Goal: Task Accomplishment & Management: Complete application form

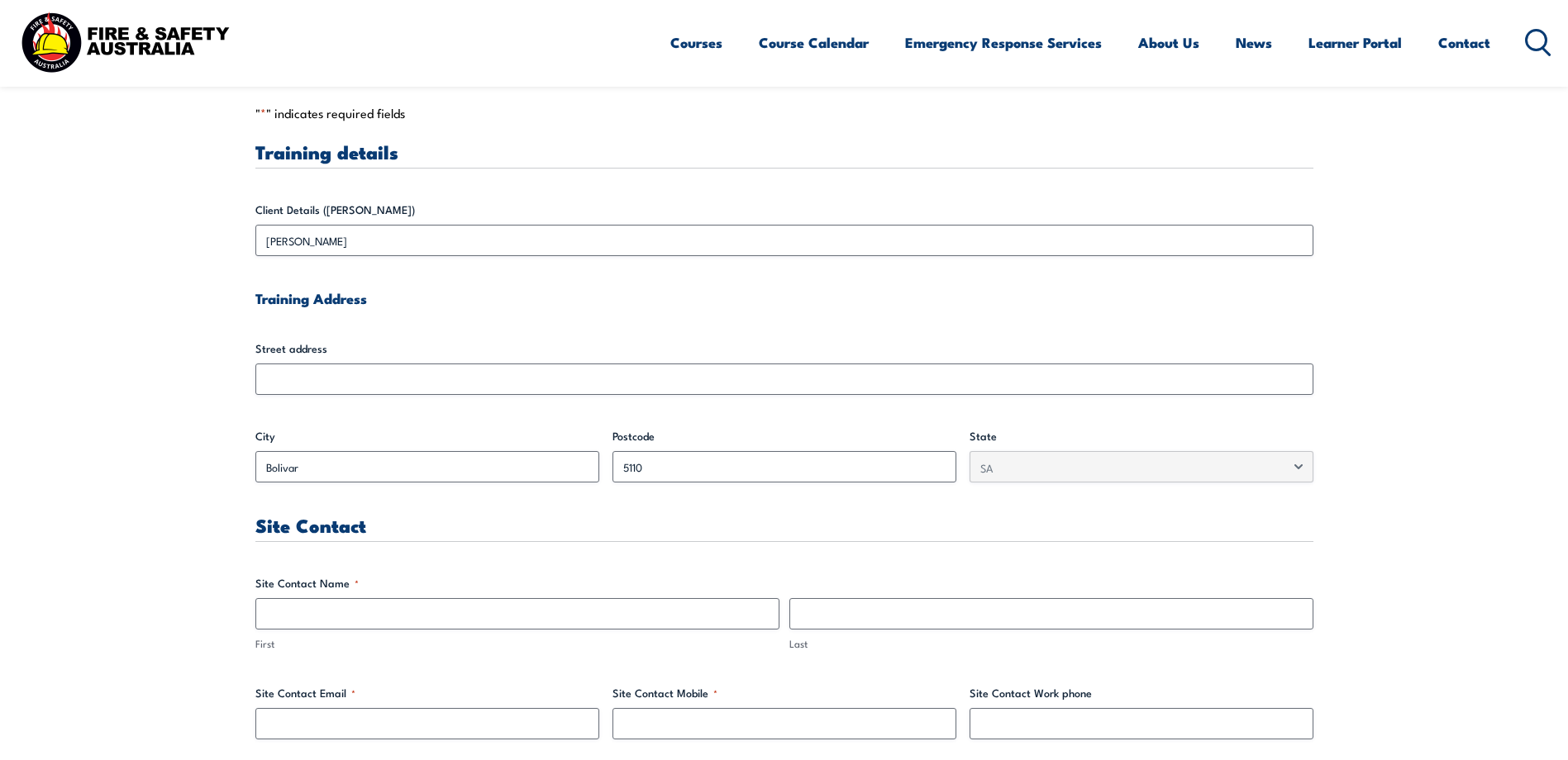
scroll to position [480, 0]
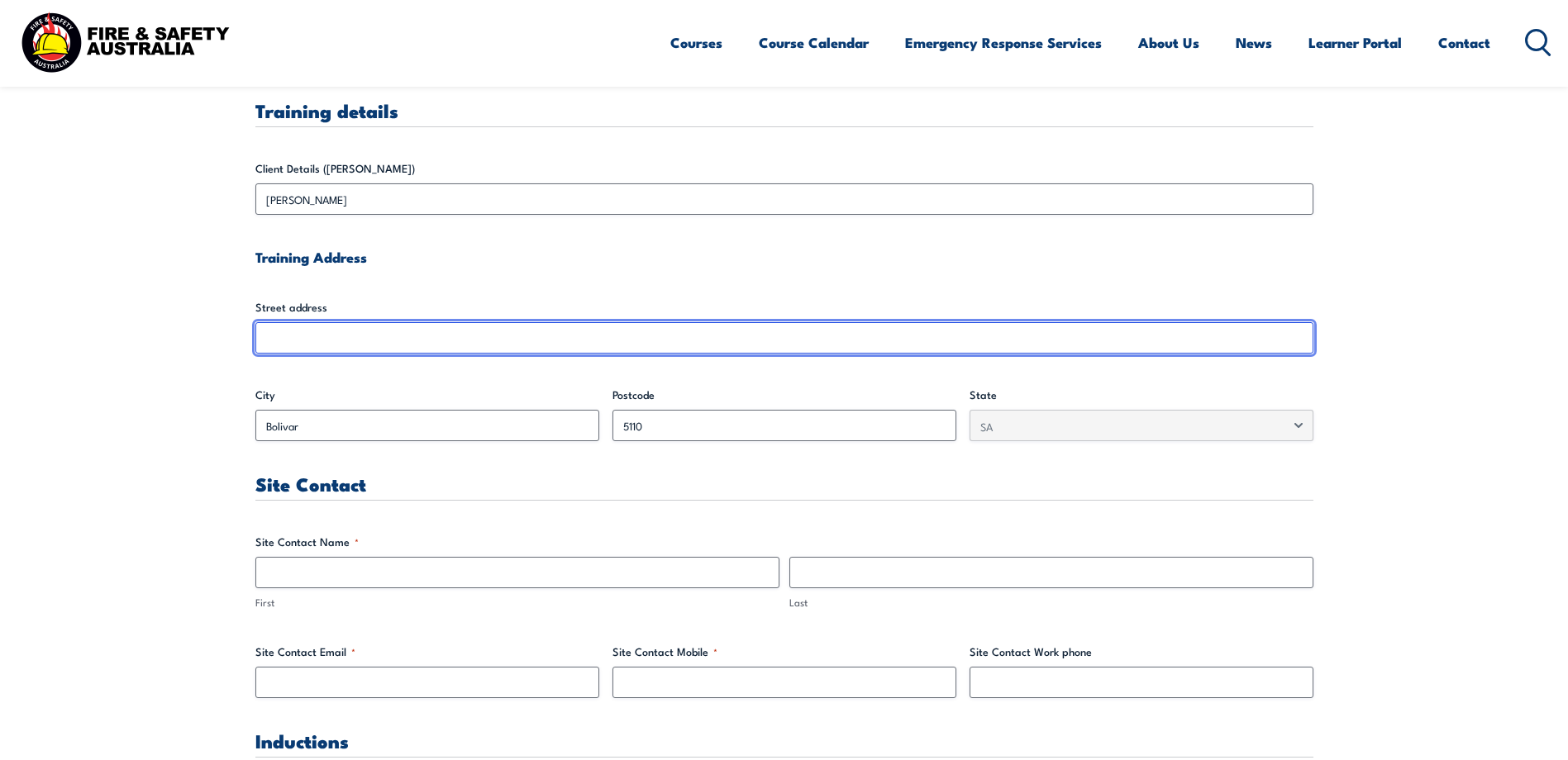
click at [300, 327] on input "Street address" at bounding box center [784, 338] width 1058 height 31
click at [294, 334] on input "Street address" at bounding box center [784, 338] width 1058 height 31
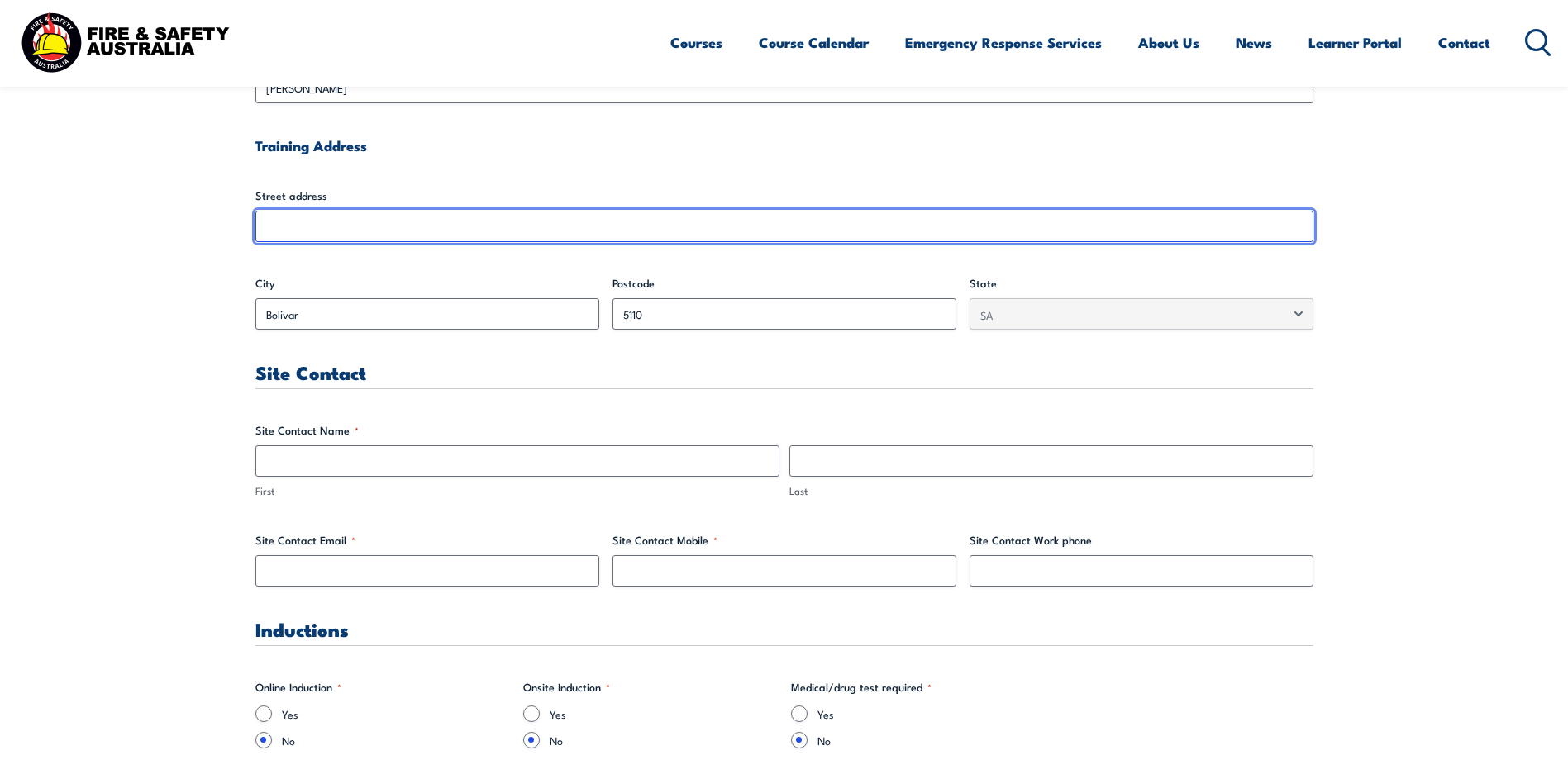
scroll to position [613, 0]
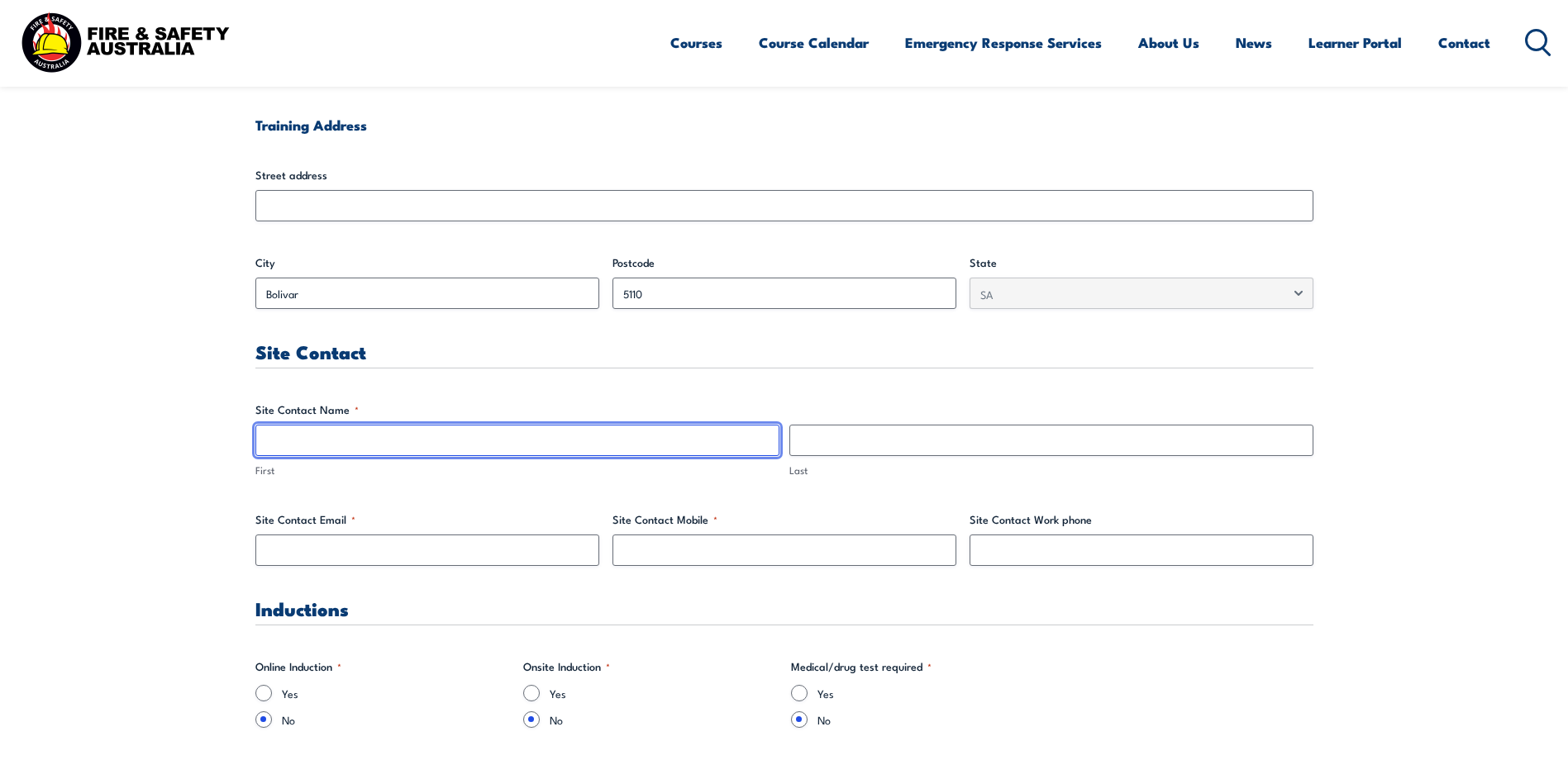
click at [354, 448] on input "First" at bounding box center [517, 440] width 524 height 31
type input "[PERSON_NAME]"
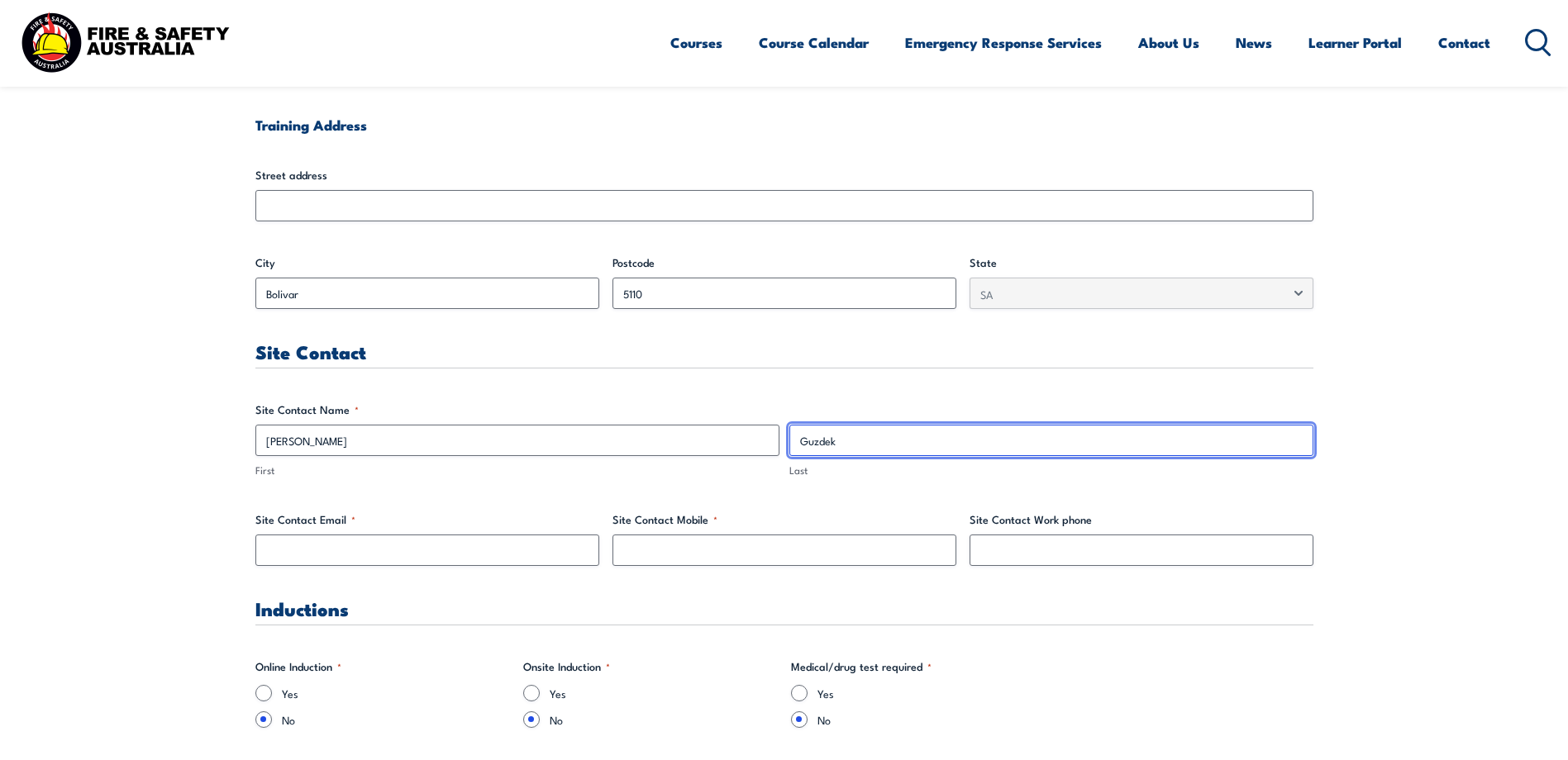
type input "Guzdek"
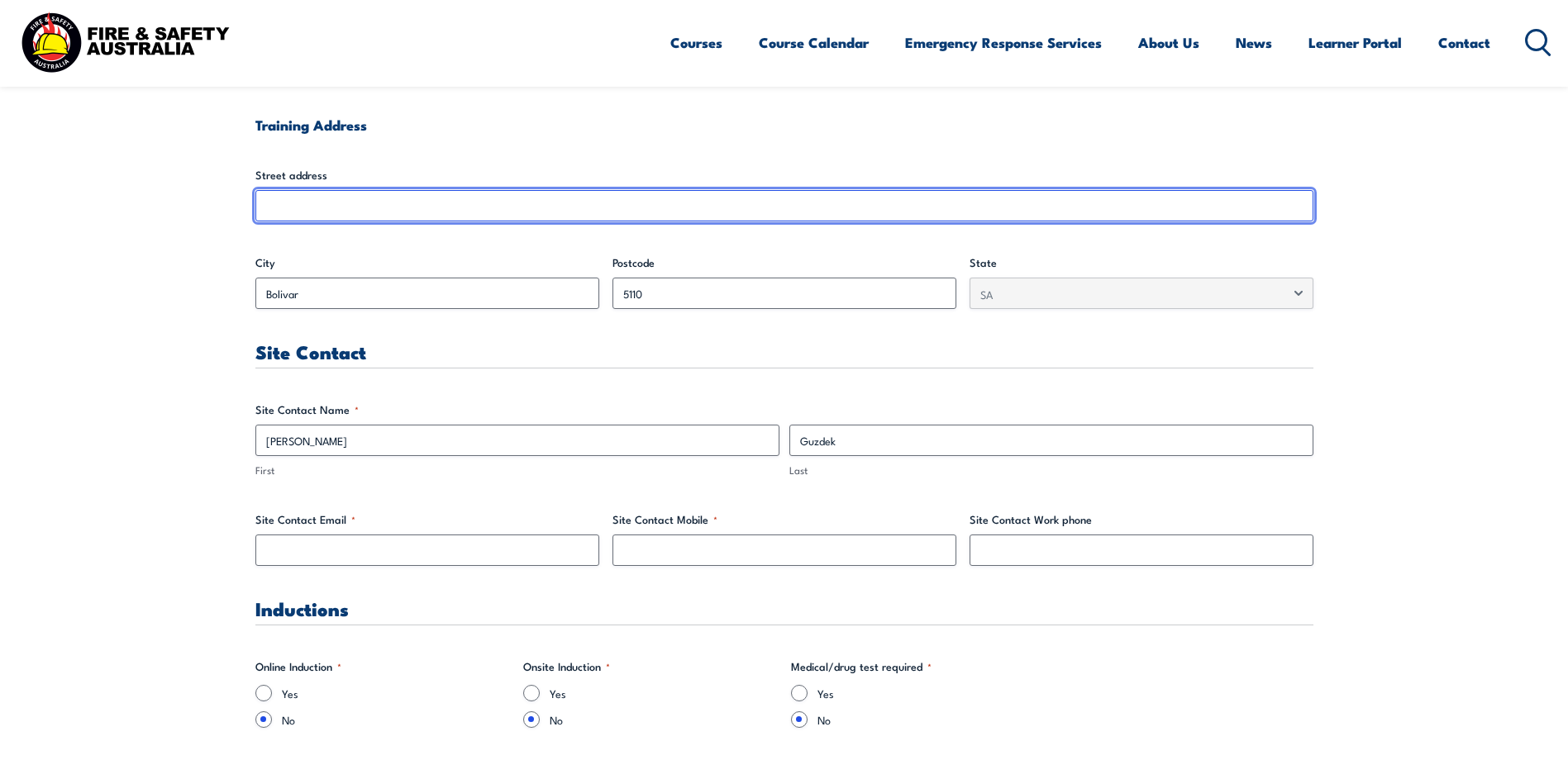
click at [310, 211] on input "Street address" at bounding box center [784, 206] width 1058 height 31
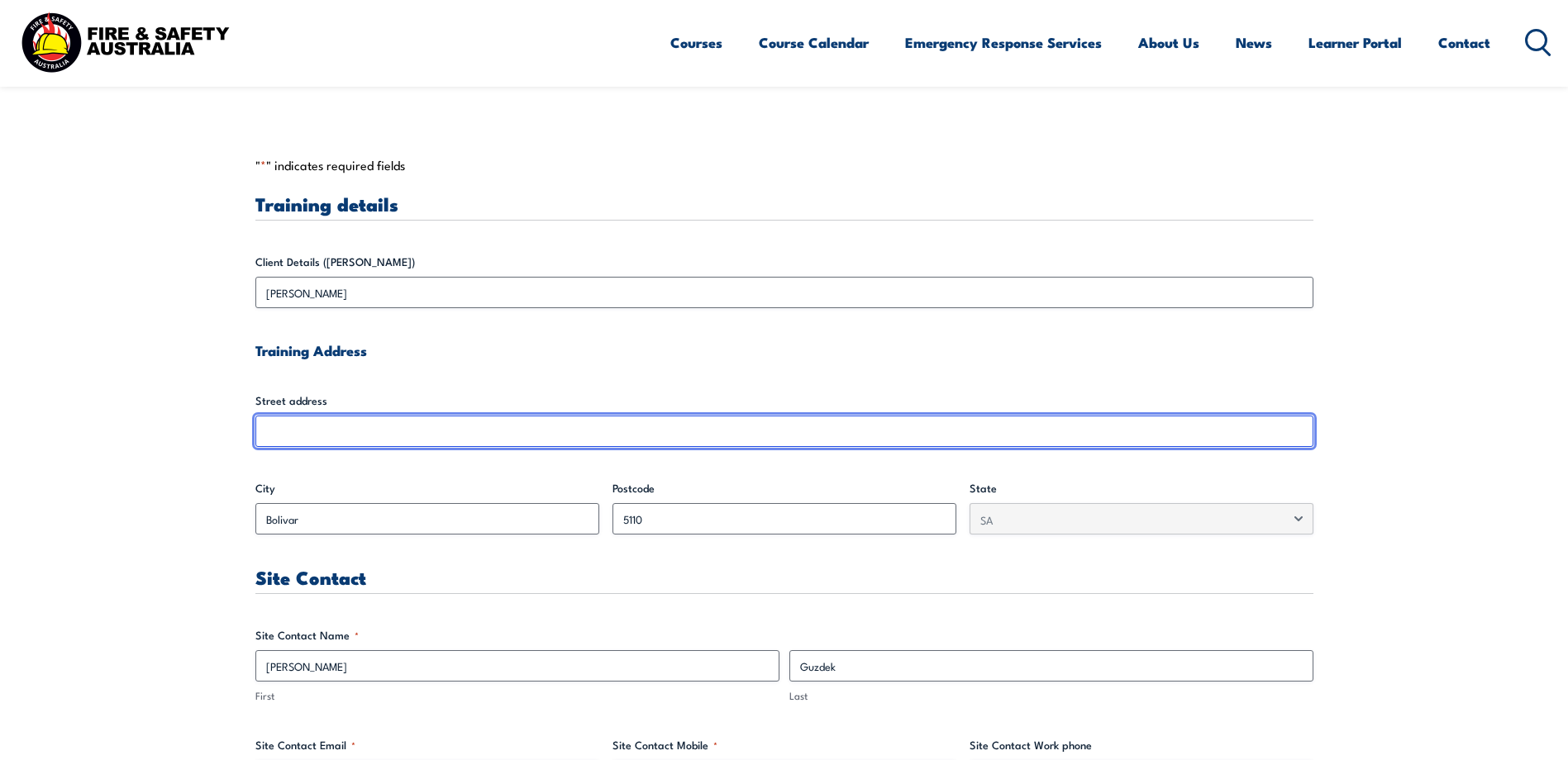
scroll to position [421, 0]
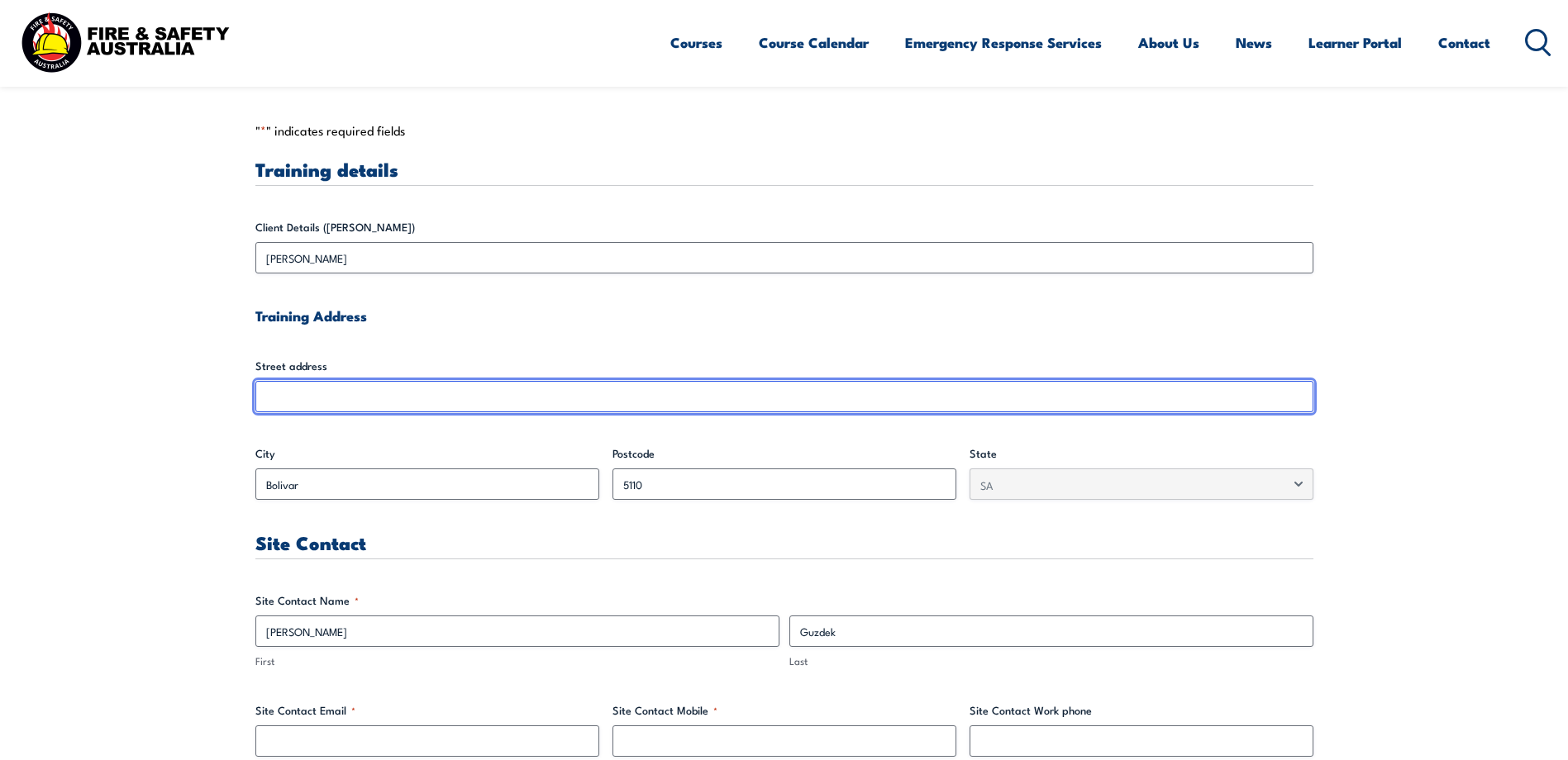
click at [291, 394] on input "Street address" at bounding box center [784, 396] width 1058 height 31
click at [1107, 406] on input "Street address" at bounding box center [784, 396] width 1058 height 31
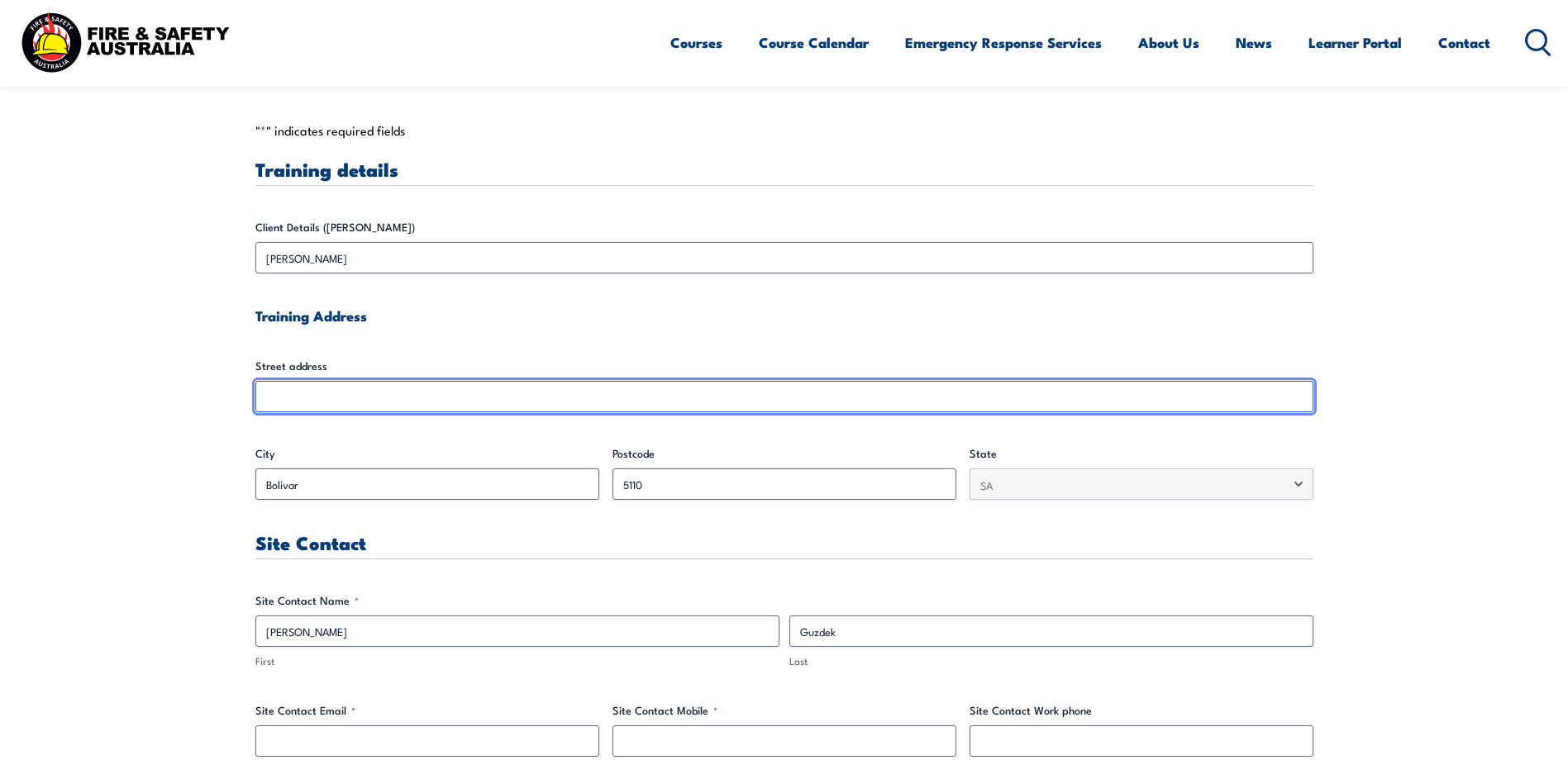
click at [1107, 406] on input "Street address" at bounding box center [784, 396] width 1058 height 31
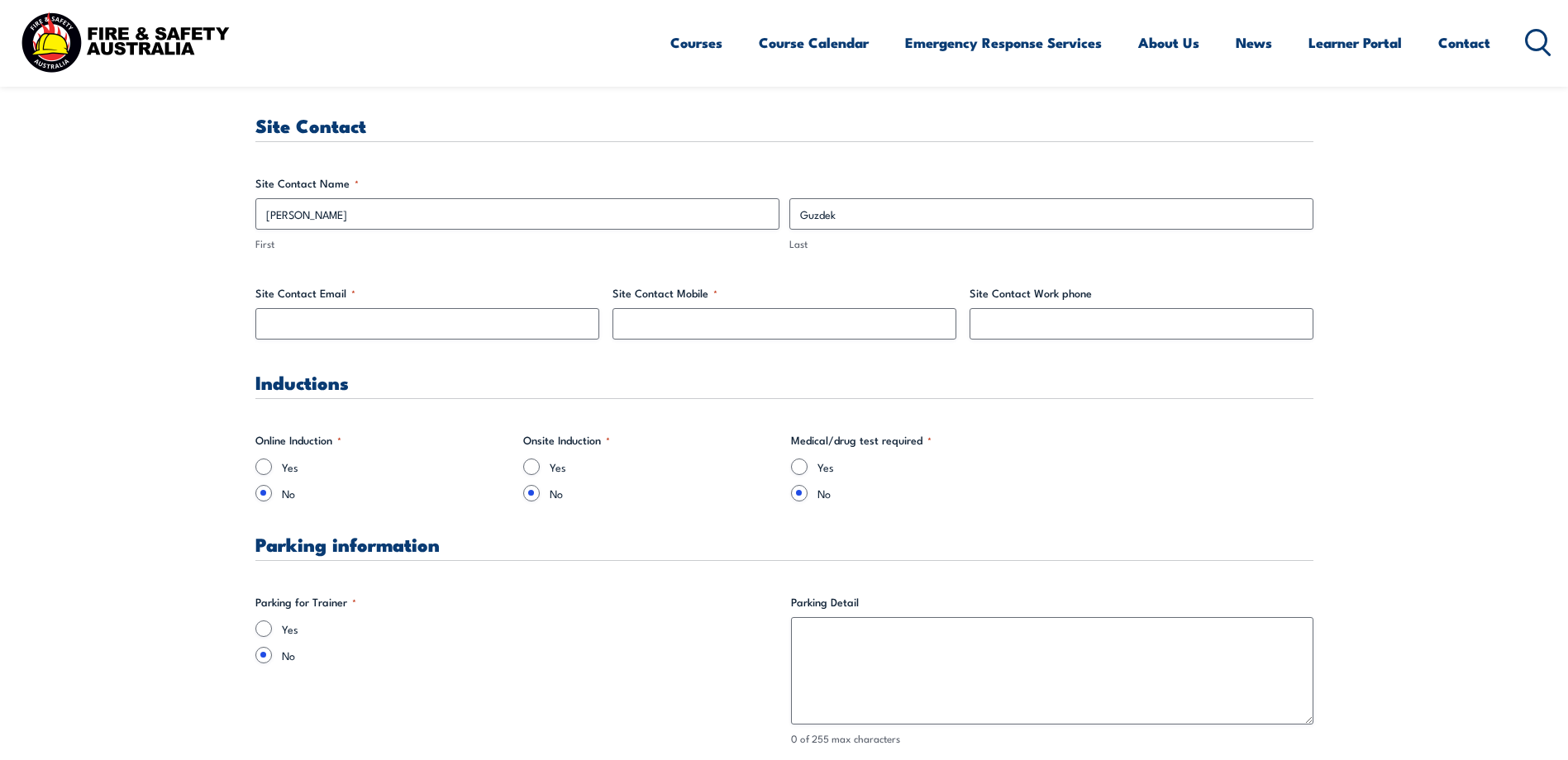
scroll to position [846, 0]
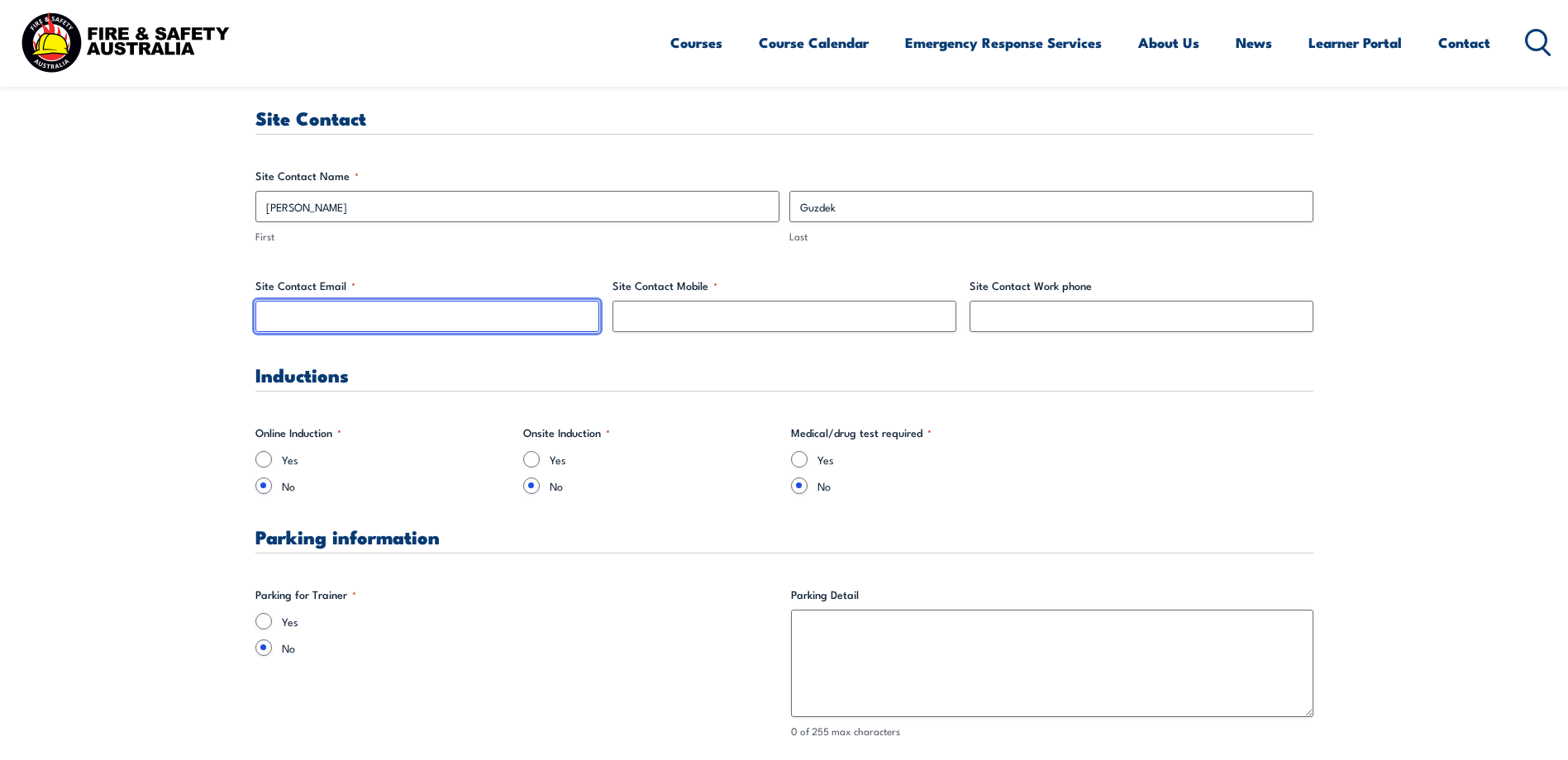
click at [429, 320] on input "Site Contact Email *" at bounding box center [427, 316] width 344 height 31
type input "[PERSON_NAME][EMAIL_ADDRESS][PERSON_NAME][DOMAIN_NAME]"
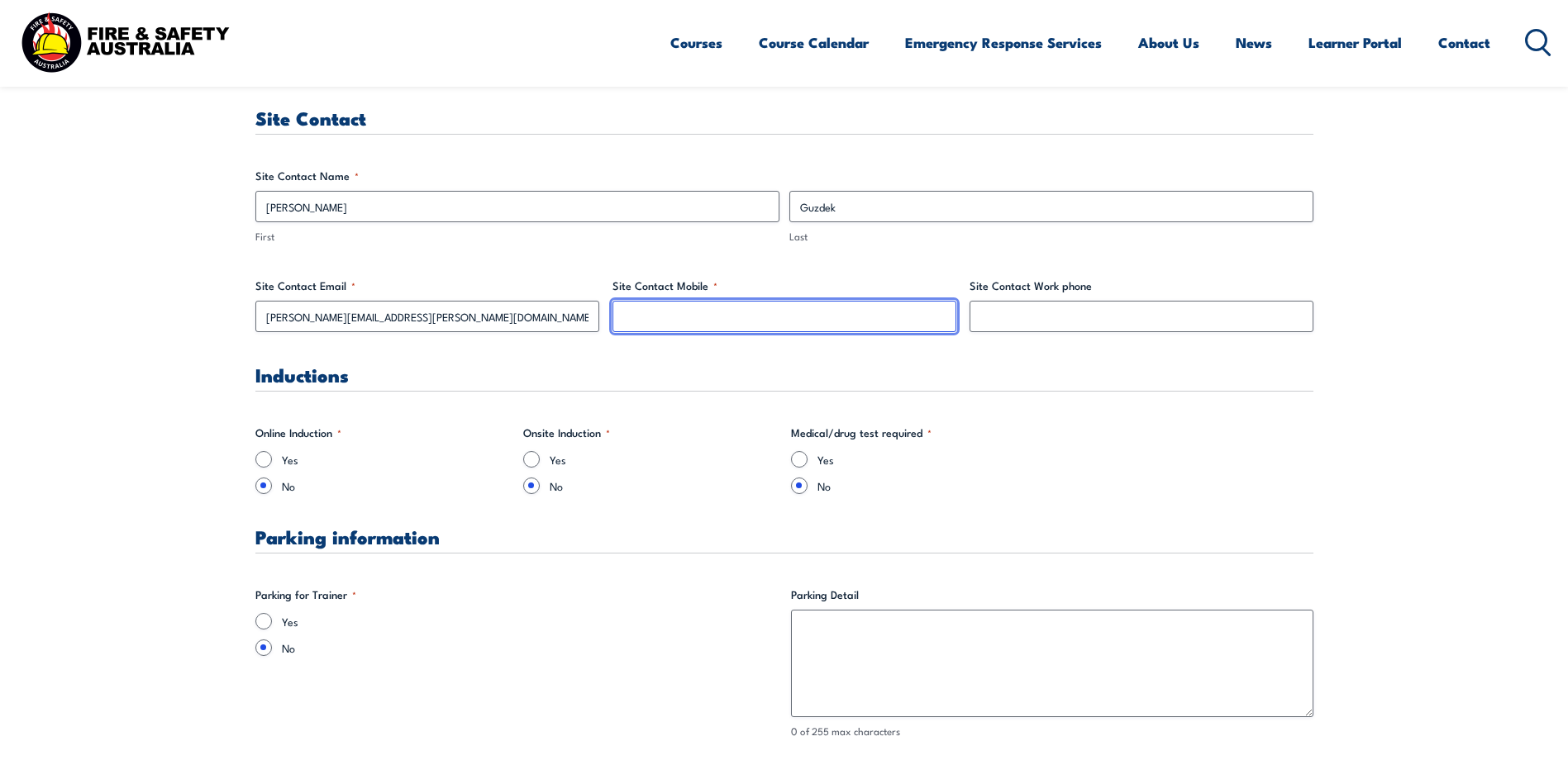
click at [698, 319] on input "Site Contact Mobile *" at bounding box center [784, 316] width 344 height 31
drag, startPoint x: 707, startPoint y: 319, endPoint x: 624, endPoint y: 321, distance: 83.0
click at [624, 321] on input "0416588527" at bounding box center [784, 316] width 344 height 31
type input "0416588527"
click at [458, 390] on div "Inductions" at bounding box center [784, 378] width 1058 height 26
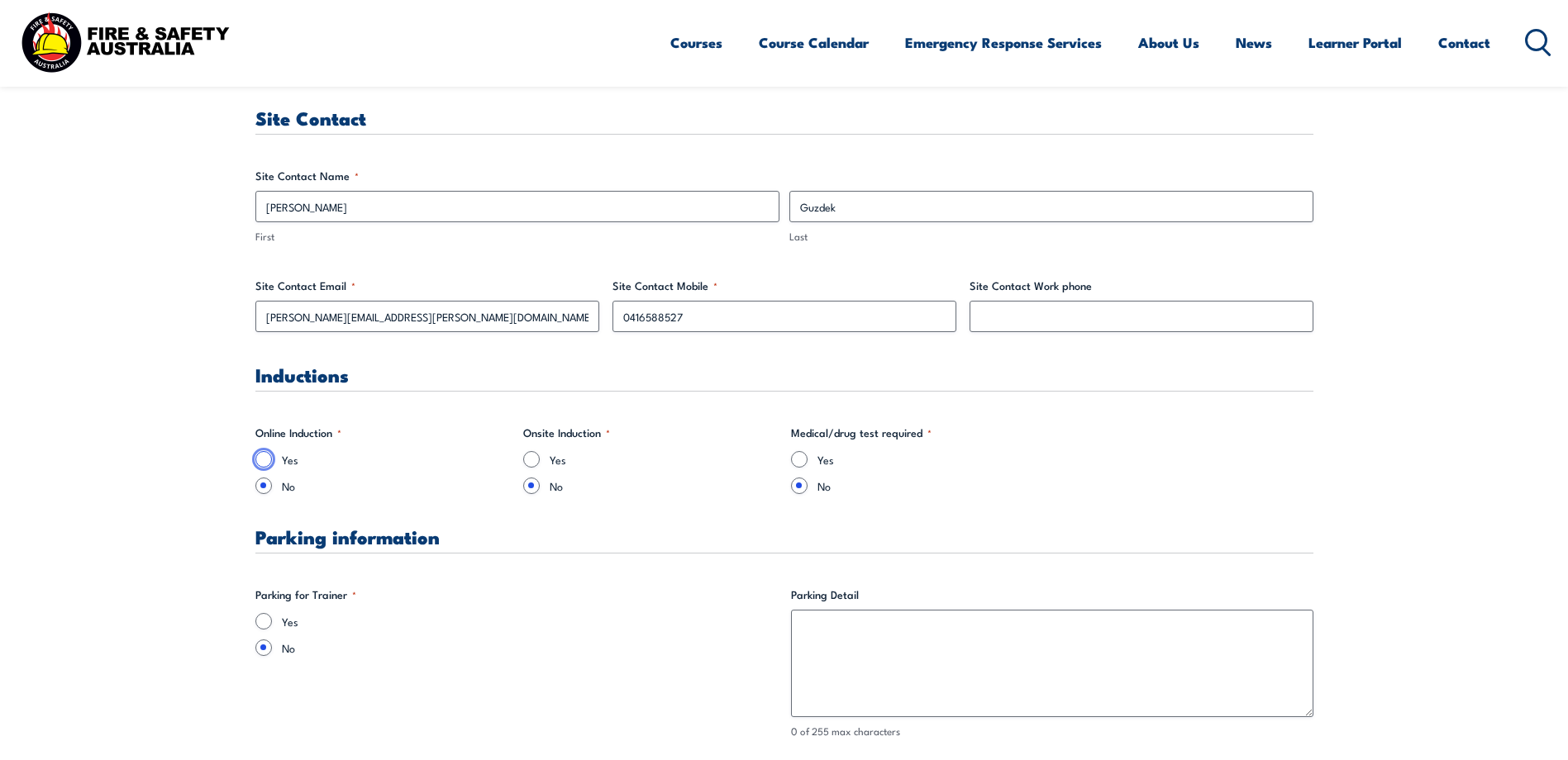
click at [263, 459] on input "Yes" at bounding box center [264, 460] width 17 height 17
radio input "true"
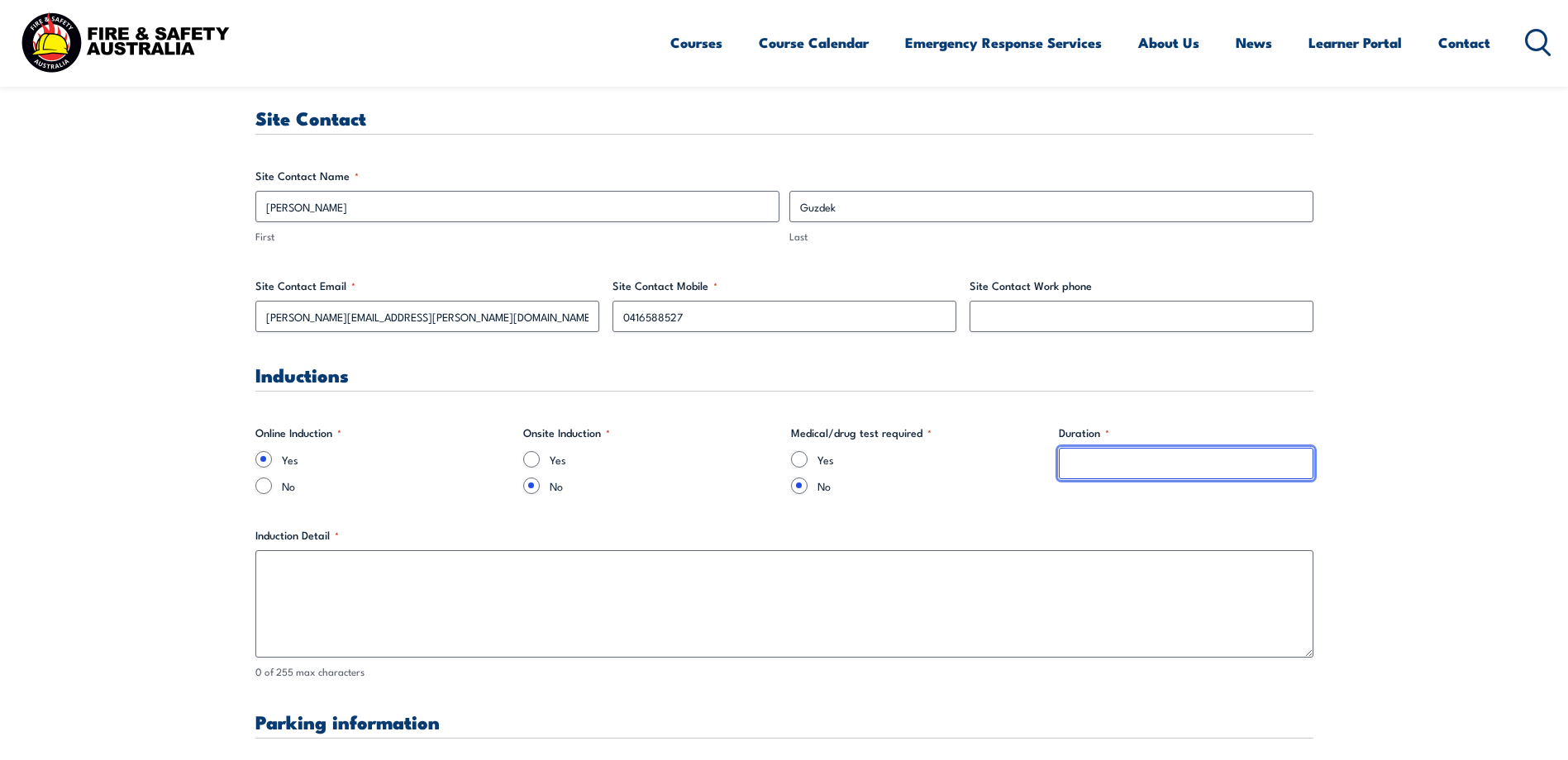
click at [1131, 465] on input "Duration *" at bounding box center [1186, 463] width 255 height 31
type input "1"
click at [263, 484] on input "No" at bounding box center [264, 486] width 17 height 17
radio input "true"
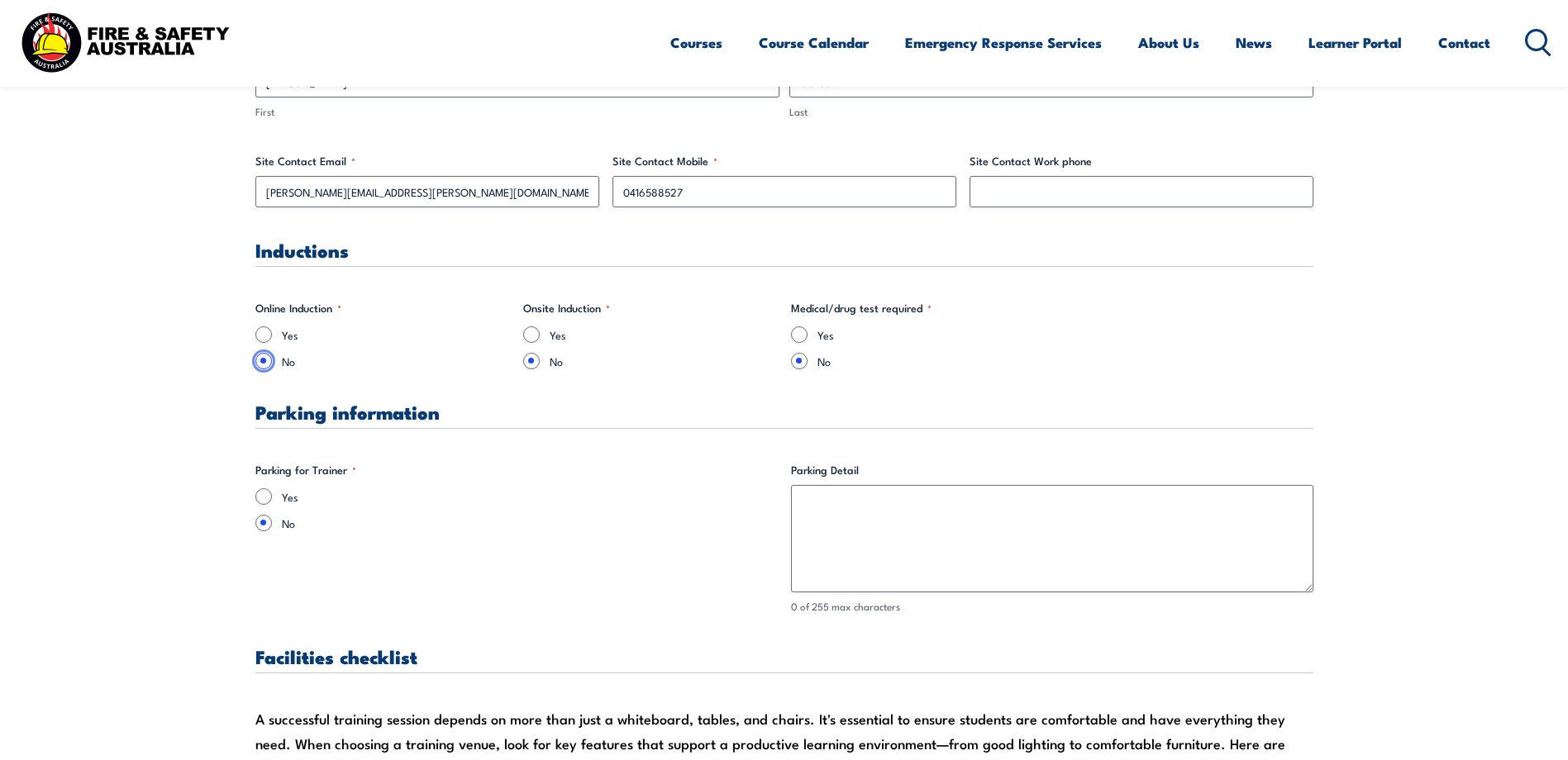
scroll to position [985, 0]
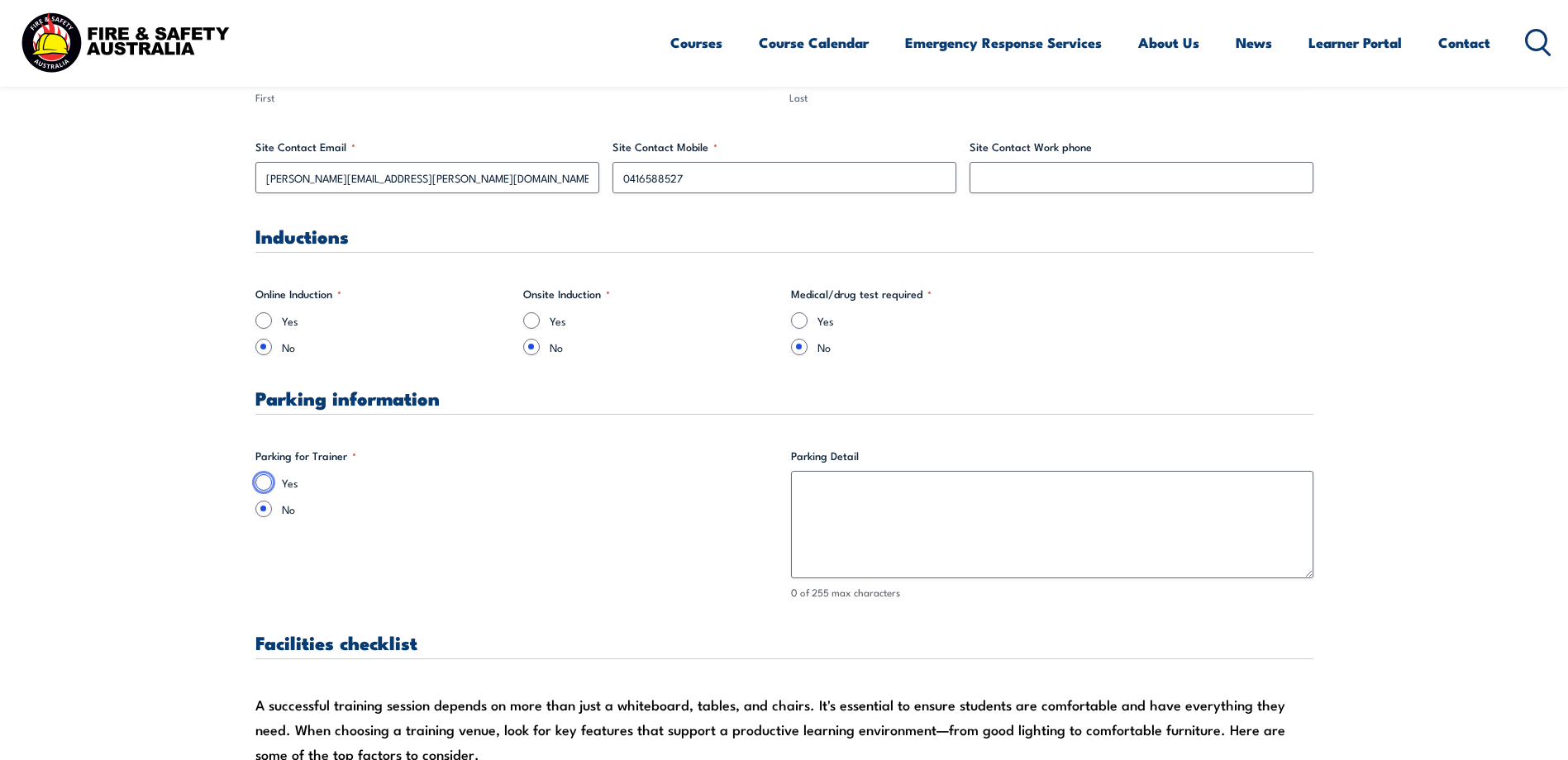
click at [262, 481] on input "Yes" at bounding box center [264, 483] width 17 height 17
radio input "true"
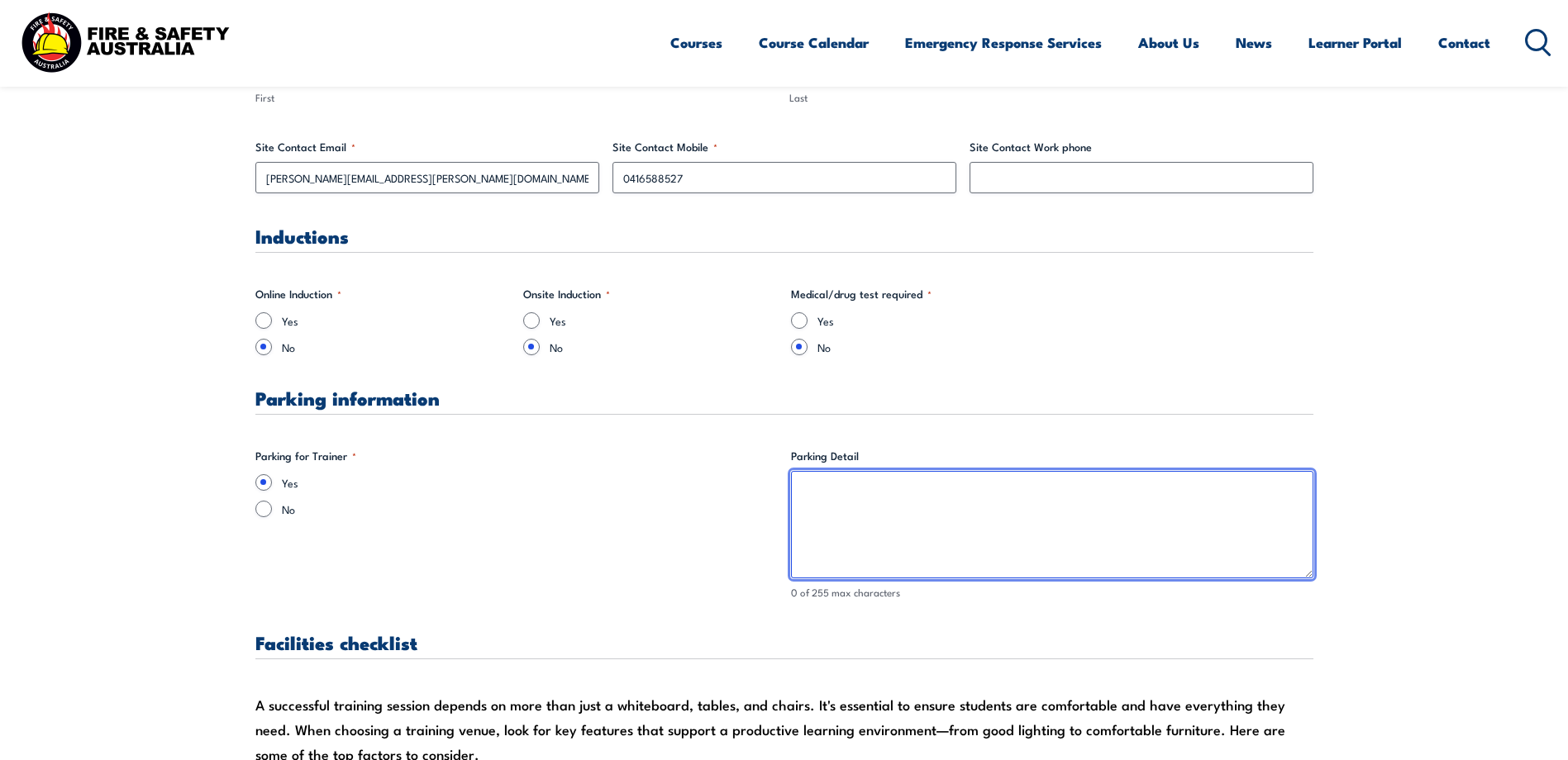
click at [873, 493] on textarea "Parking Detail" at bounding box center [1052, 525] width 522 height 107
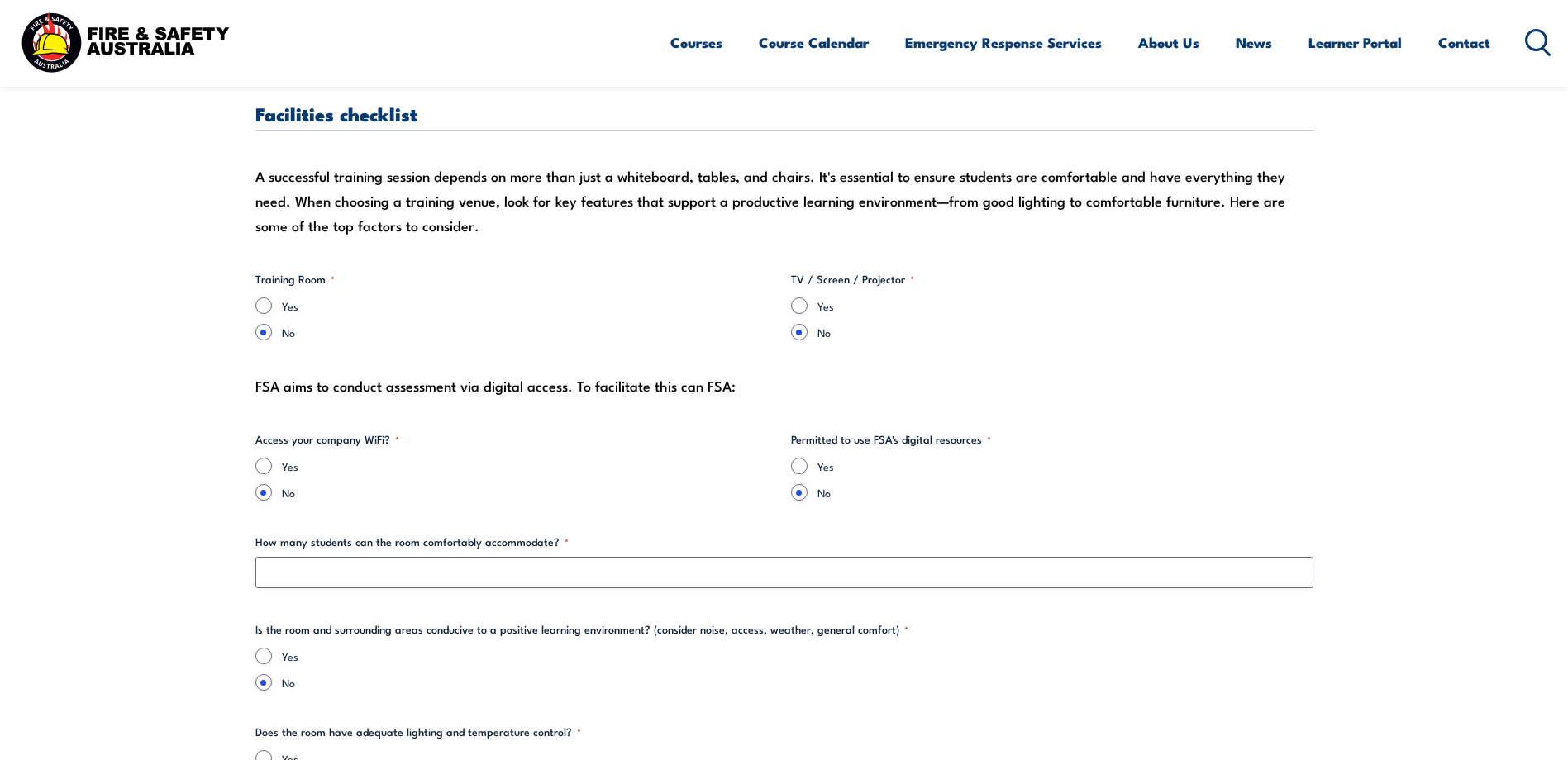
scroll to position [1522, 0]
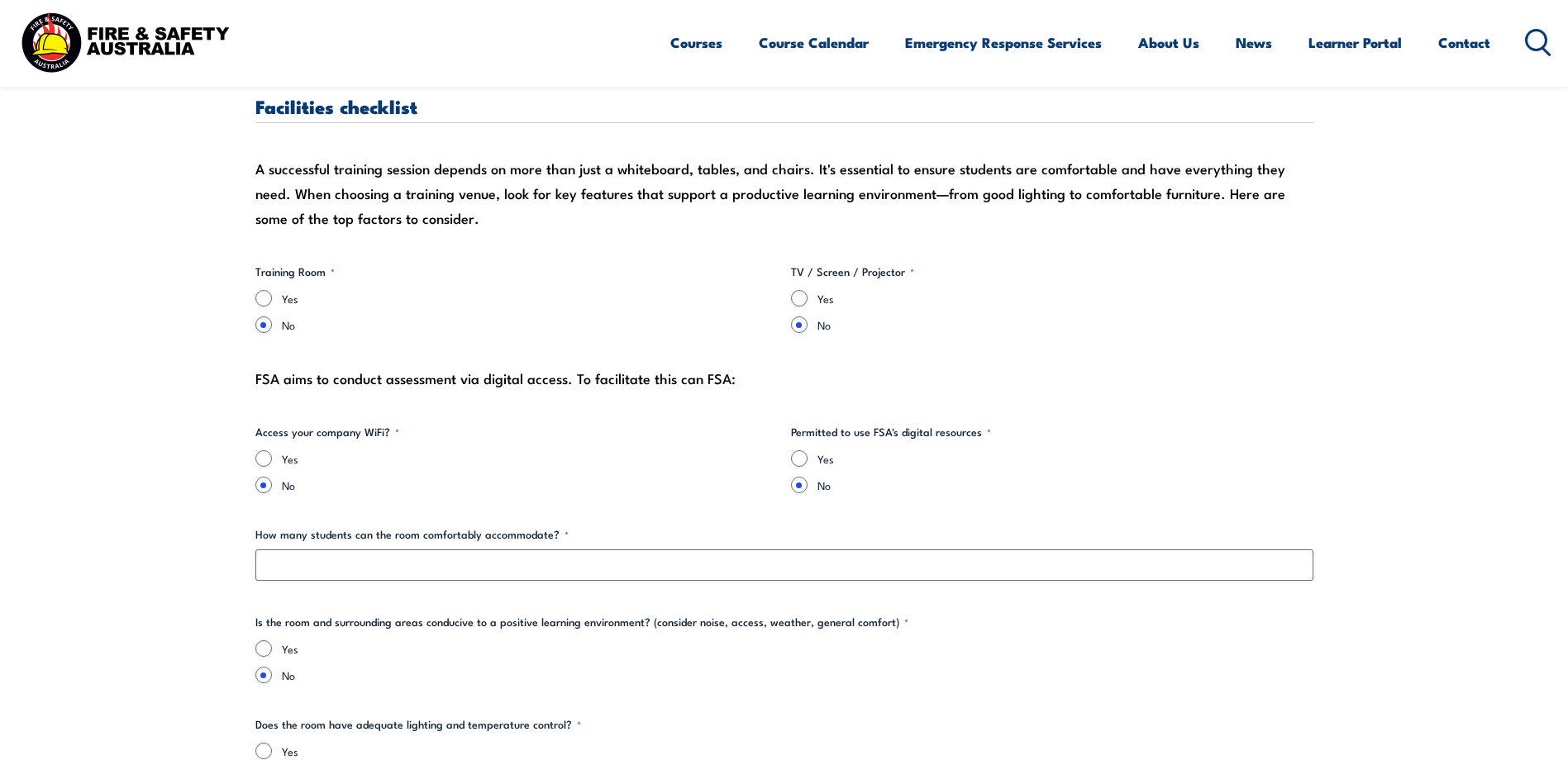
type textarea "Revers Parking at Site"
click at [264, 300] on input "Yes" at bounding box center [264, 299] width 17 height 17
radio input "true"
click at [803, 300] on input "Yes" at bounding box center [800, 299] width 17 height 17
radio input "true"
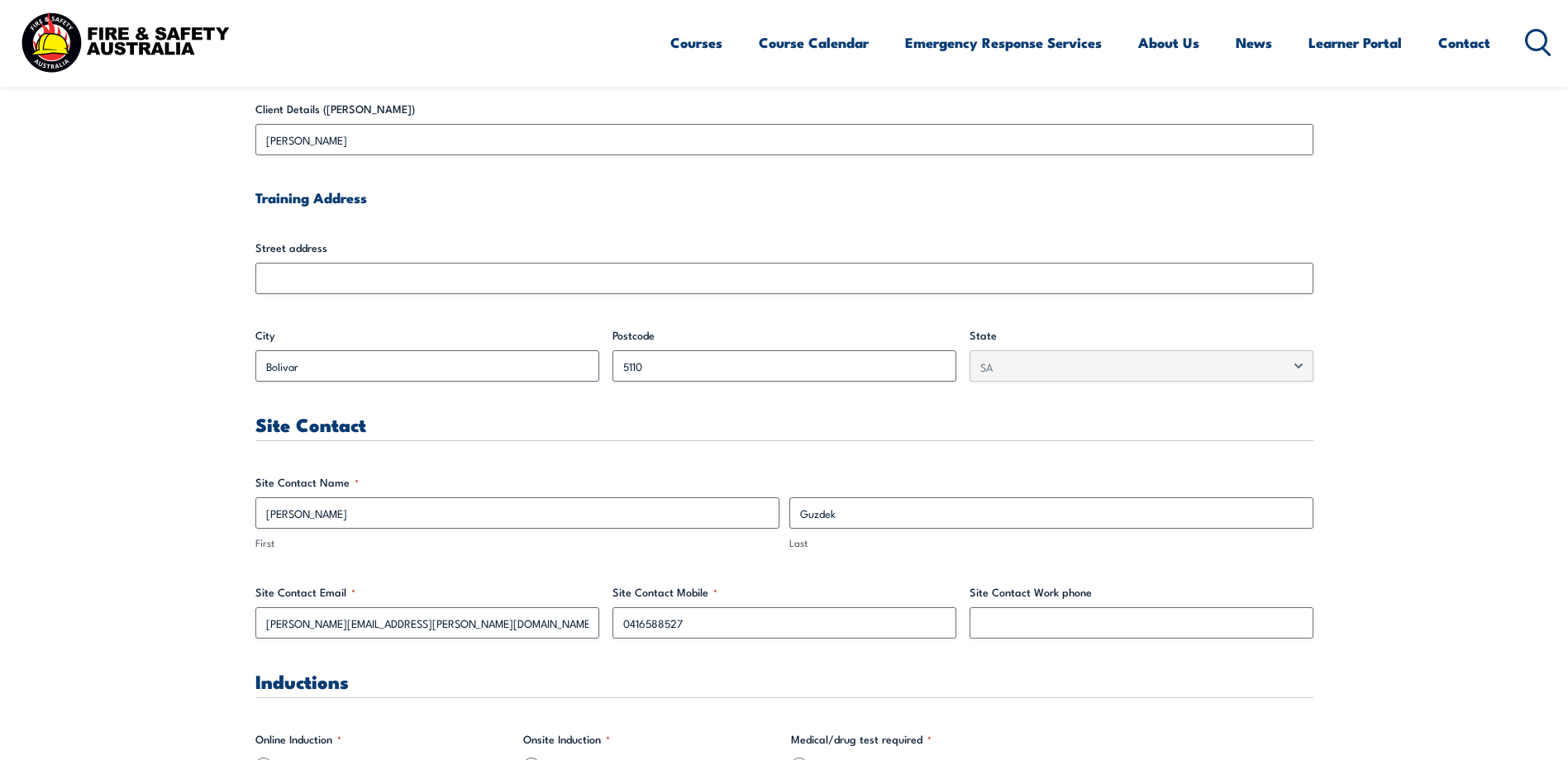
scroll to position [512, 0]
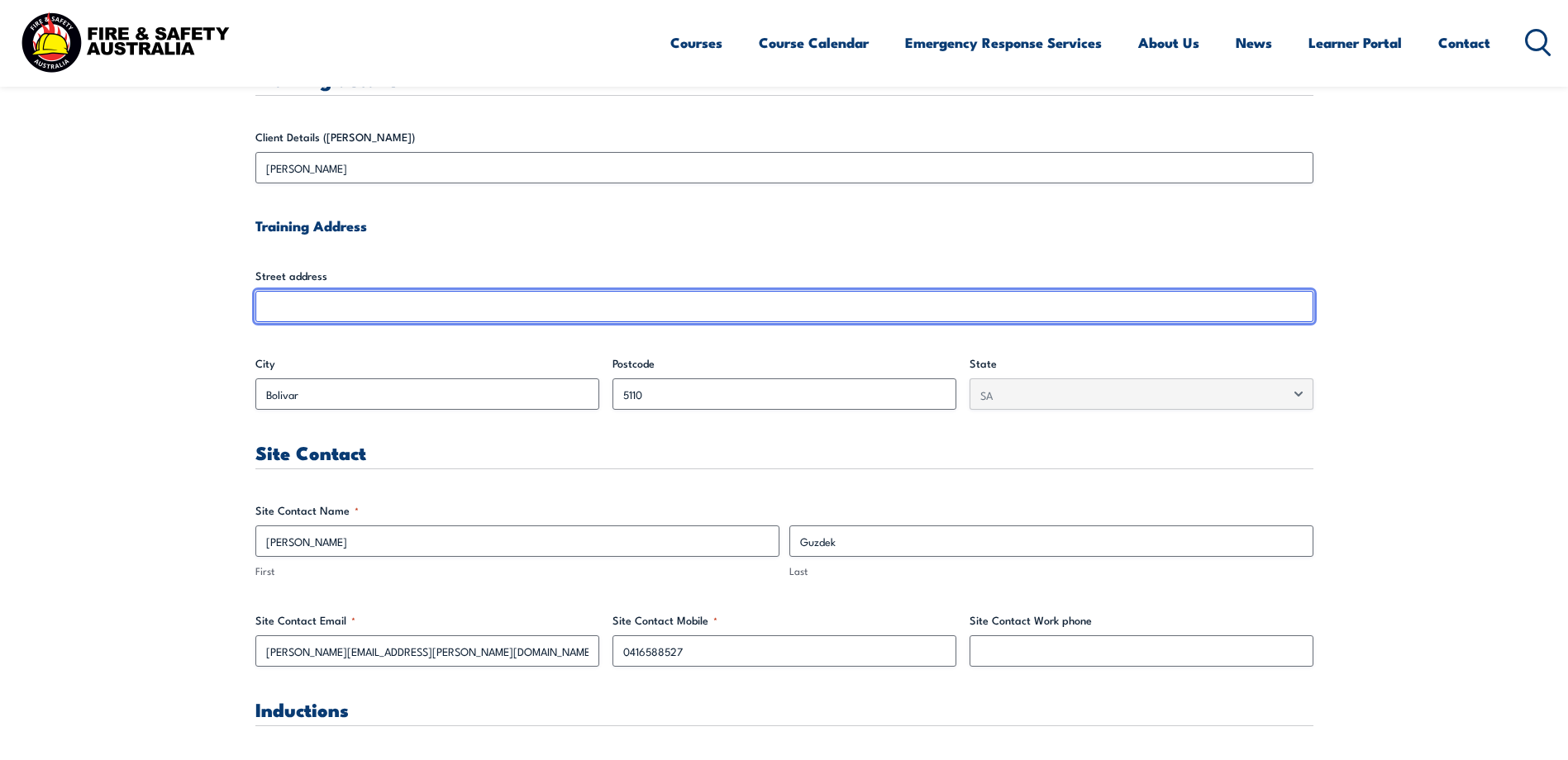
click at [288, 309] on input "Street address" at bounding box center [784, 306] width 1058 height 31
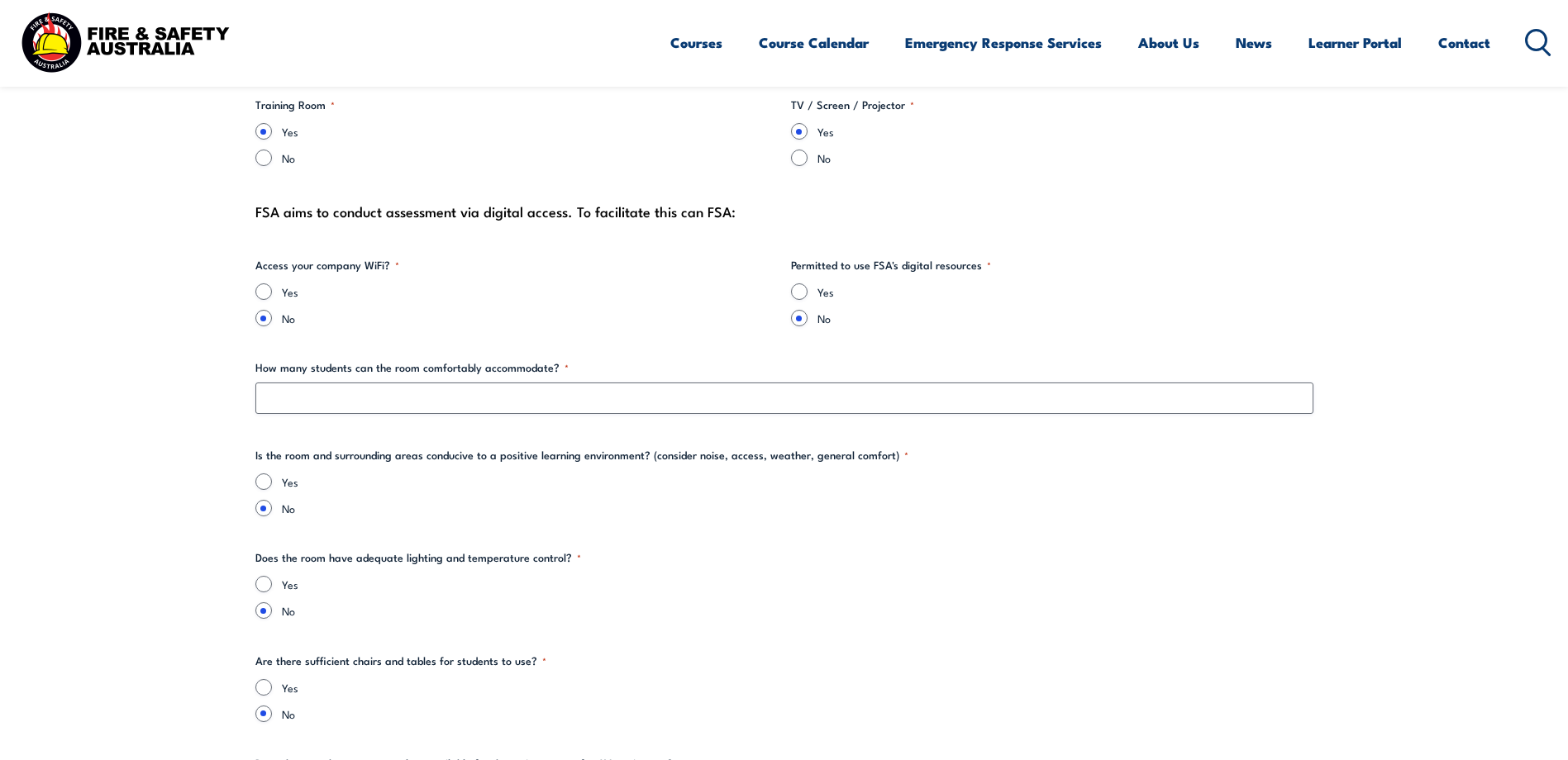
scroll to position [1716, 0]
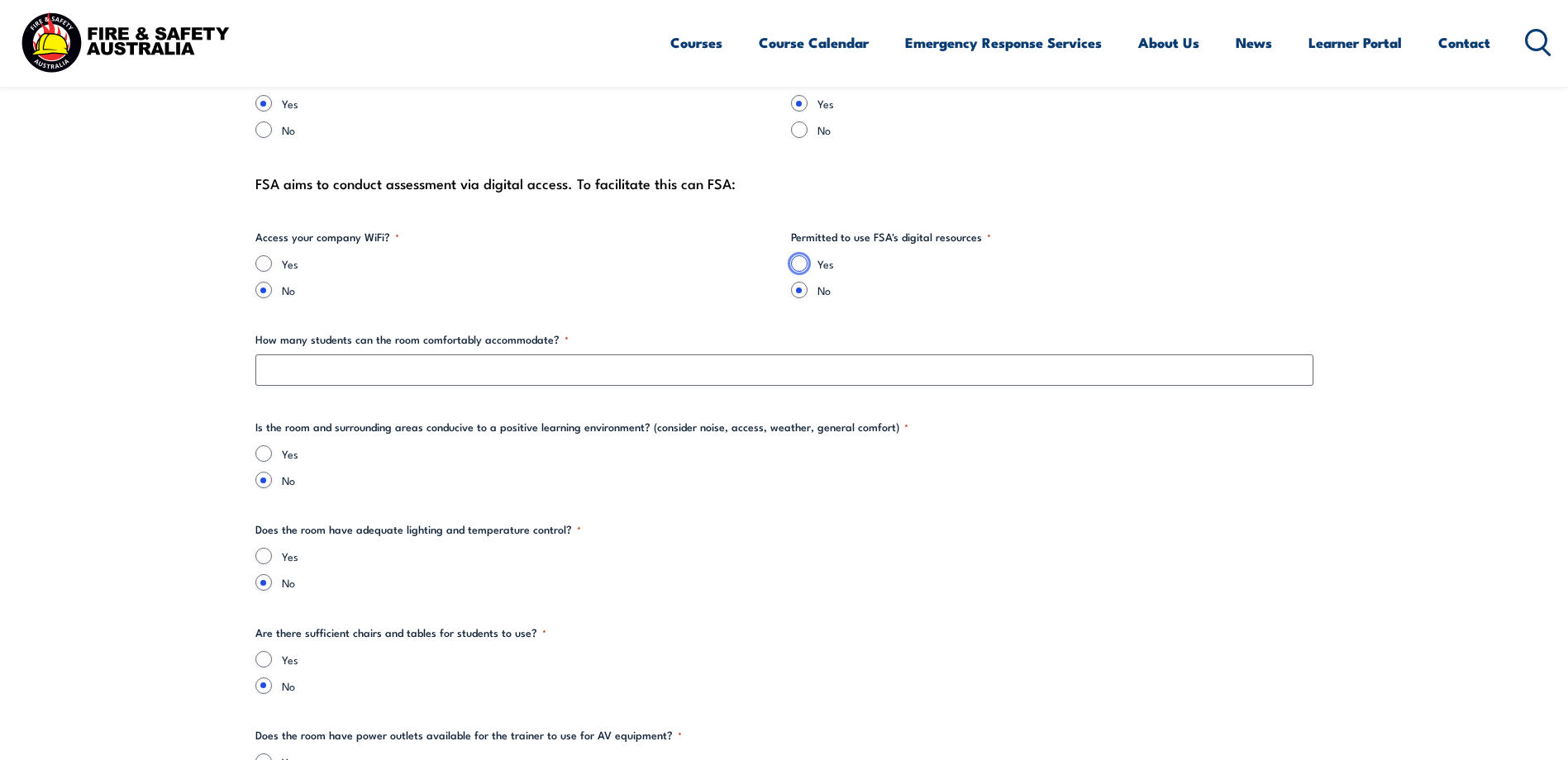
click at [799, 266] on input "Yes" at bounding box center [800, 264] width 17 height 17
radio input "true"
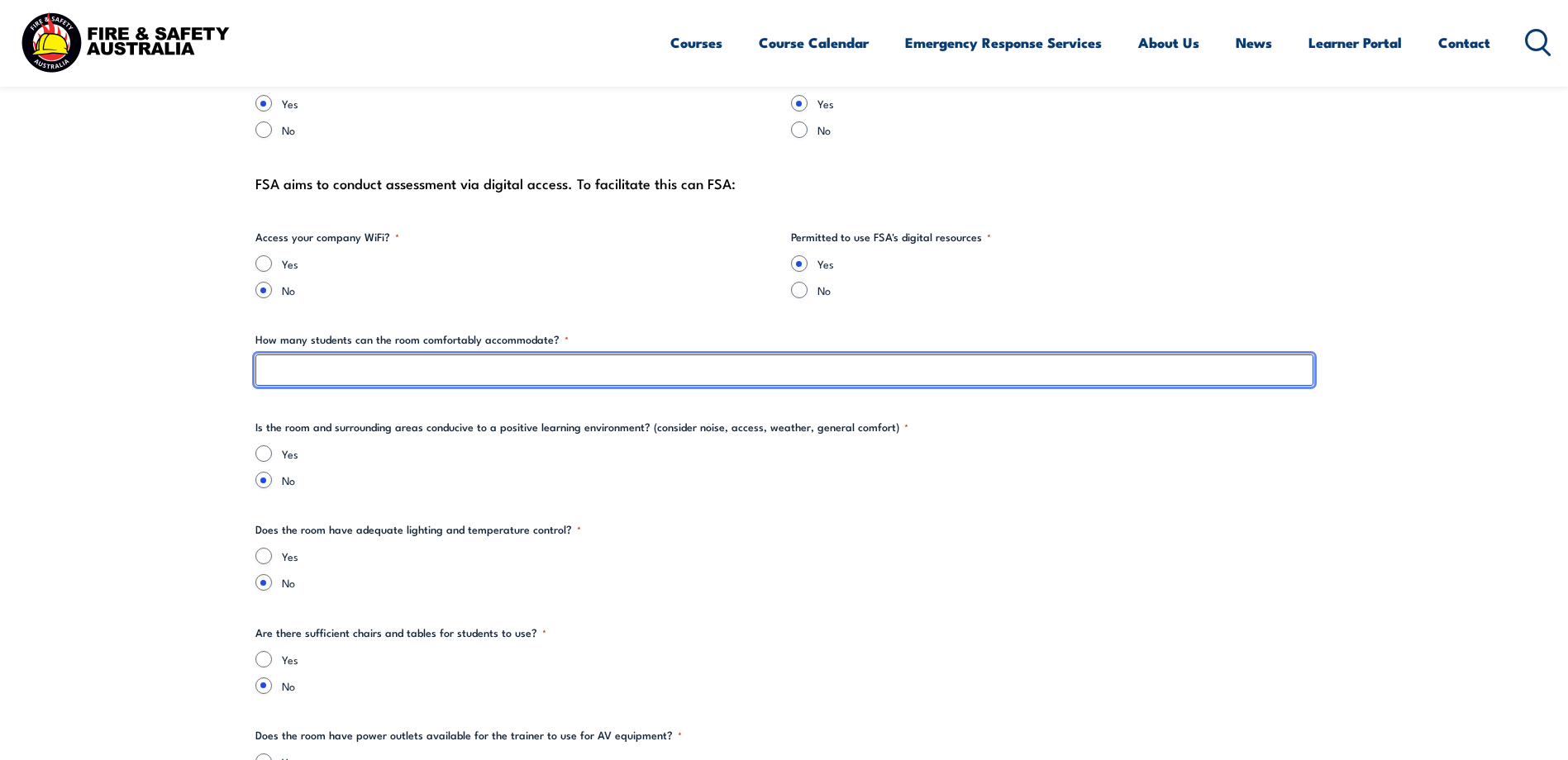
click at [324, 373] on input "How many students can the room comfortably accommodate? *" at bounding box center [784, 370] width 1058 height 31
type input "5"
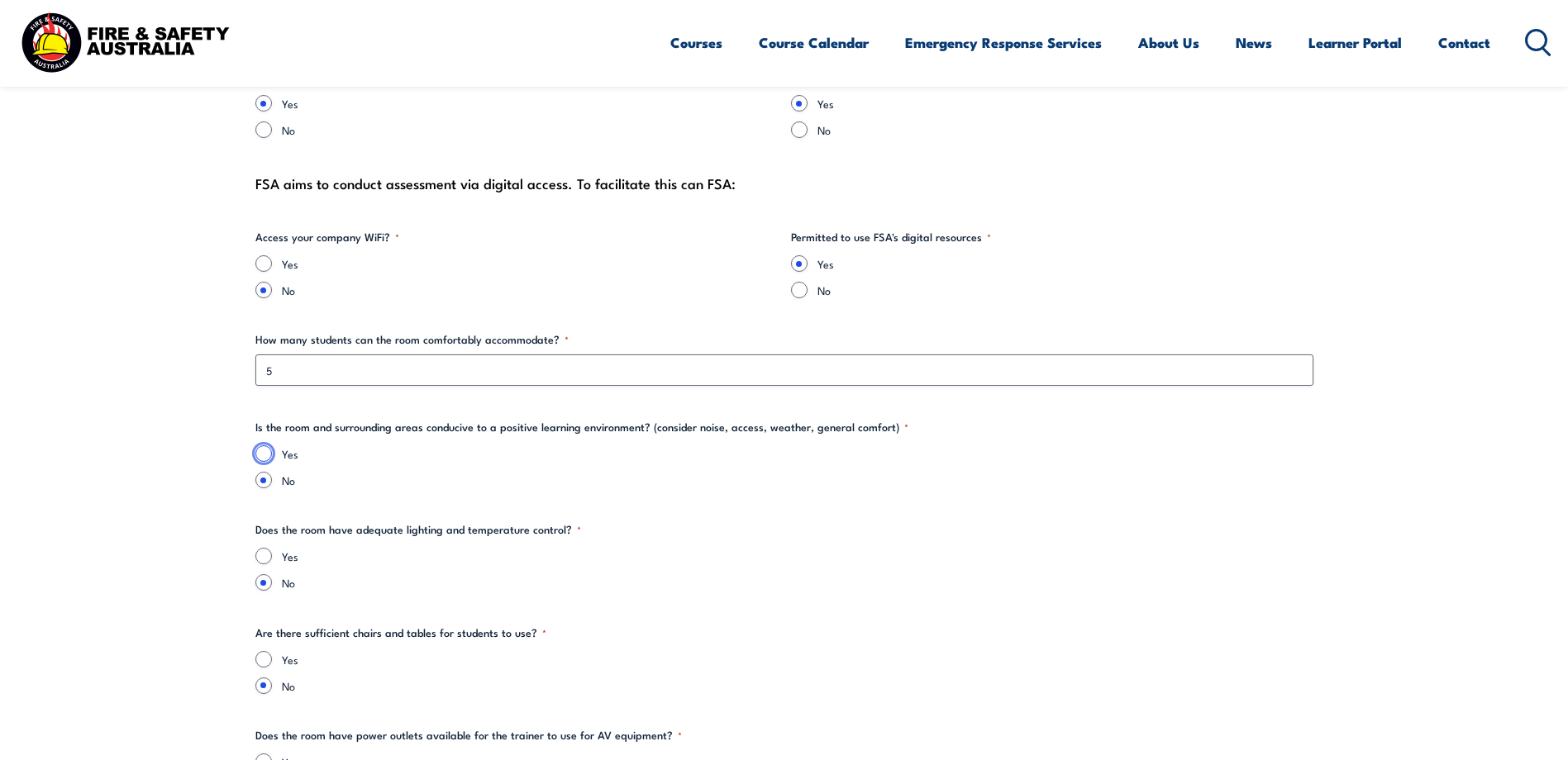
click at [261, 452] on input "Yes" at bounding box center [264, 454] width 17 height 17
radio input "true"
click at [267, 554] on input "Yes" at bounding box center [264, 556] width 17 height 17
radio input "true"
click at [260, 665] on input "Yes" at bounding box center [264, 660] width 17 height 17
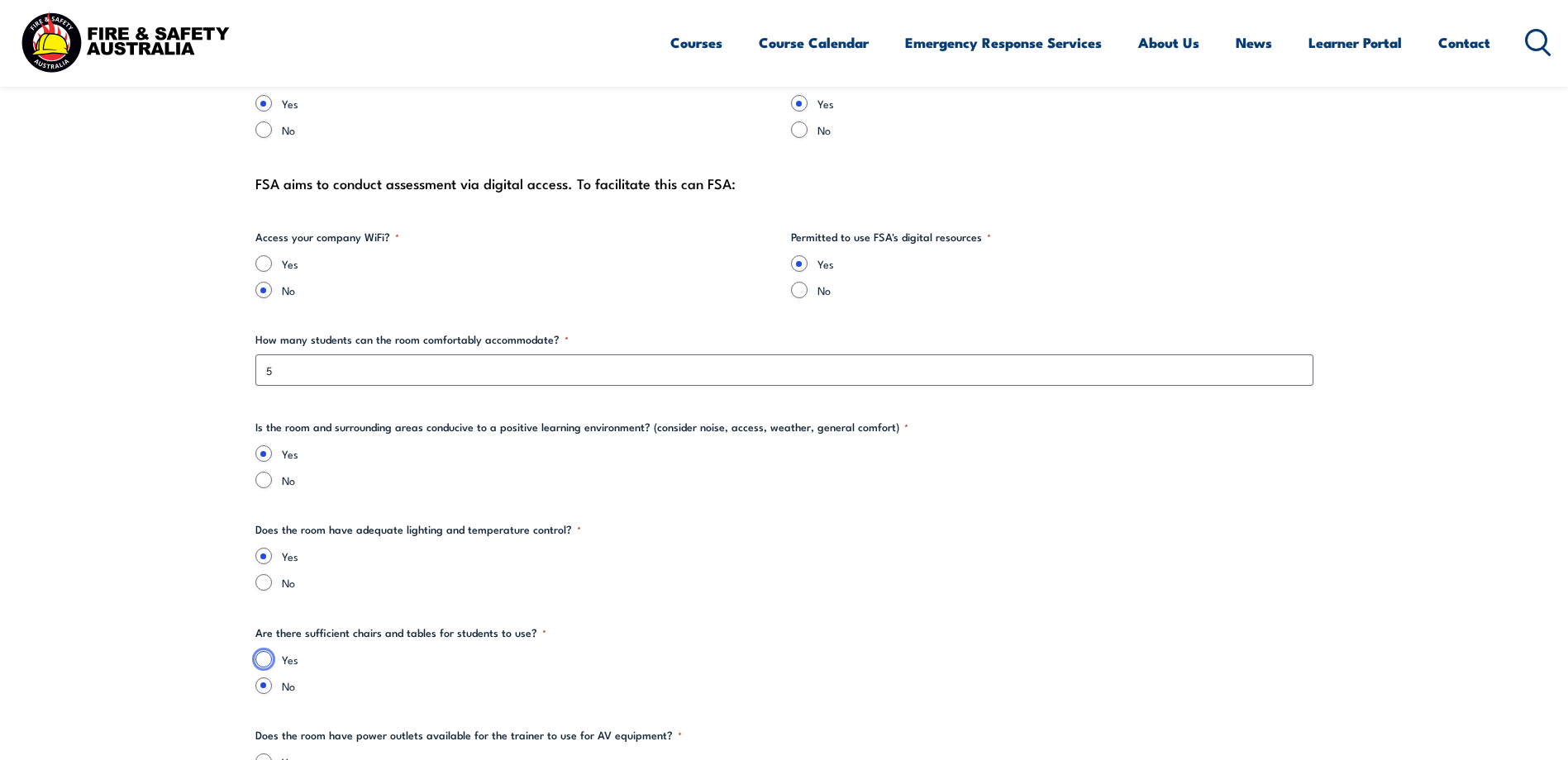
radio input "true"
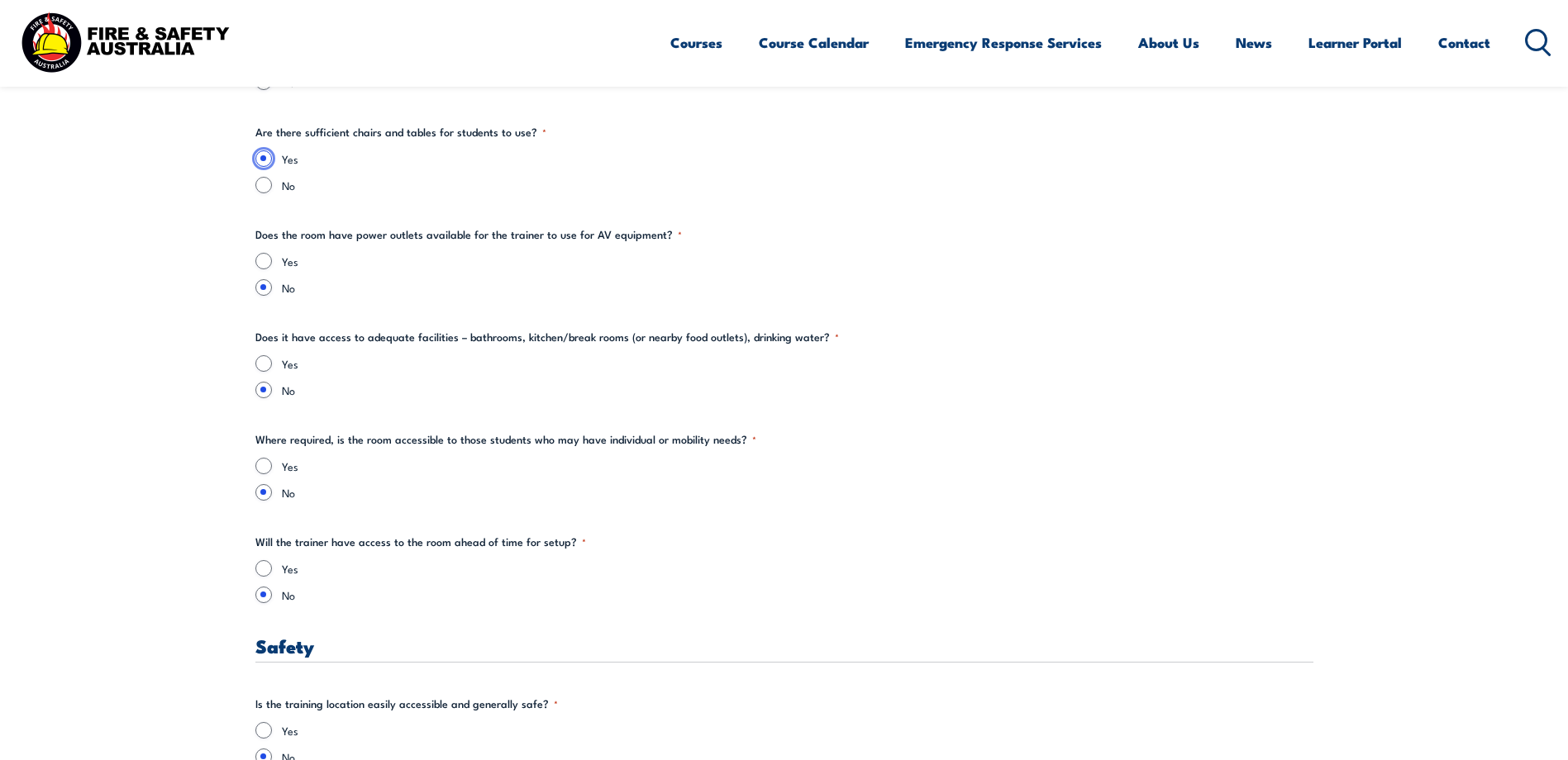
scroll to position [2260, 0]
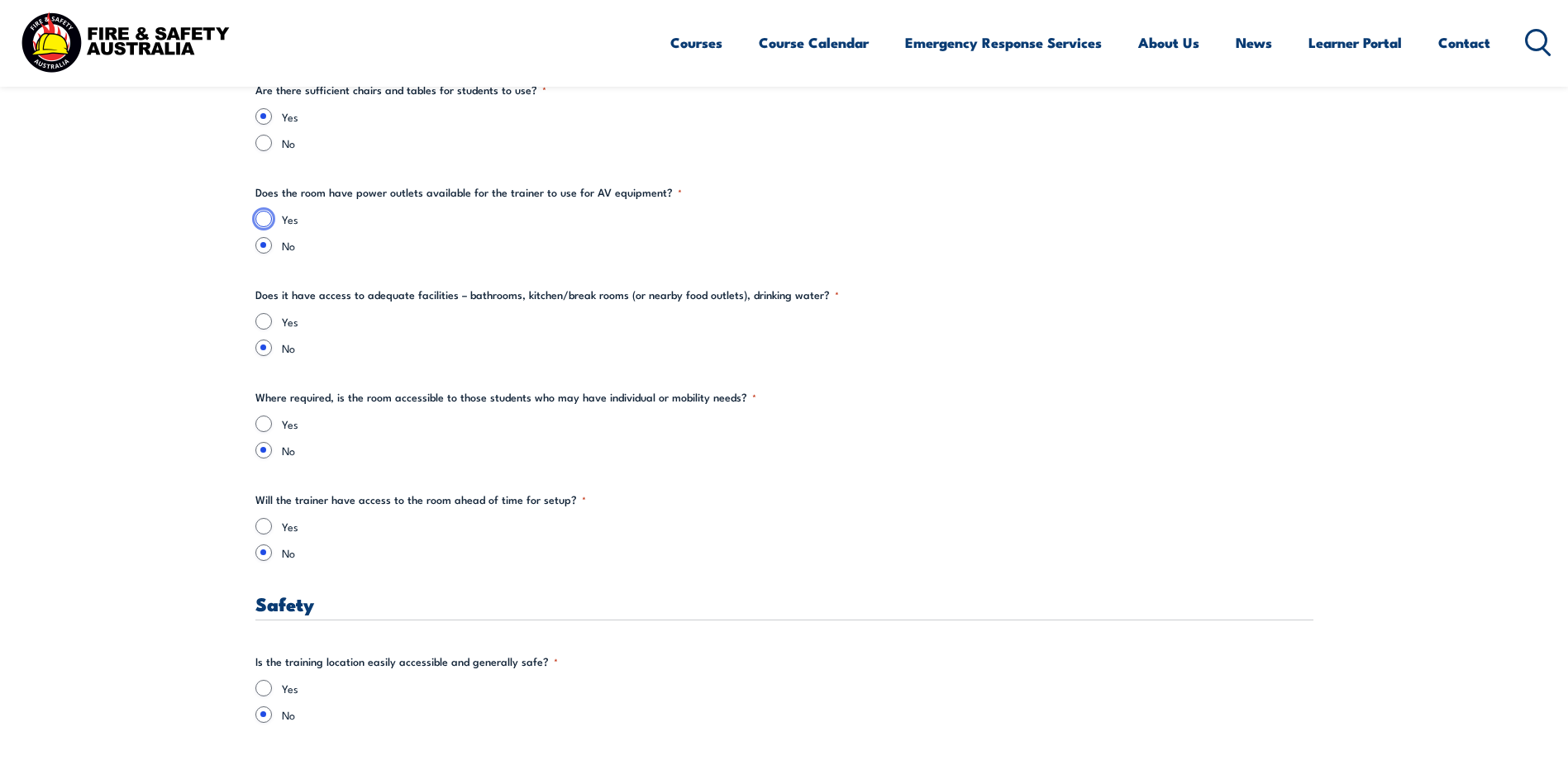
click at [263, 219] on input "Yes" at bounding box center [264, 219] width 17 height 17
radio input "true"
click at [262, 322] on input "Yes" at bounding box center [264, 322] width 17 height 17
radio input "true"
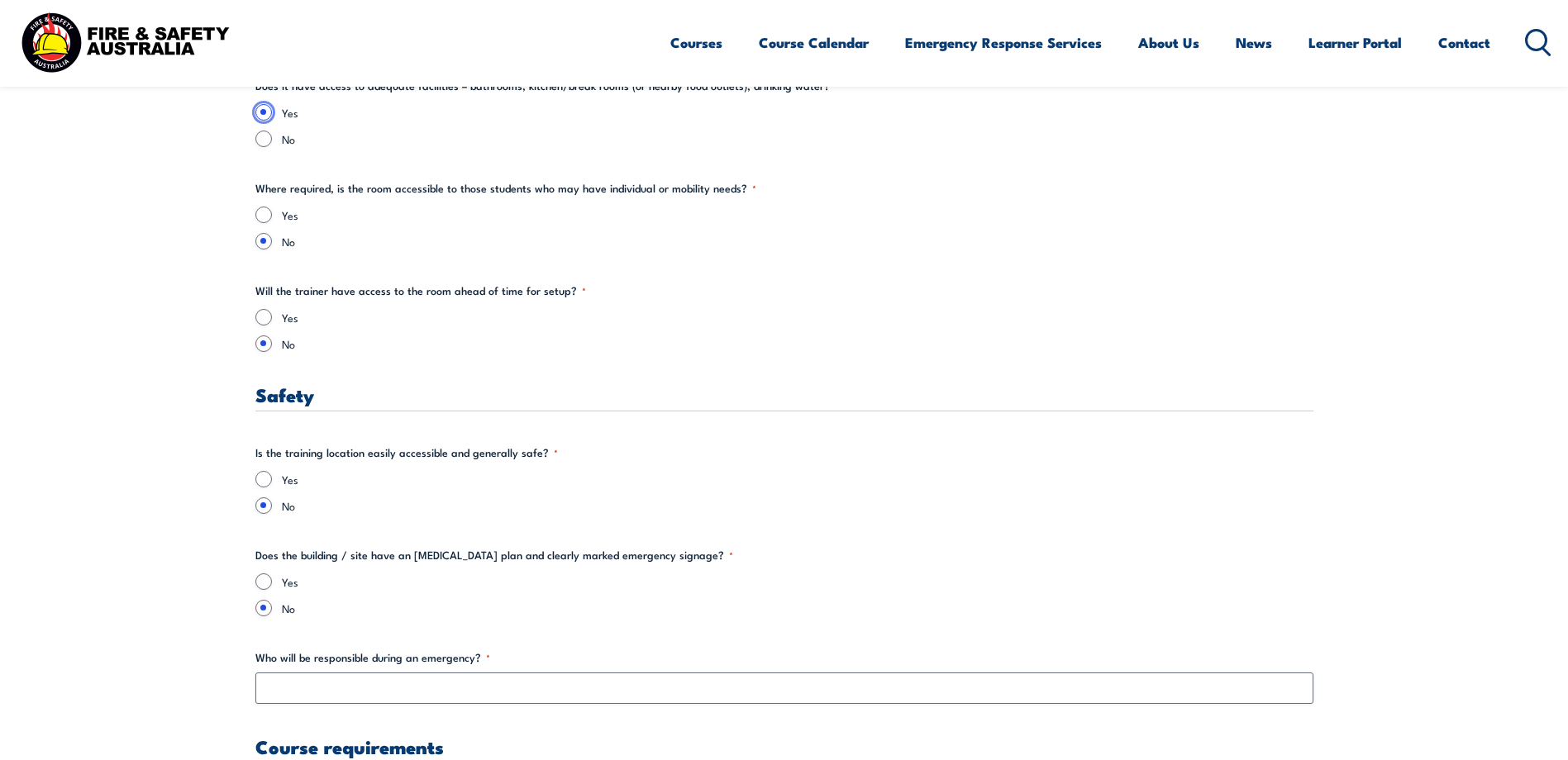
scroll to position [2441, 0]
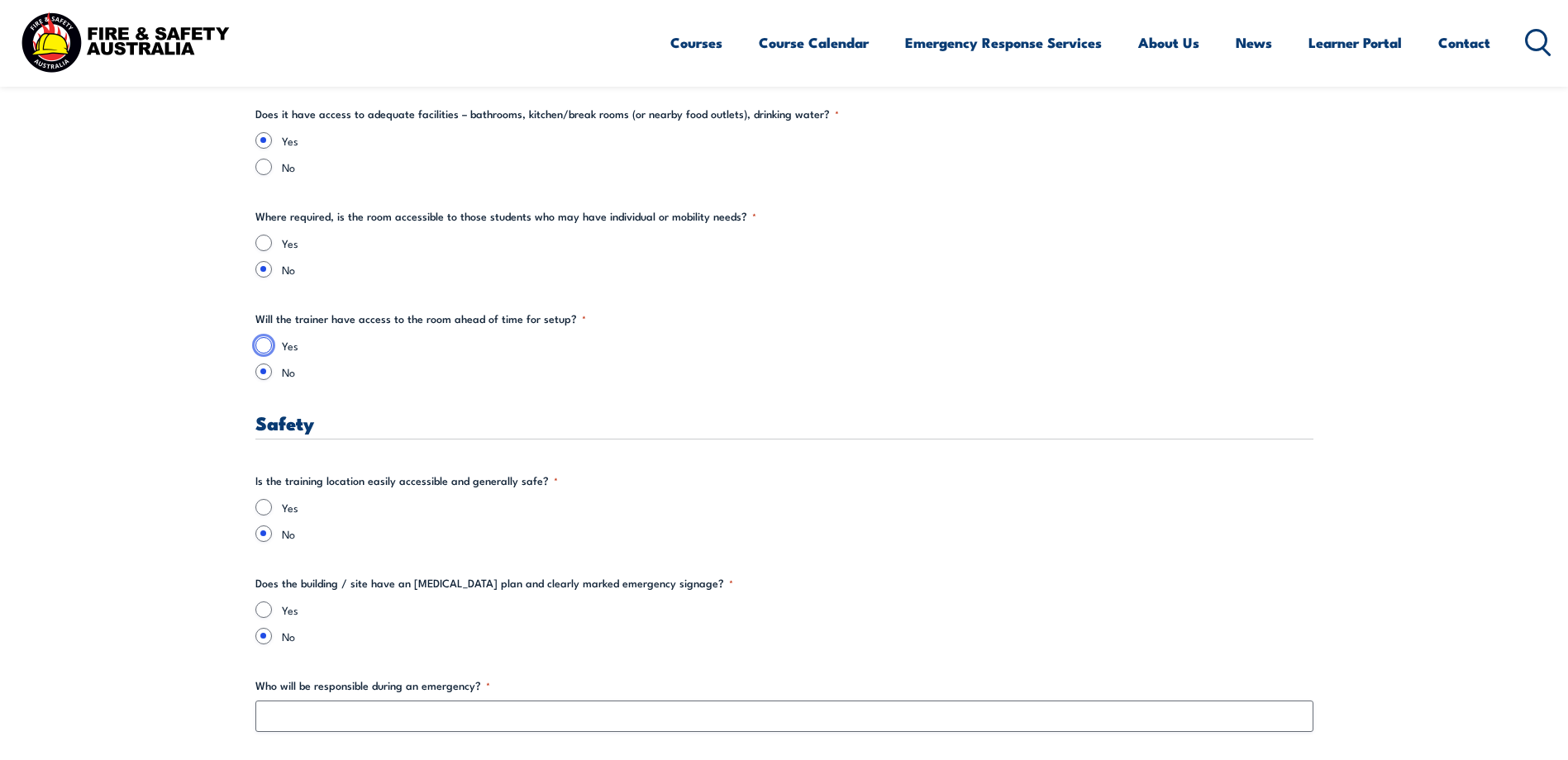
click at [264, 345] on input "Yes" at bounding box center [264, 345] width 17 height 17
radio input "true"
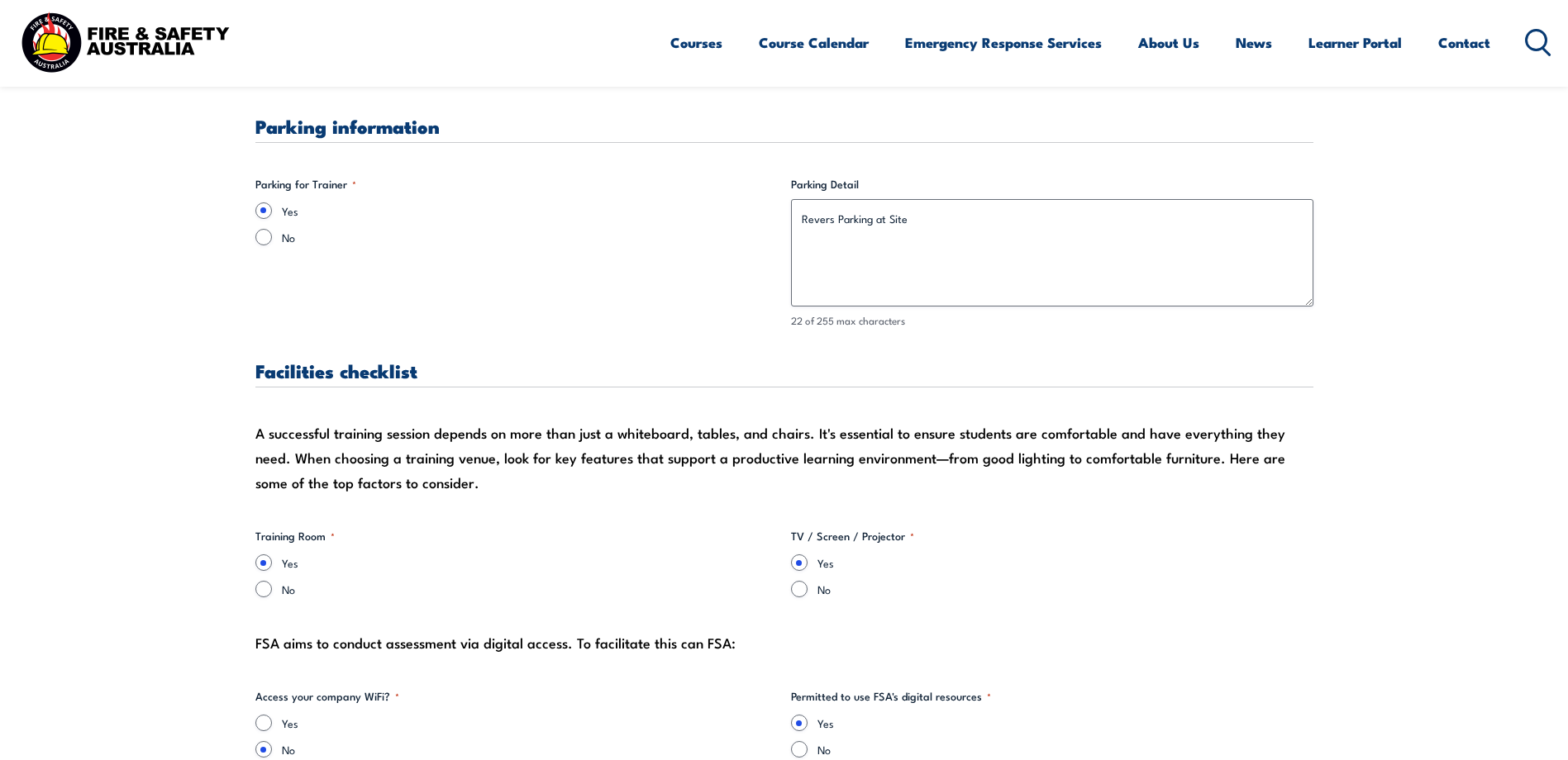
scroll to position [1250, 0]
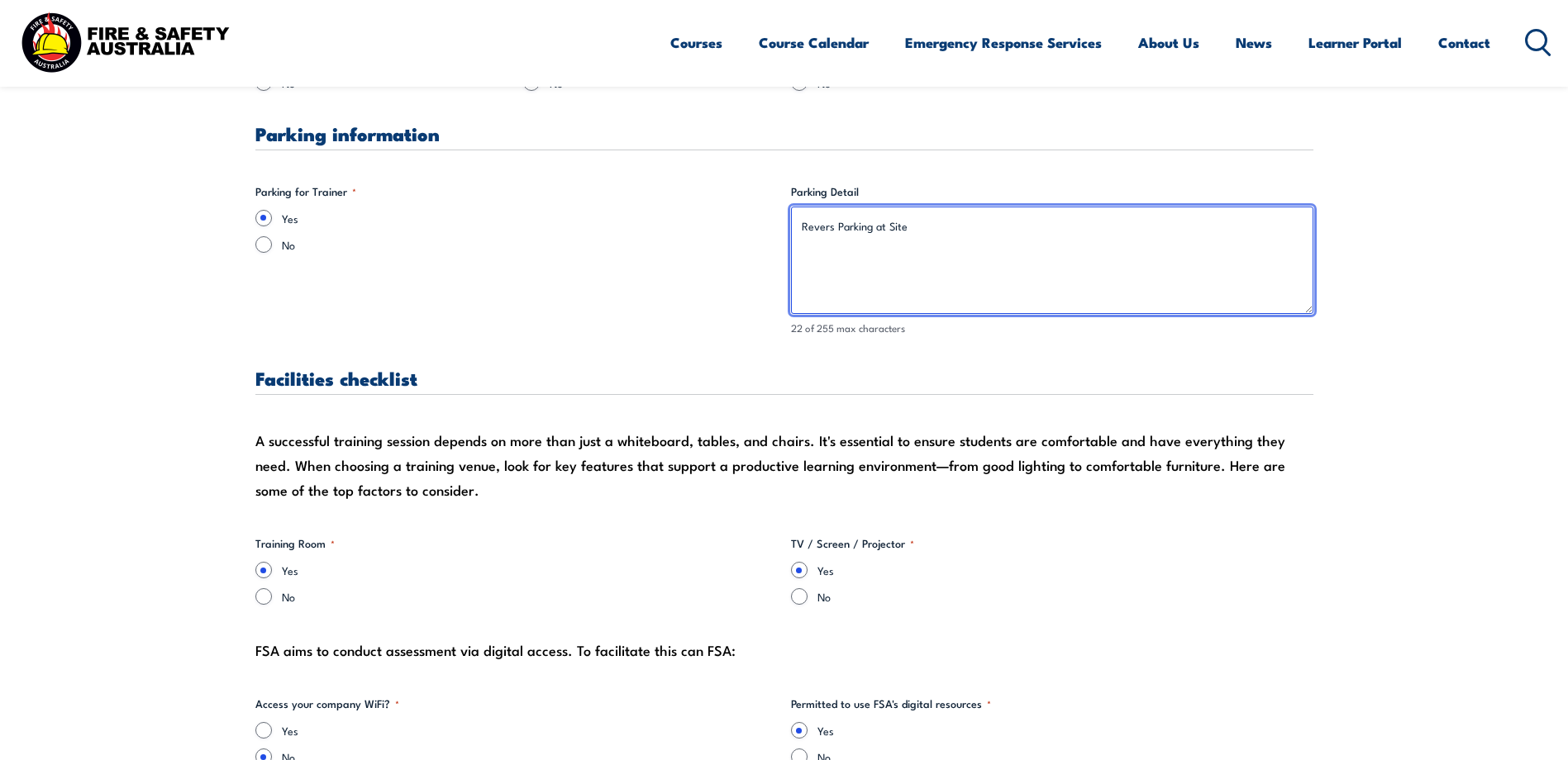
click at [832, 228] on textarea "Revers Parking at Site" at bounding box center [1052, 260] width 522 height 107
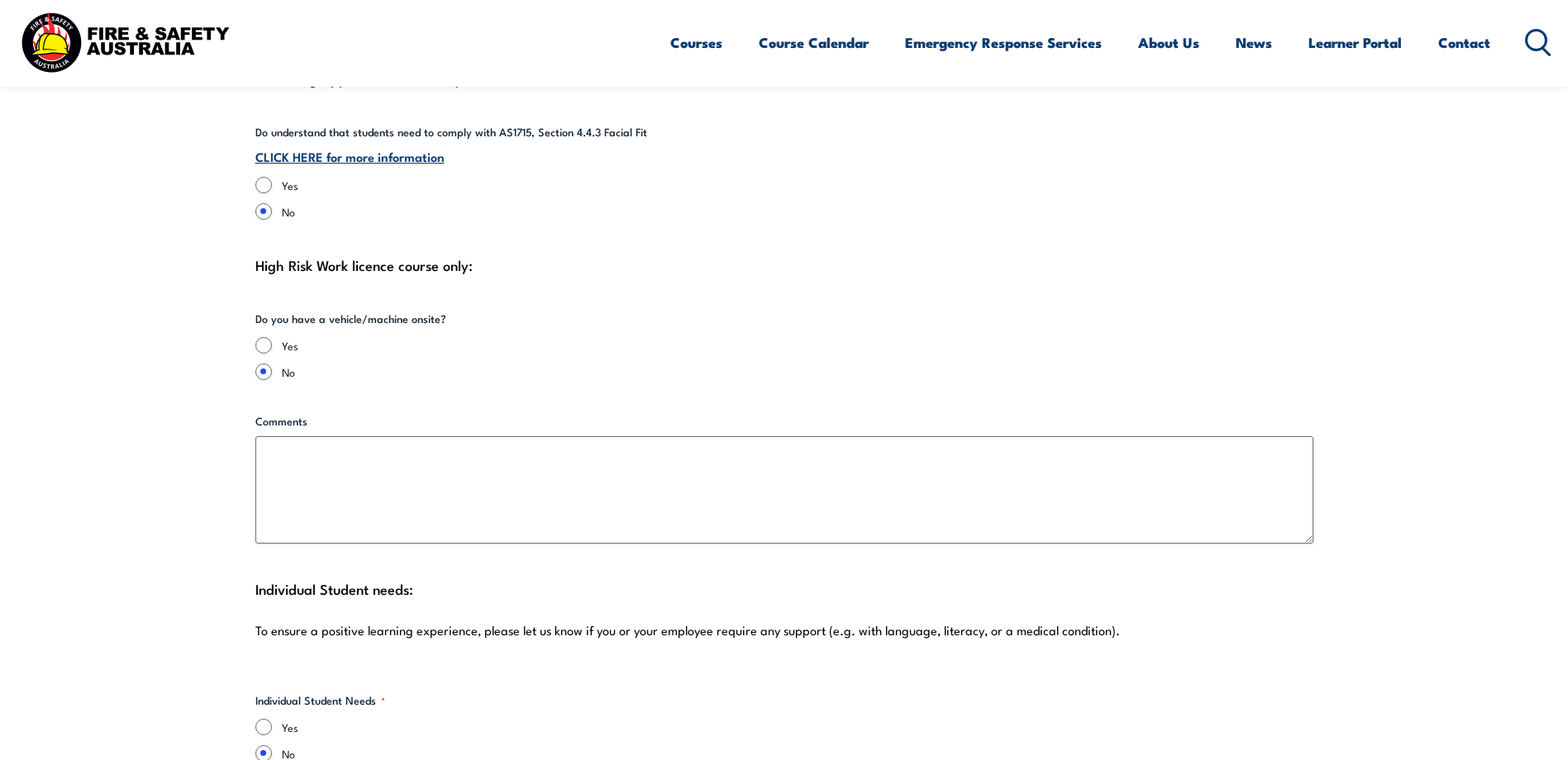
scroll to position [3673, 0]
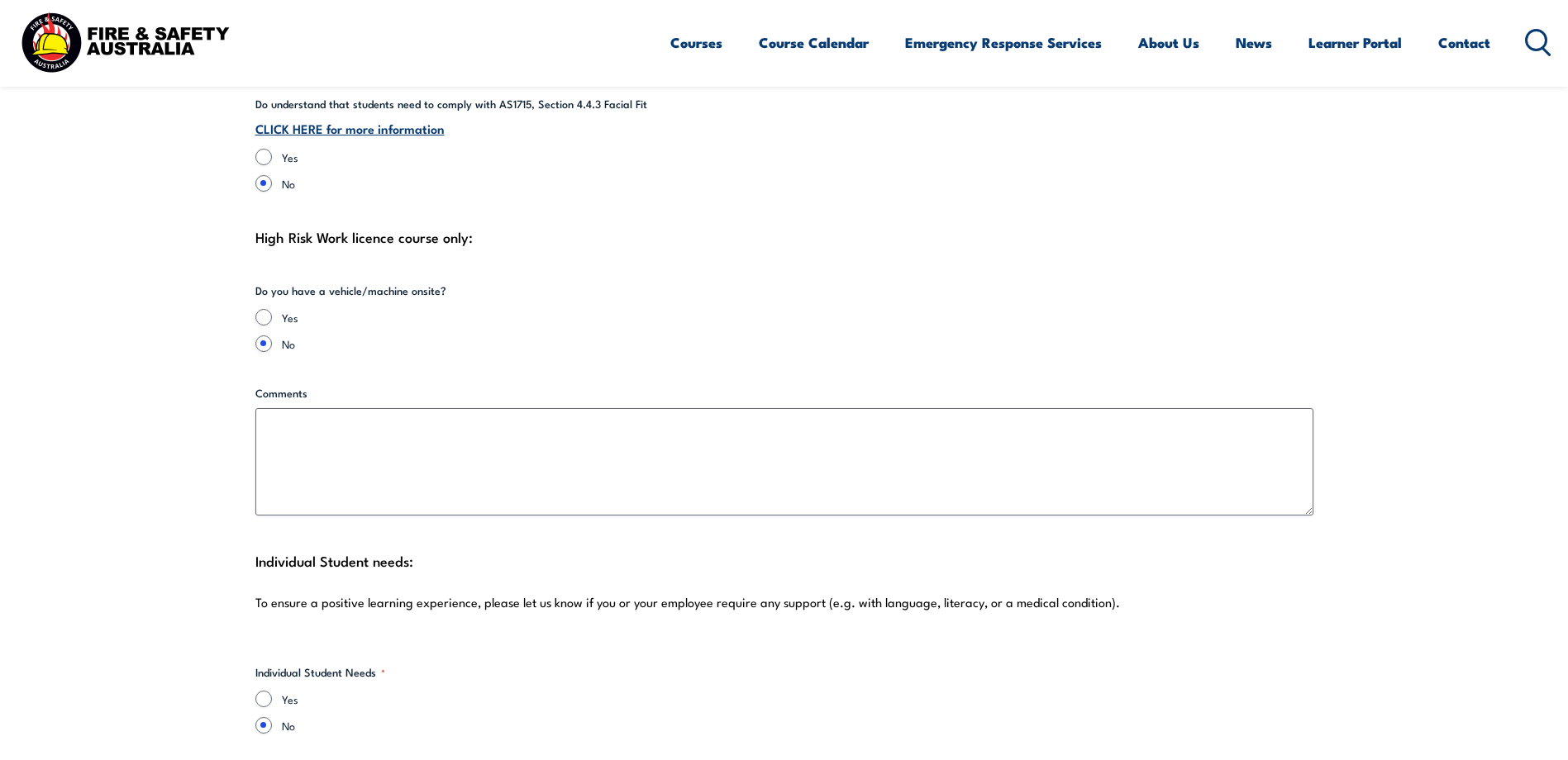
type textarea "Reverse Parking at Site"
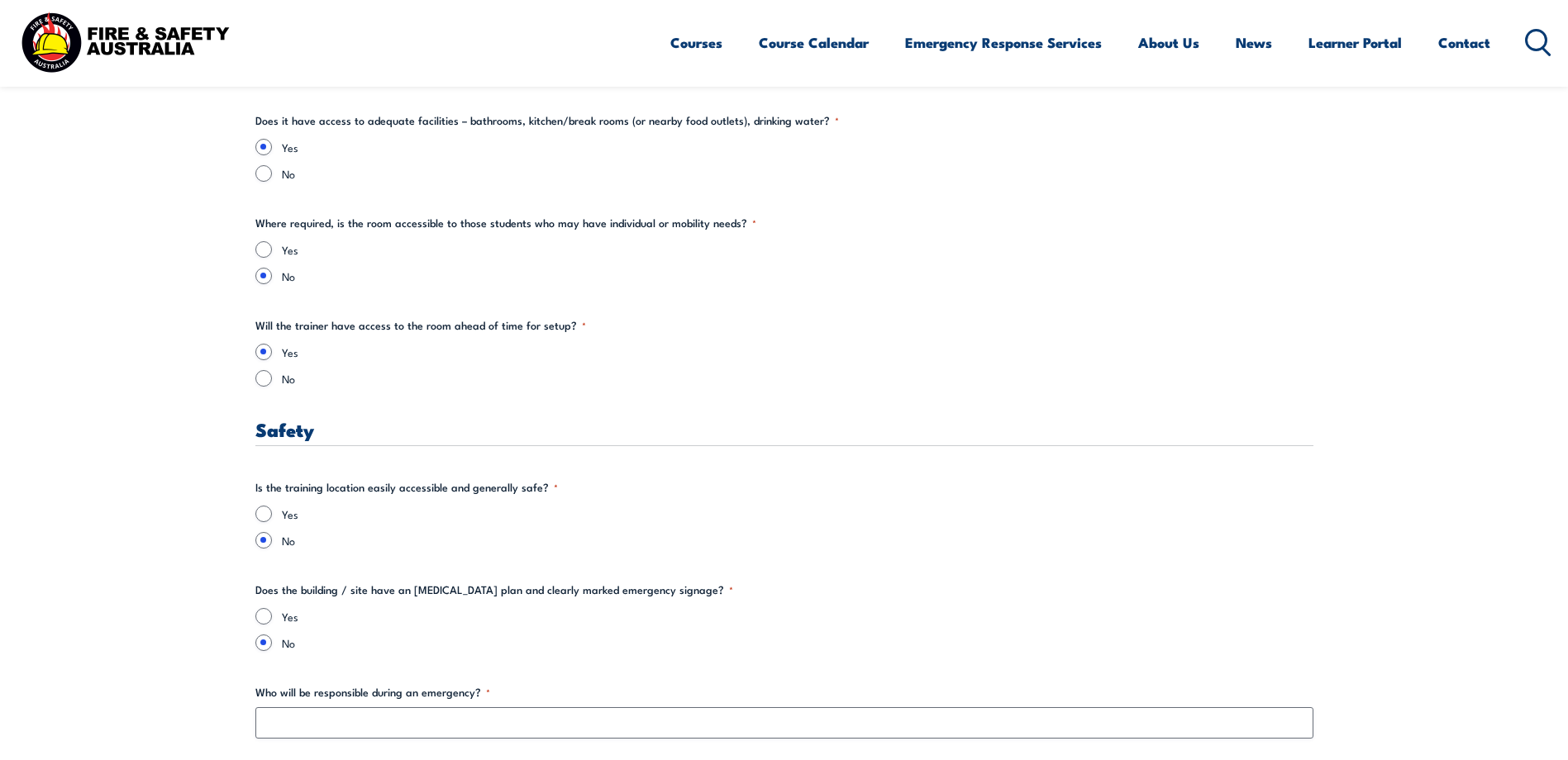
scroll to position [2426, 0]
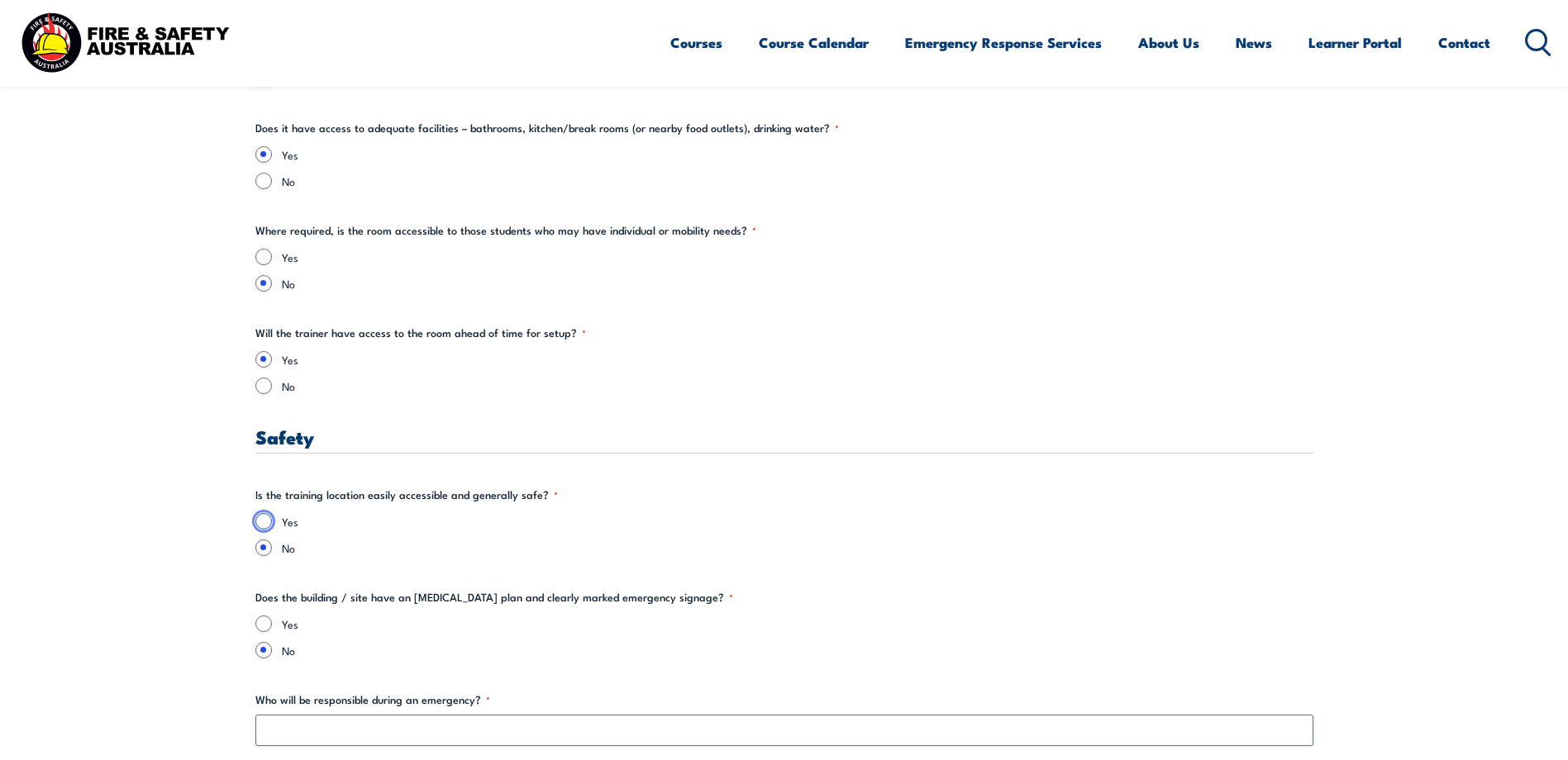
click at [261, 521] on input "Yes" at bounding box center [264, 521] width 17 height 17
radio input "true"
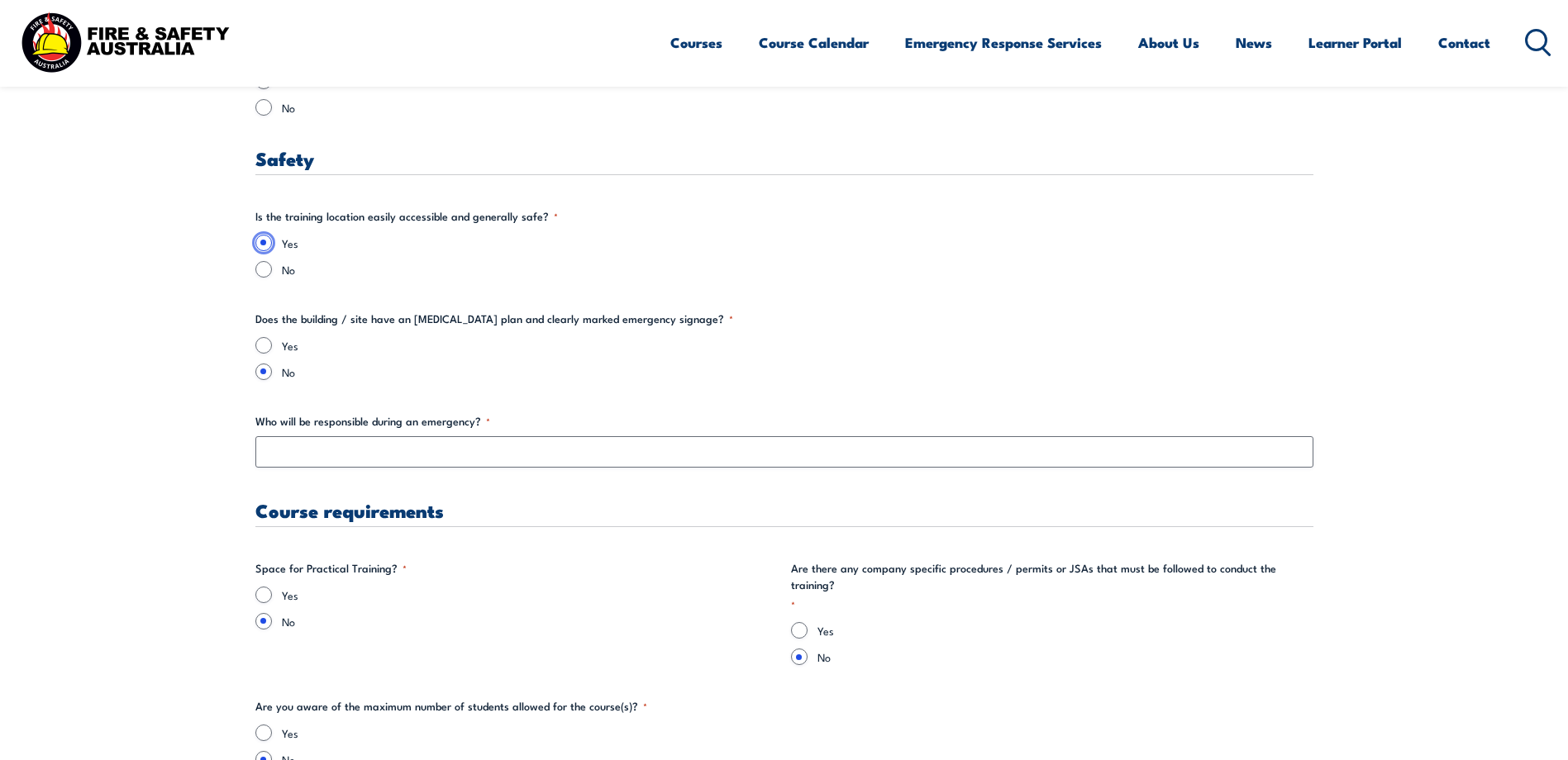
scroll to position [2774, 0]
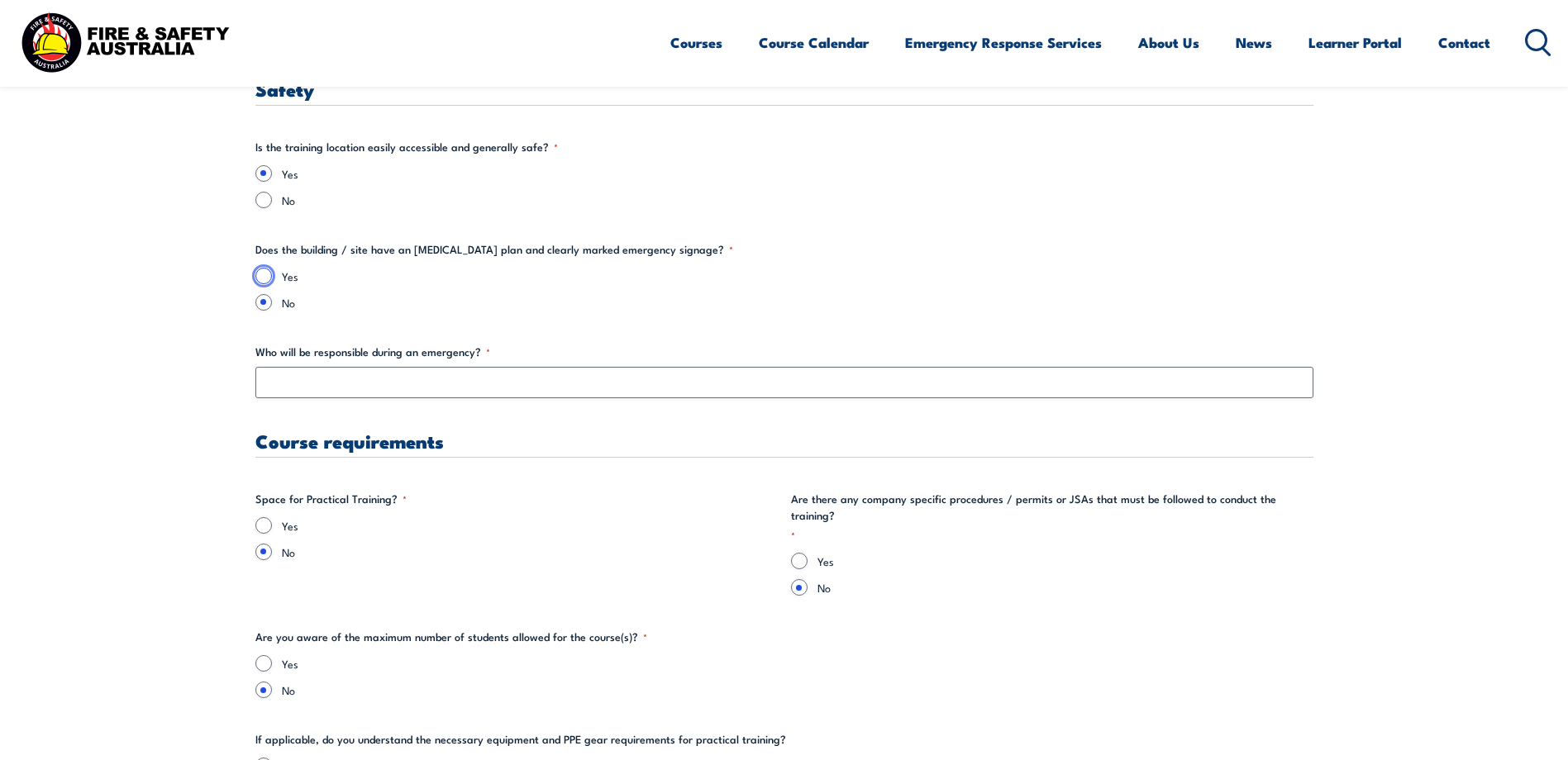
click at [261, 274] on input "Yes" at bounding box center [264, 276] width 17 height 17
radio input "true"
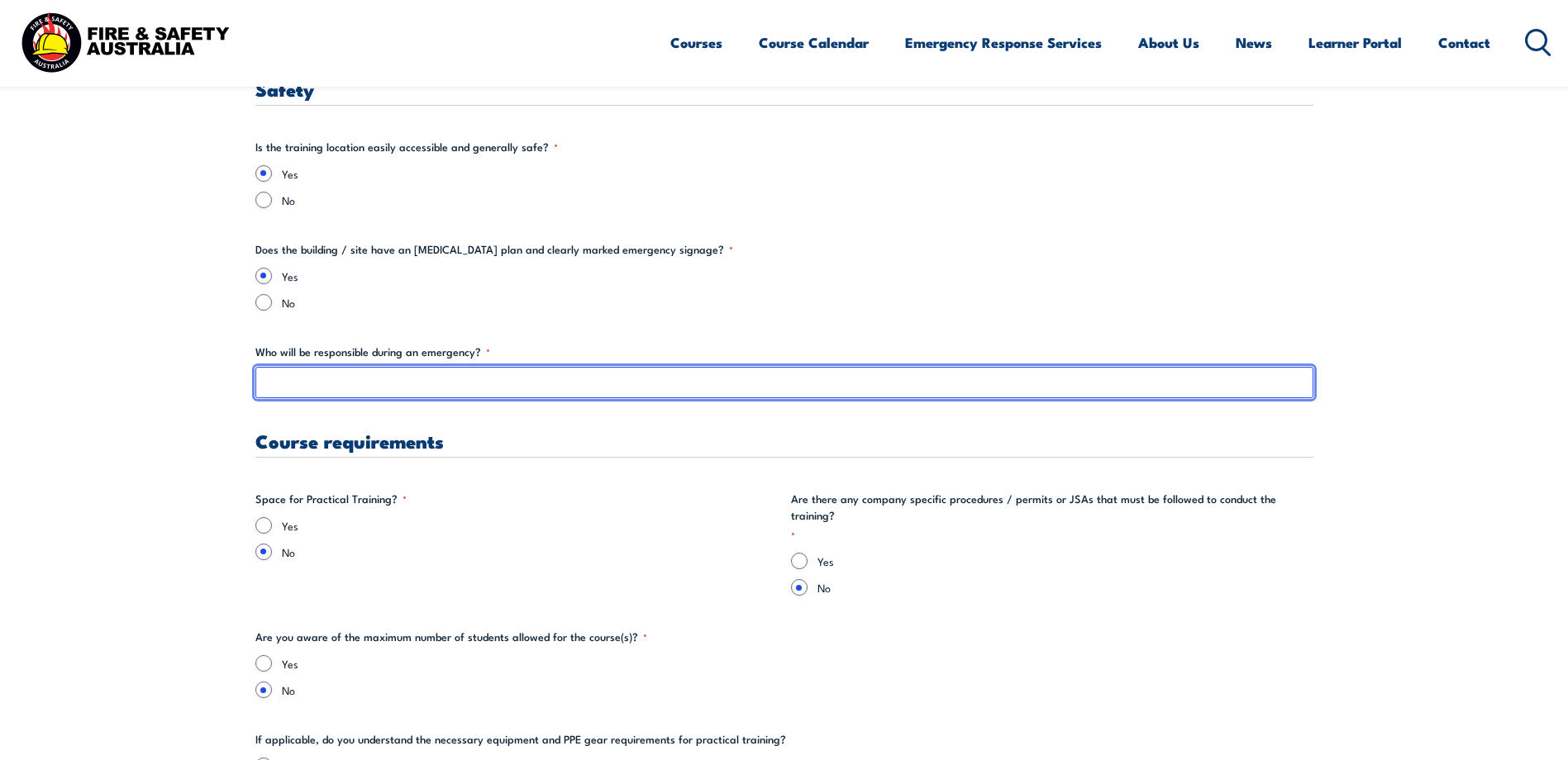
click at [306, 382] on input "Who will be responsible during an emergency? *" at bounding box center [784, 383] width 1058 height 31
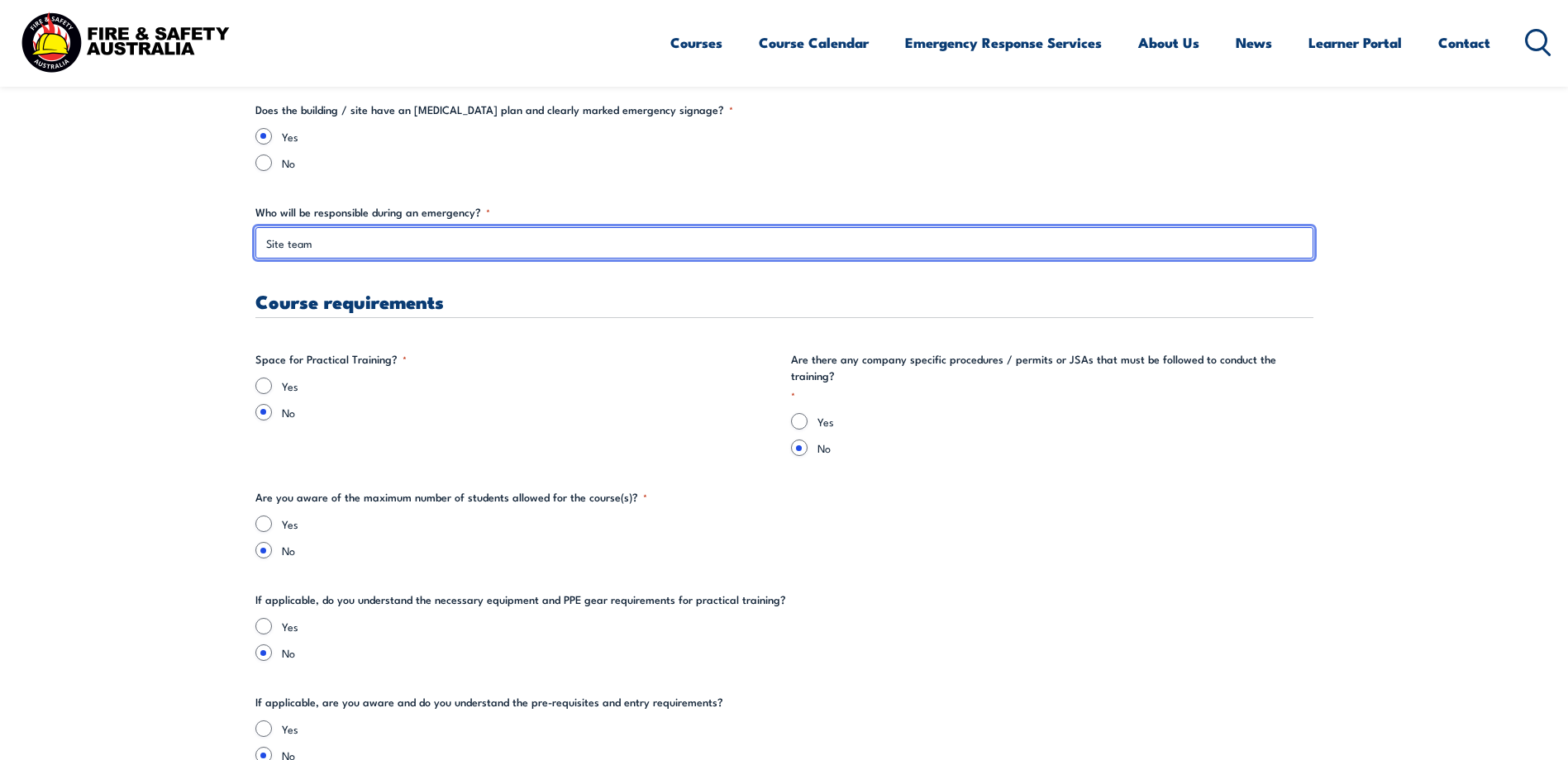
scroll to position [2963, 0]
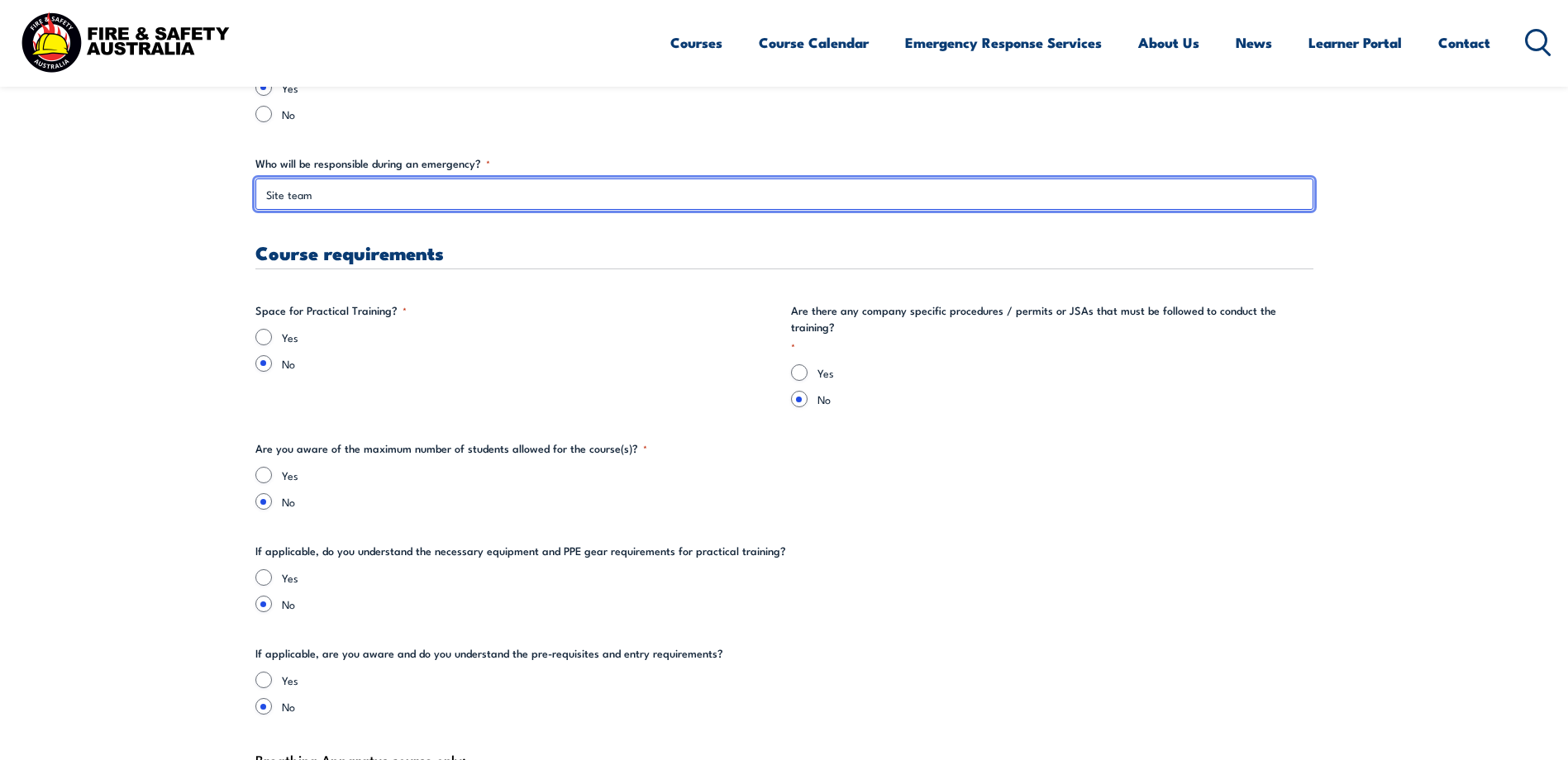
type input "Site team"
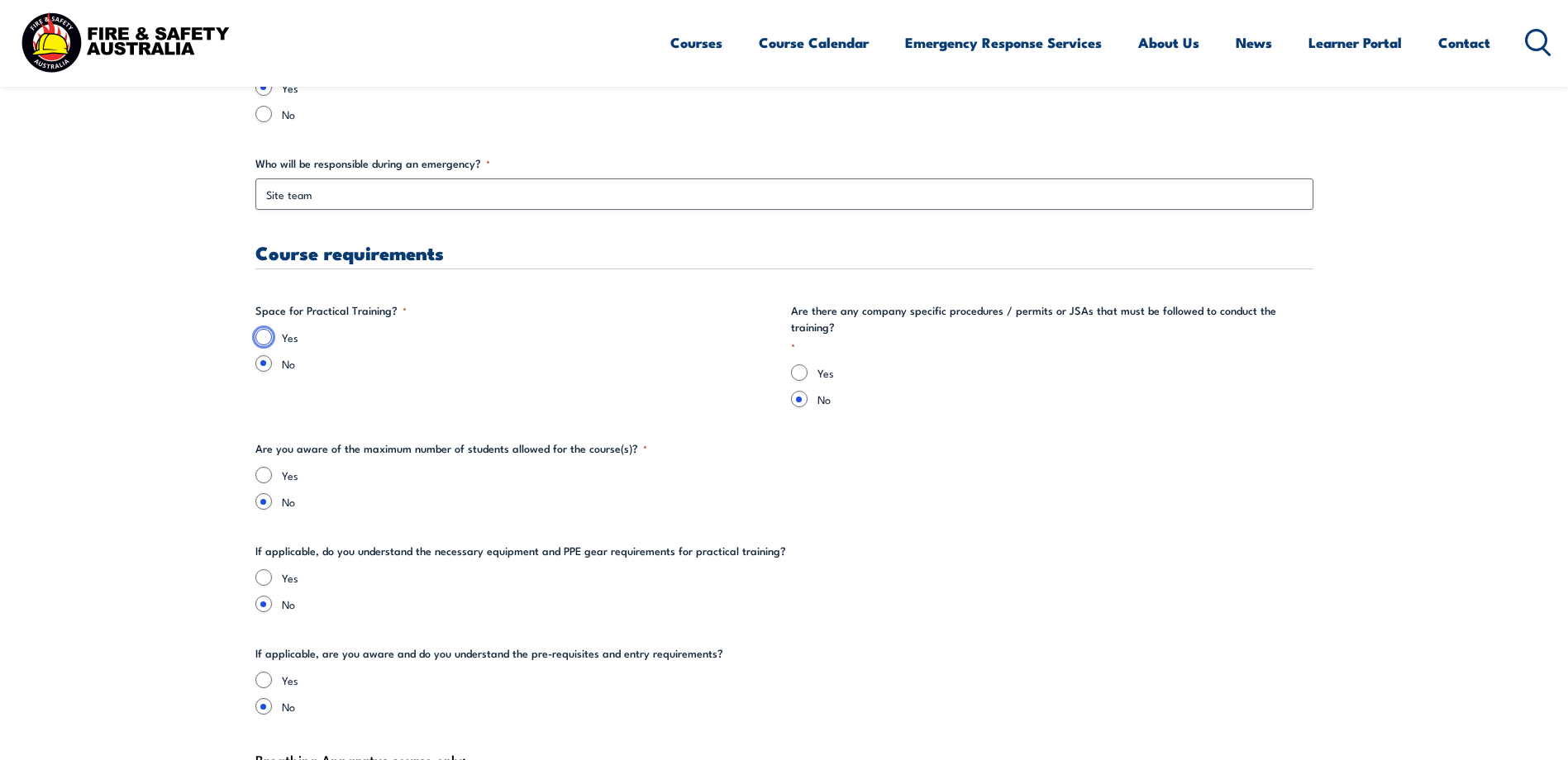
click at [264, 336] on input "Yes" at bounding box center [264, 338] width 17 height 17
radio input "true"
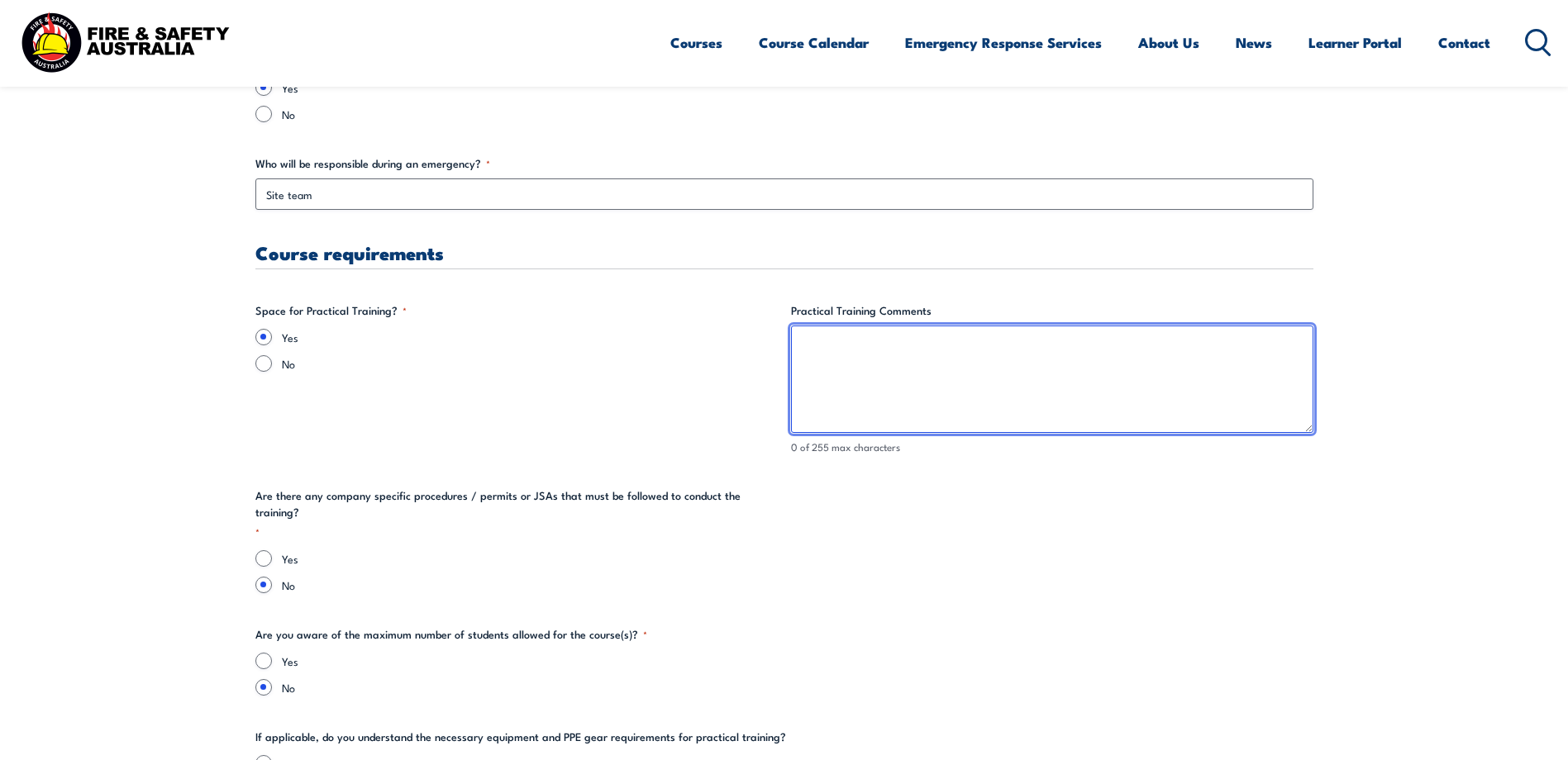
click at [848, 349] on textarea "Practical Training Comments" at bounding box center [1052, 379] width 522 height 107
type textarea "A"
type textarea "External car park area can be used."
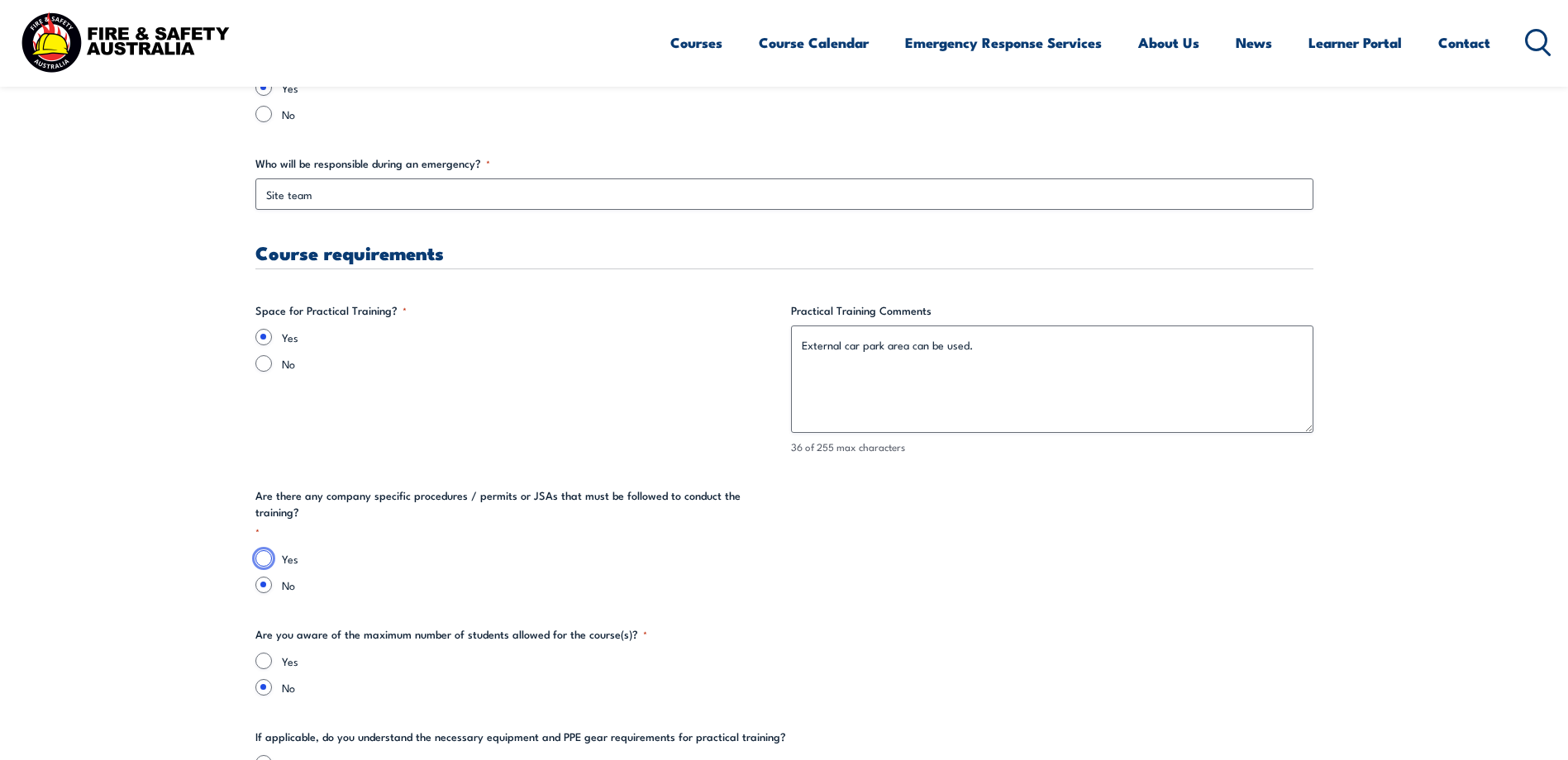
click at [258, 550] on input "Yes" at bounding box center [264, 559] width 17 height 17
radio input "true"
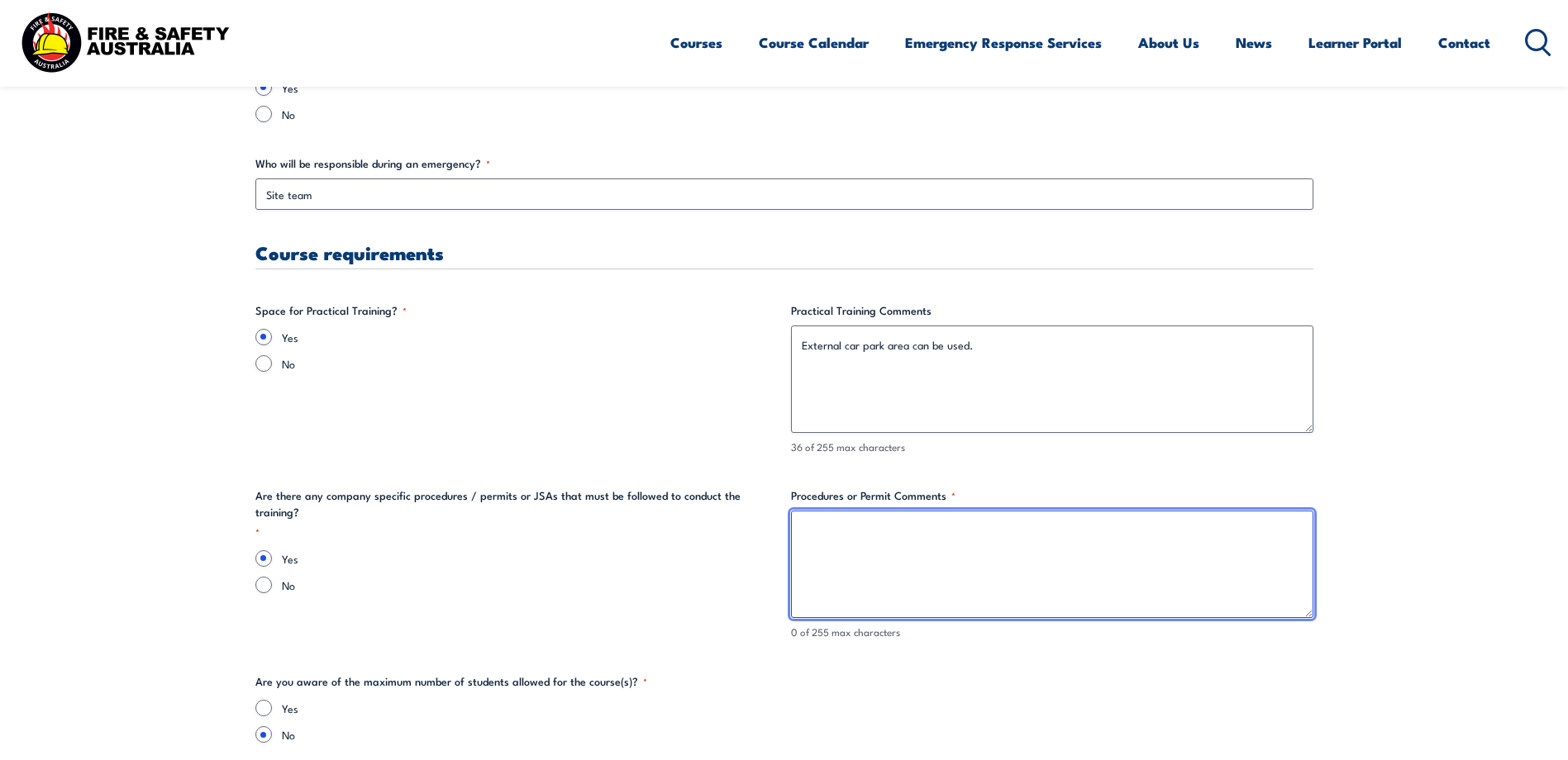
click at [807, 528] on textarea "Procedures or Permit Comments *" at bounding box center [1052, 564] width 522 height 107
click at [1127, 534] on textarea "Can you please provide a SWMS/JSEA for the practical fire fighting saspect plea…" at bounding box center [1052, 564] width 522 height 107
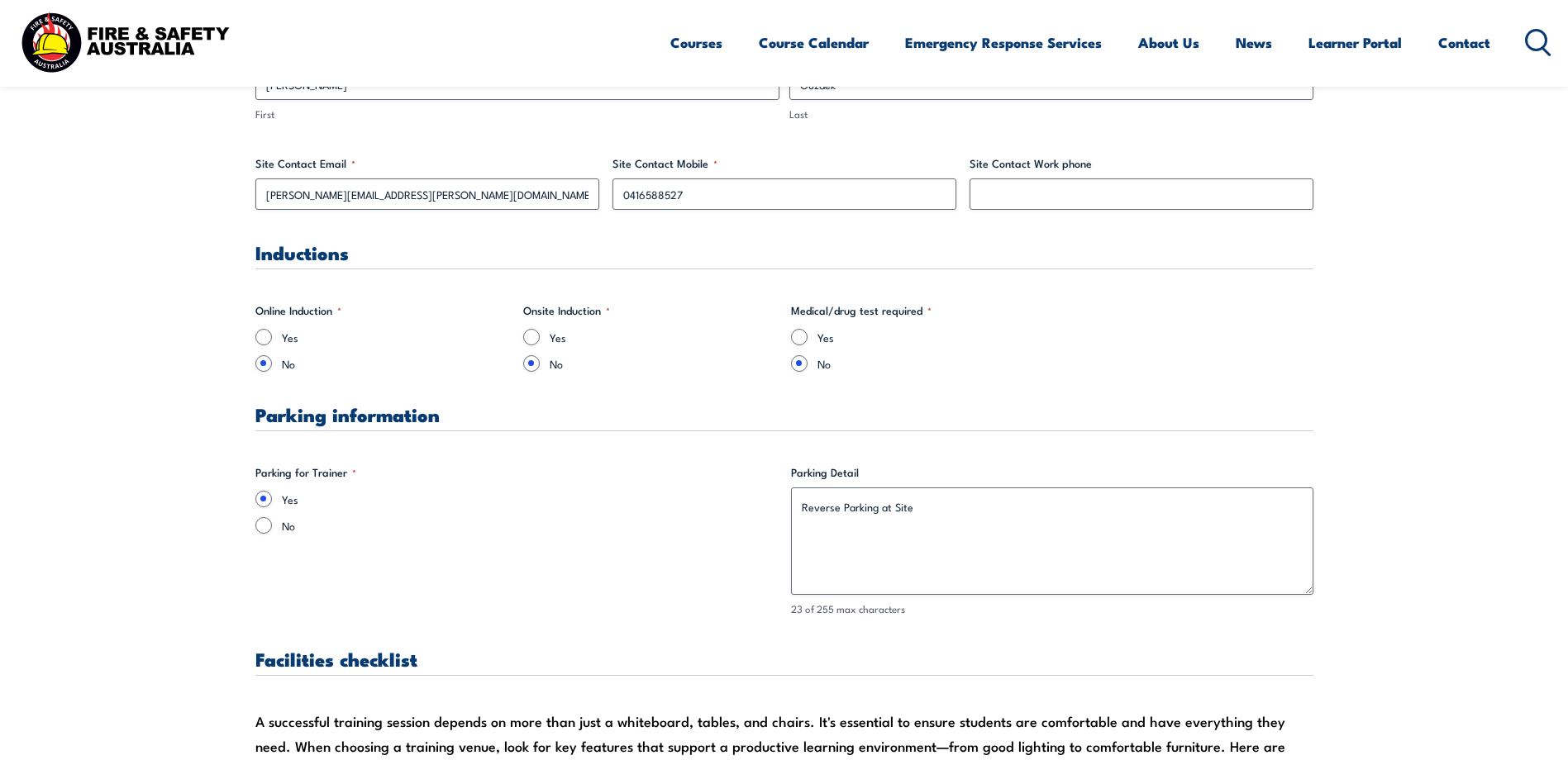
scroll to position [947, 0]
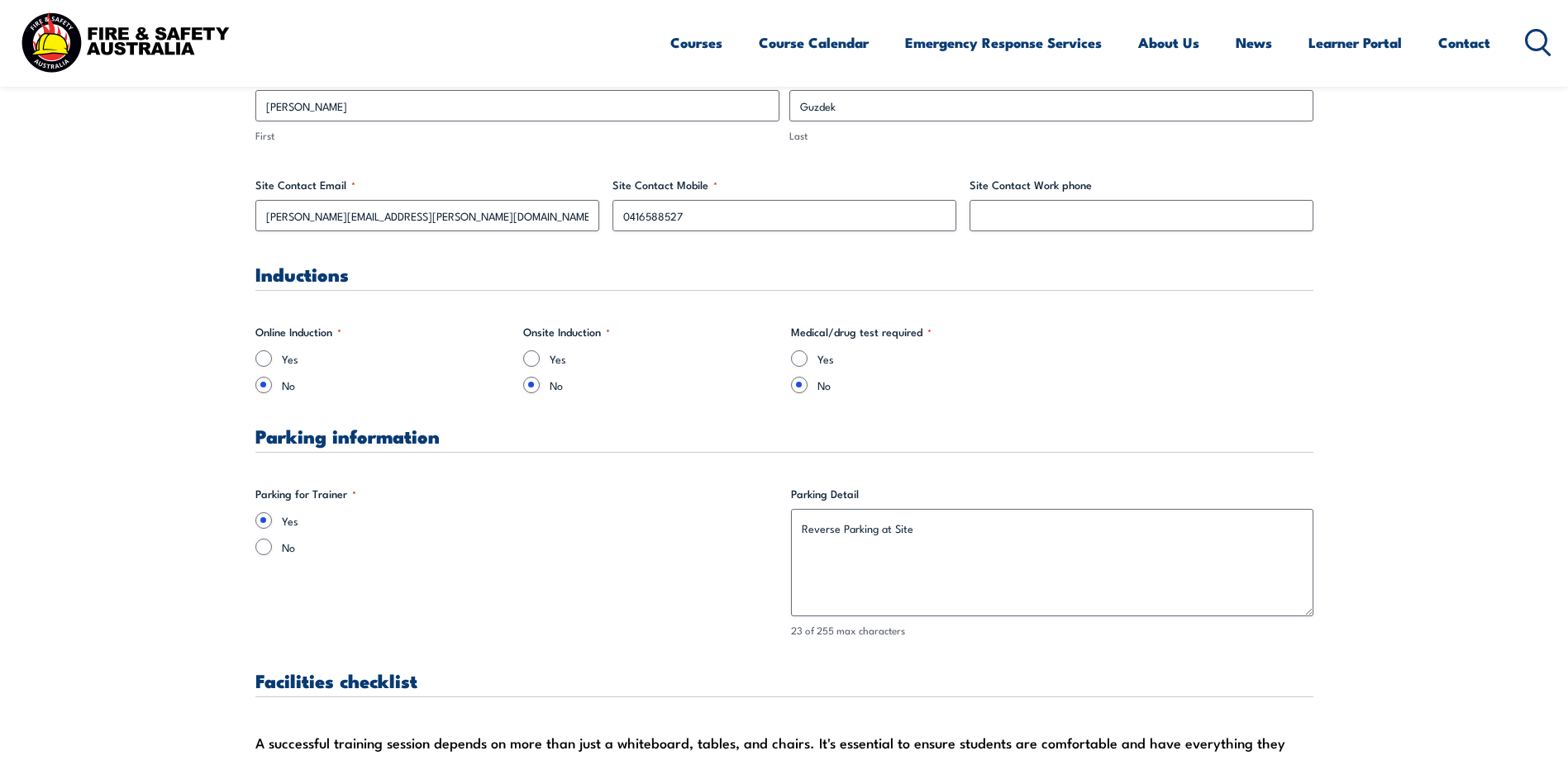
type textarea "Can you please provide a SWMS/JSEA for the practical fire fighting aspect pleas…"
click at [263, 358] on input "Yes" at bounding box center [264, 359] width 17 height 17
radio input "true"
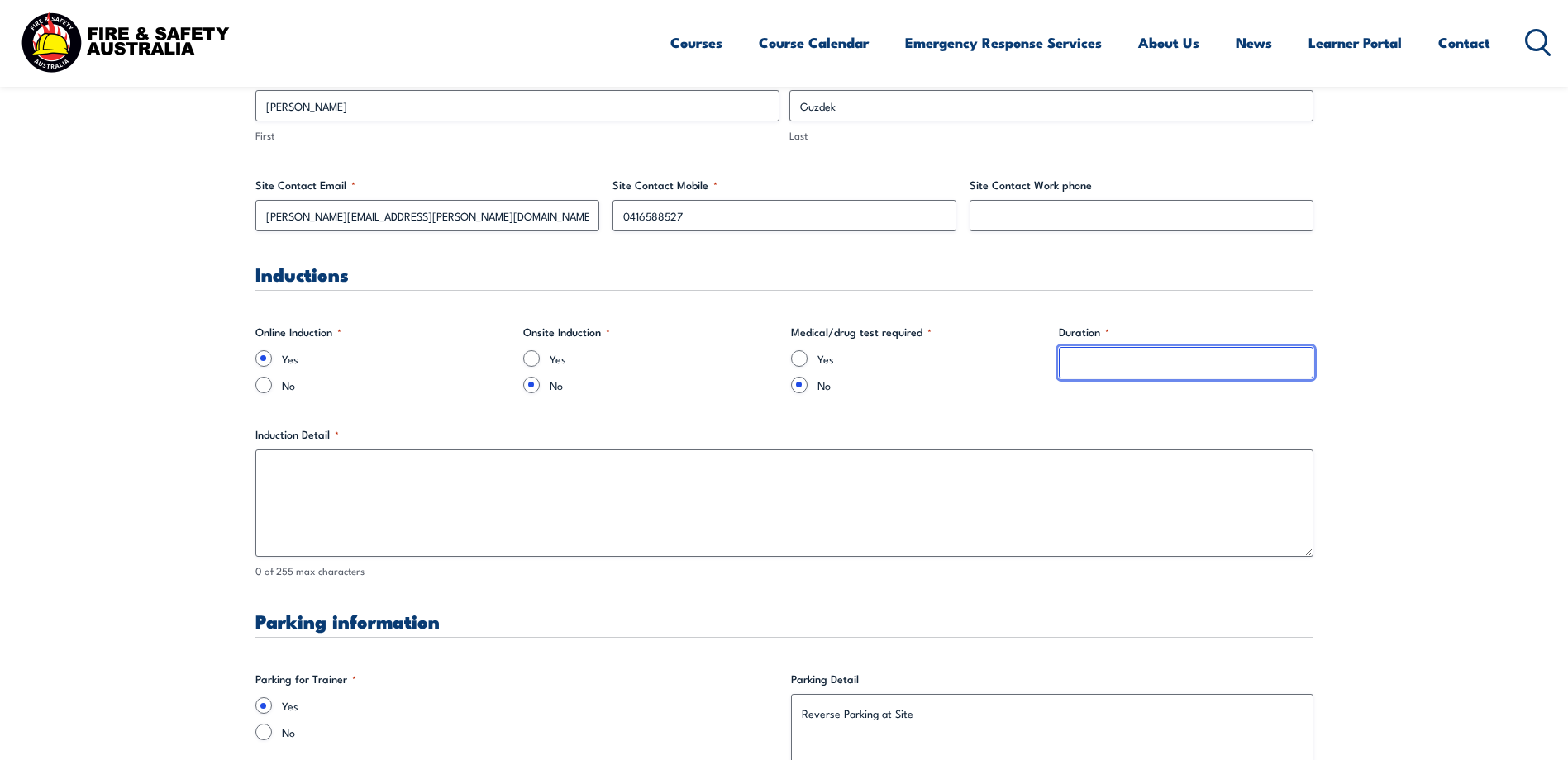
click at [1124, 370] on input "Duration *" at bounding box center [1186, 362] width 255 height 31
type input "15 minutes tops"
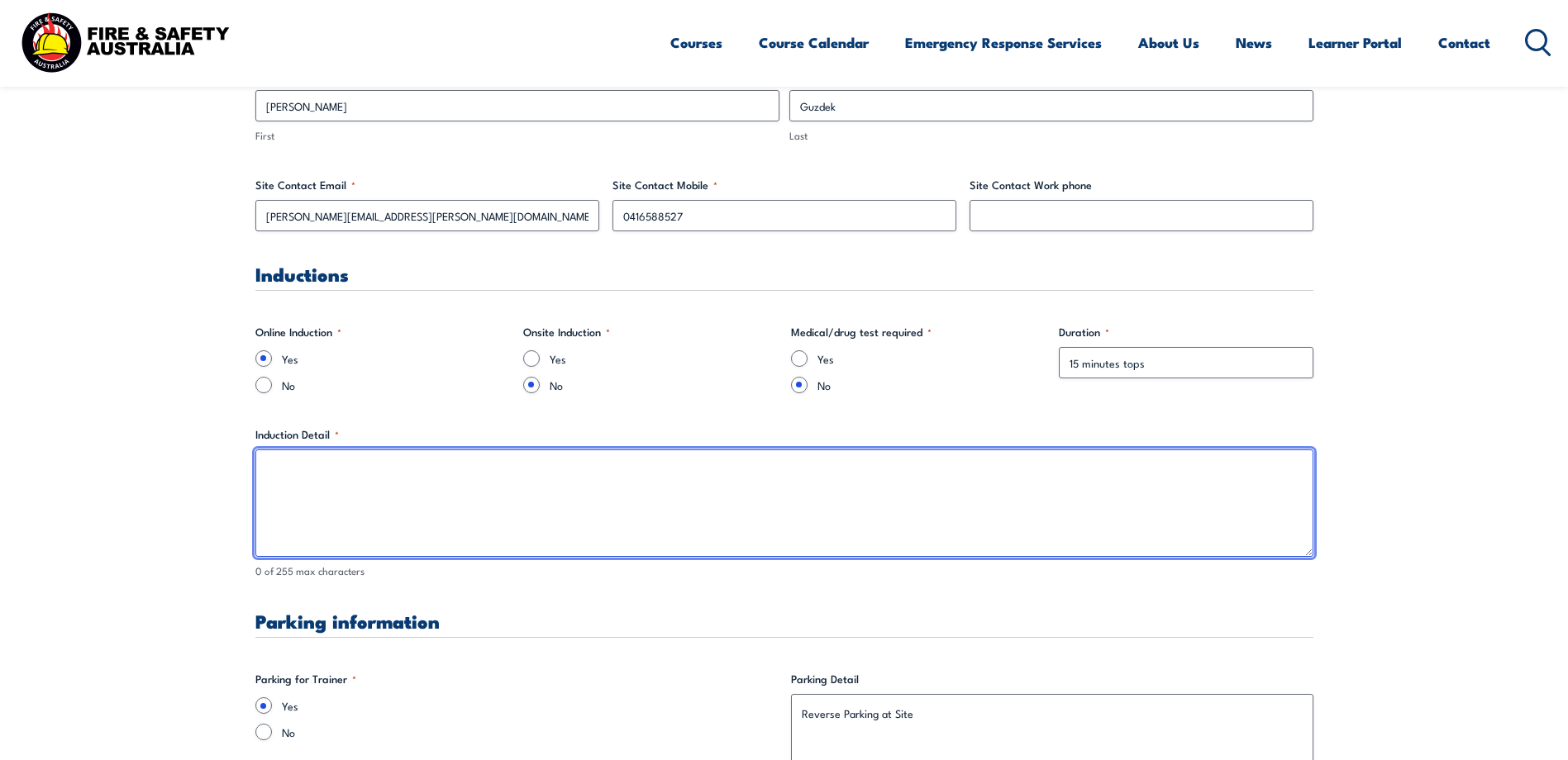
click at [278, 462] on textarea "Induction Detail *" at bounding box center [784, 503] width 1058 height 107
click at [273, 466] on textarea "Induction Detail *" at bounding box center [784, 503] width 1058 height 107
paste textarea "Iberdrola Australia - [PERSON_NAME] Learning ([DOMAIN_NAME])"
drag, startPoint x: 536, startPoint y: 475, endPoint x: 257, endPoint y: 471, distance: 279.0
click at [257, 471] on textarea "Iberdrola Australia - [PERSON_NAME] Learning ([DOMAIN_NAME])" at bounding box center [784, 503] width 1058 height 107
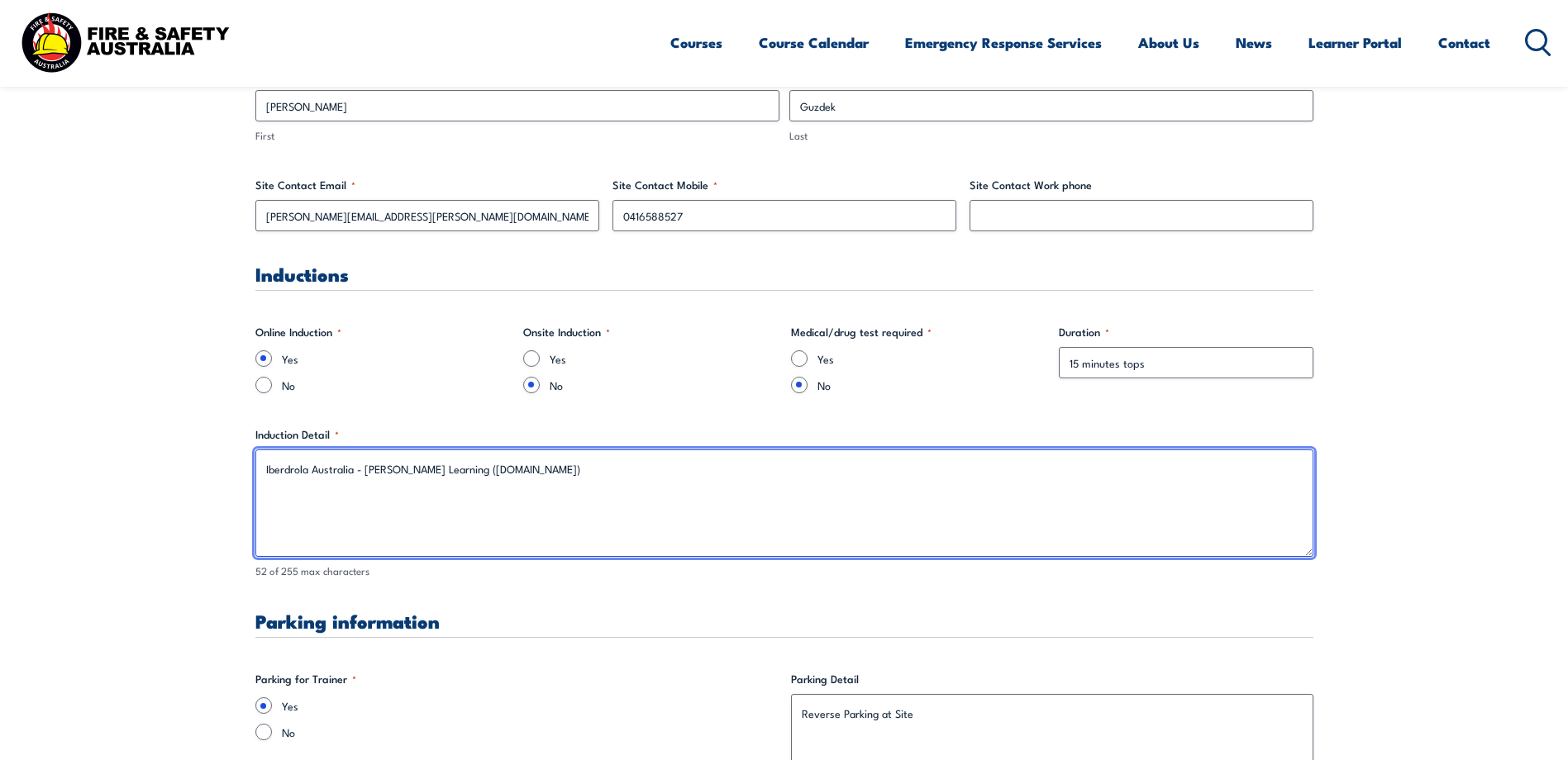
paste textarea "[URL][DOMAIN_NAME]"
drag, startPoint x: 553, startPoint y: 471, endPoint x: 252, endPoint y: 465, distance: 301.1
click at [489, 493] on textarea "[URL][DOMAIN_NAME] Please copy into Browser and only need to compelte teh Boliv…" at bounding box center [784, 503] width 1058 height 107
click at [501, 487] on textarea "[URL][DOMAIN_NAME] Please copy into Browser and only need to compelte teh Boliv…" at bounding box center [784, 503] width 1058 height 107
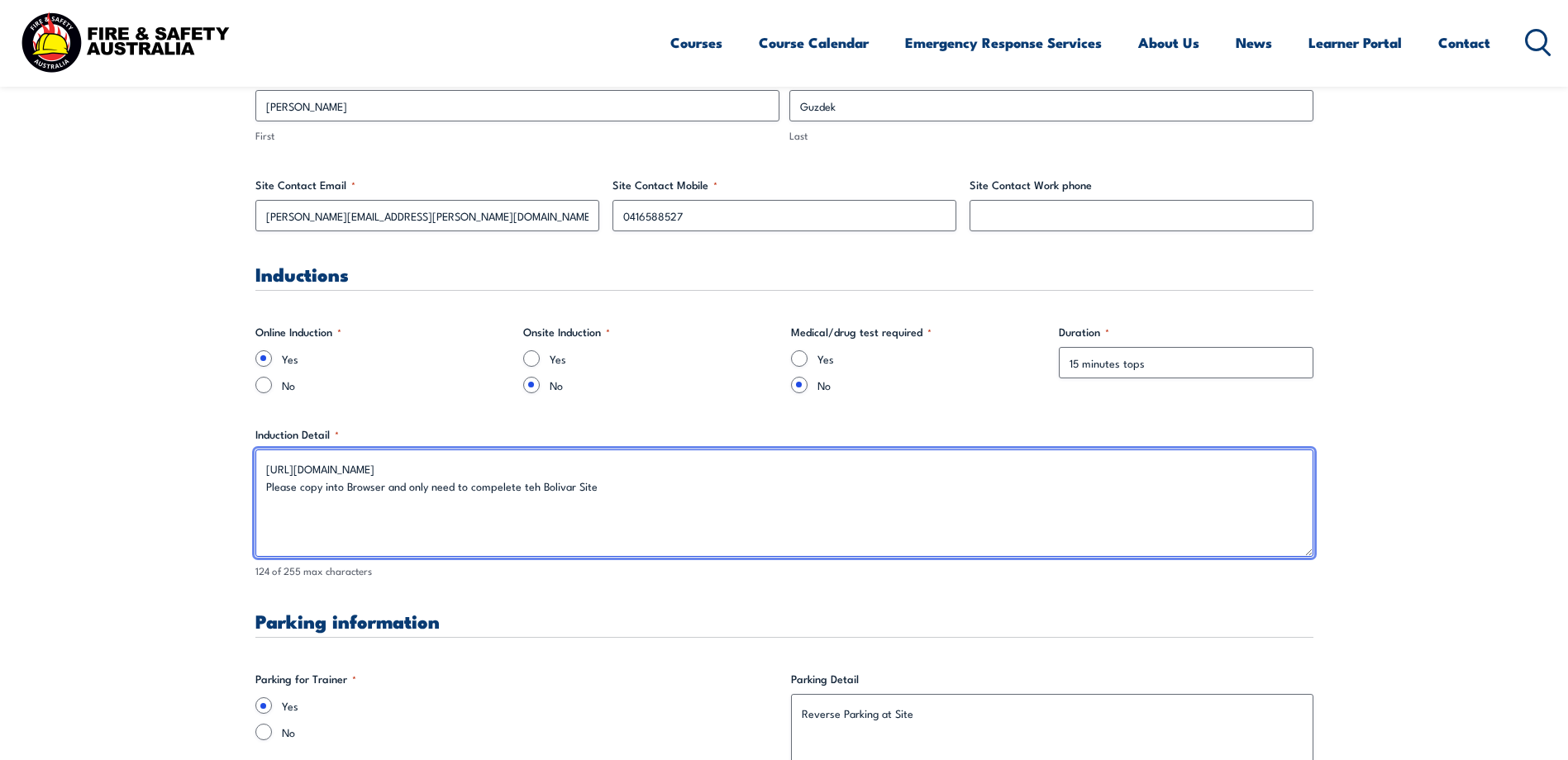
click at [526, 489] on textarea "[URL][DOMAIN_NAME] Please copy into Browser and only need to compelete teh Boli…" at bounding box center [784, 503] width 1058 height 107
click at [299, 515] on textarea "[URL][DOMAIN_NAME] Please copy into Browser and only need to compelete the Boli…" at bounding box center [784, 503] width 1058 height 107
click at [889, 489] on textarea "[URL][DOMAIN_NAME] Please copy into Browser and only need to compelete the Boli…" at bounding box center [784, 503] width 1058 height 107
click at [874, 487] on textarea "[URL][DOMAIN_NAME] Please copy into Browser and only need to compelete the Boli…" at bounding box center [784, 503] width 1058 height 107
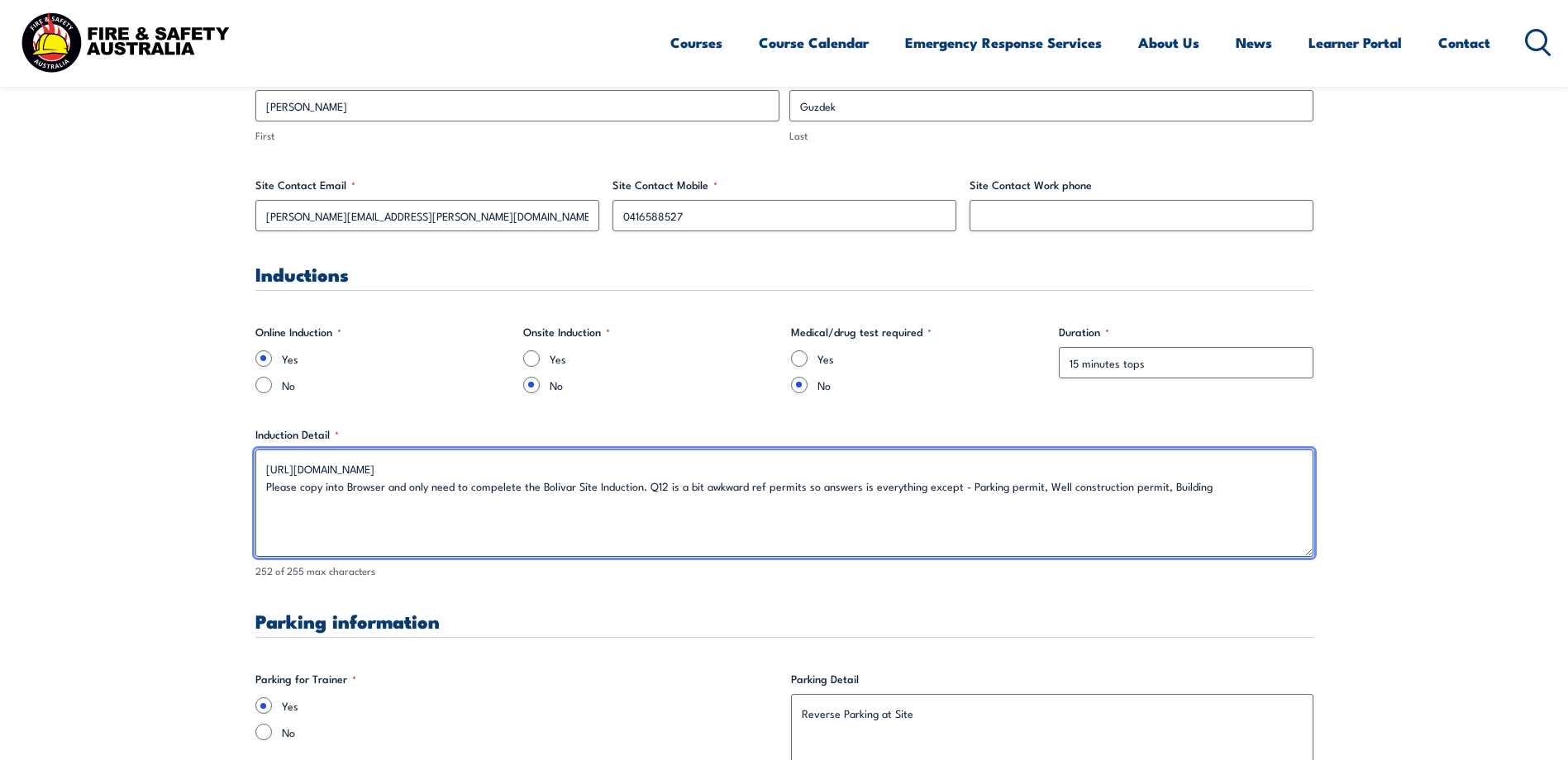
click at [262, 487] on textarea "[URL][DOMAIN_NAME] Please copy into Browser and only need to compelete the Boli…" at bounding box center [784, 503] width 1058 height 107
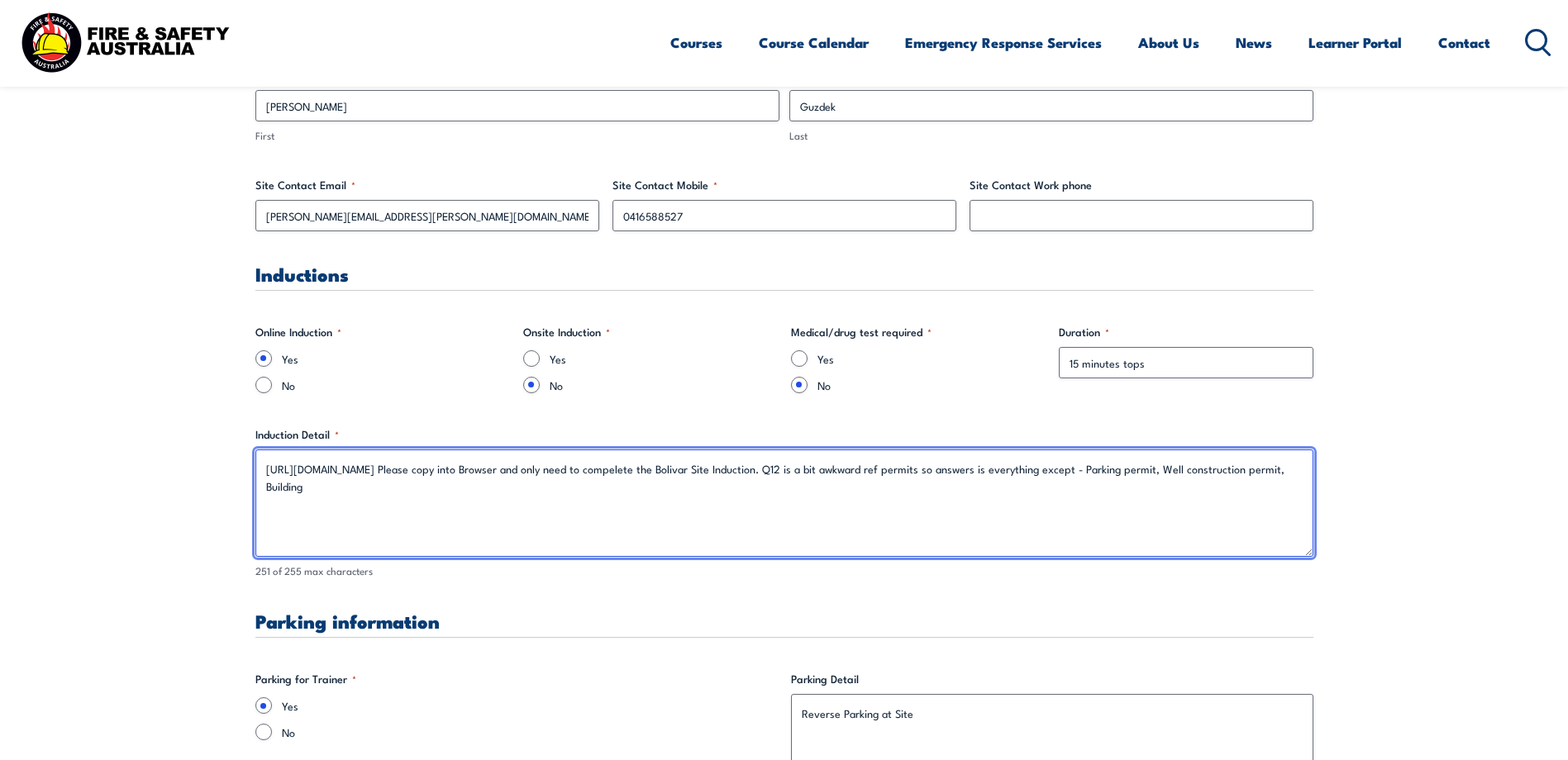
click at [263, 490] on textarea "[URL][DOMAIN_NAME] Please copy into Browser and only need to compelete the Boli…" at bounding box center [784, 503] width 1058 height 107
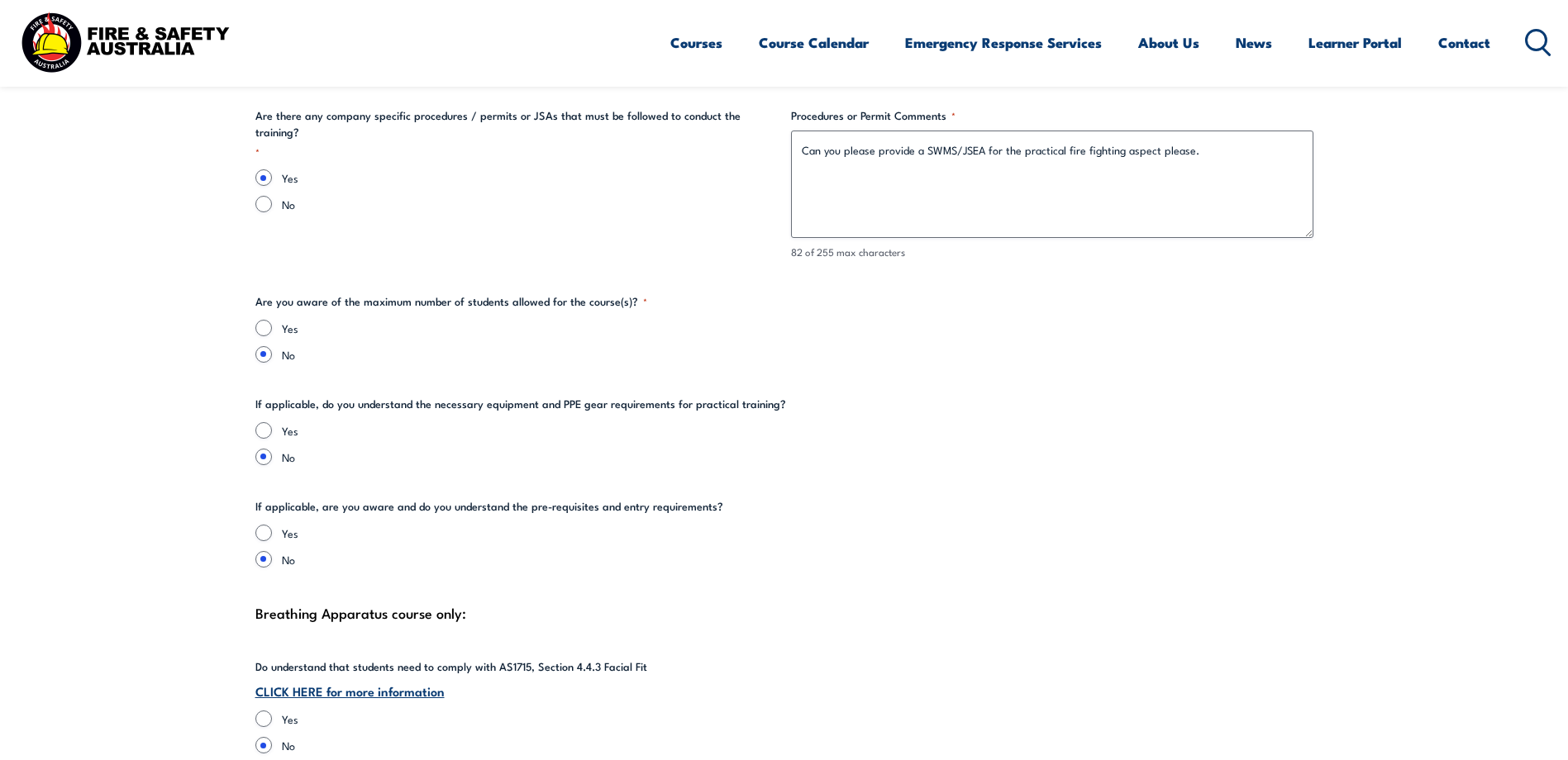
scroll to position [3552, 0]
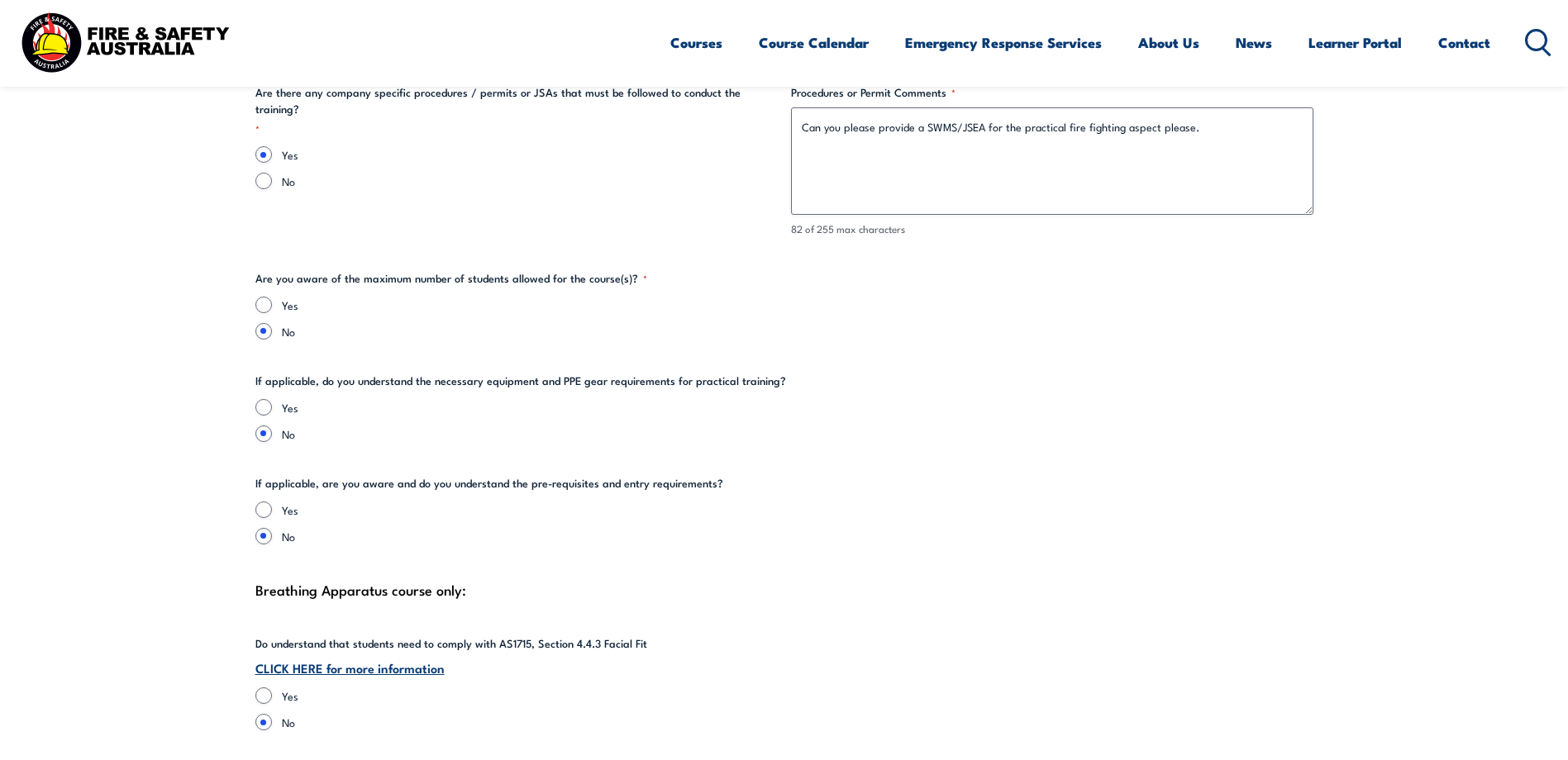
type textarea "[URL][DOMAIN_NAME] Please copy into Browser and only need to compelete the Boli…"
click at [260, 303] on input "Yes" at bounding box center [264, 306] width 17 height 17
radio input "true"
click at [266, 407] on input "Yes" at bounding box center [264, 408] width 17 height 17
radio input "true"
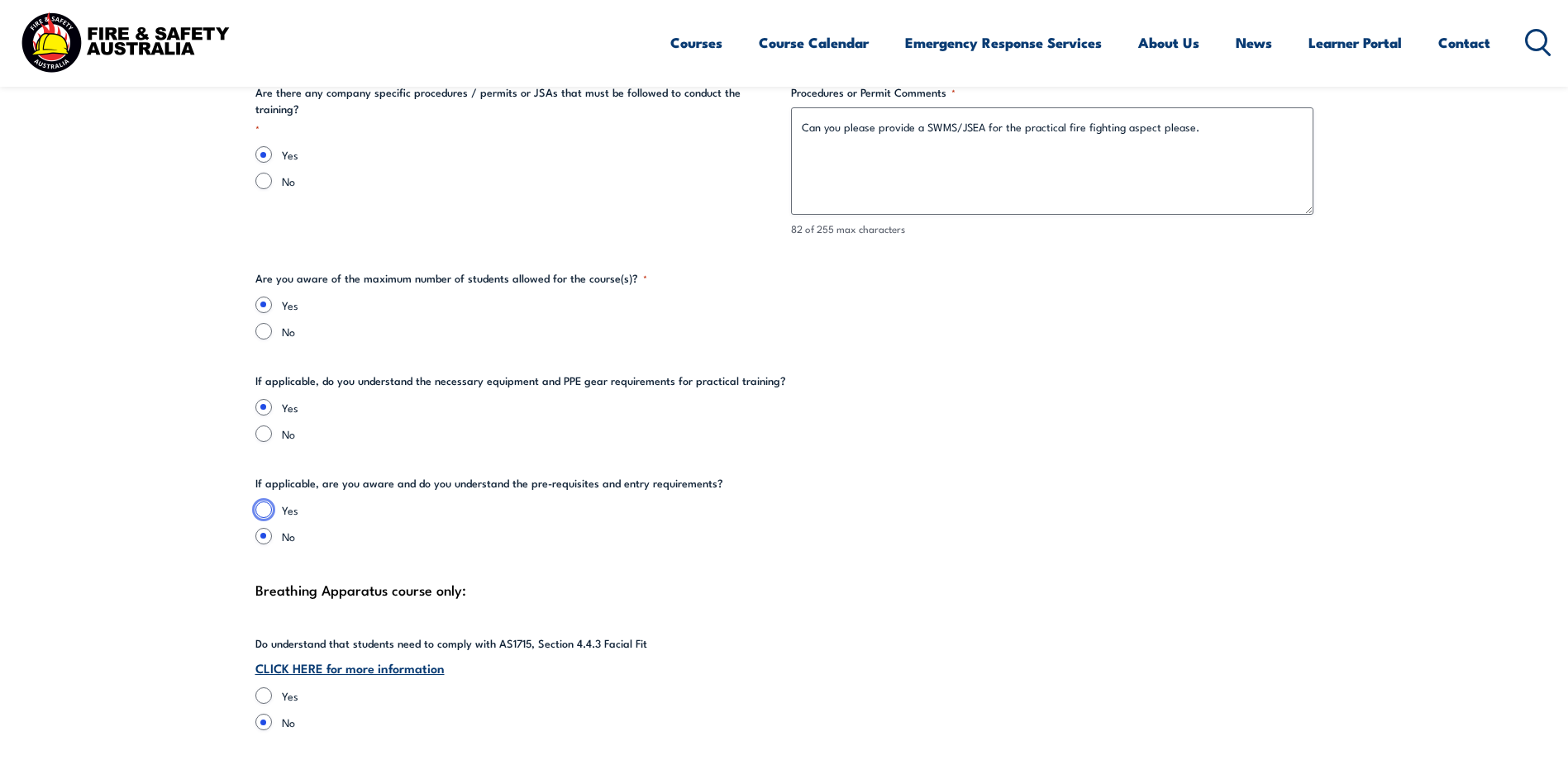
click at [265, 509] on input "Yes" at bounding box center [264, 510] width 17 height 17
radio input "true"
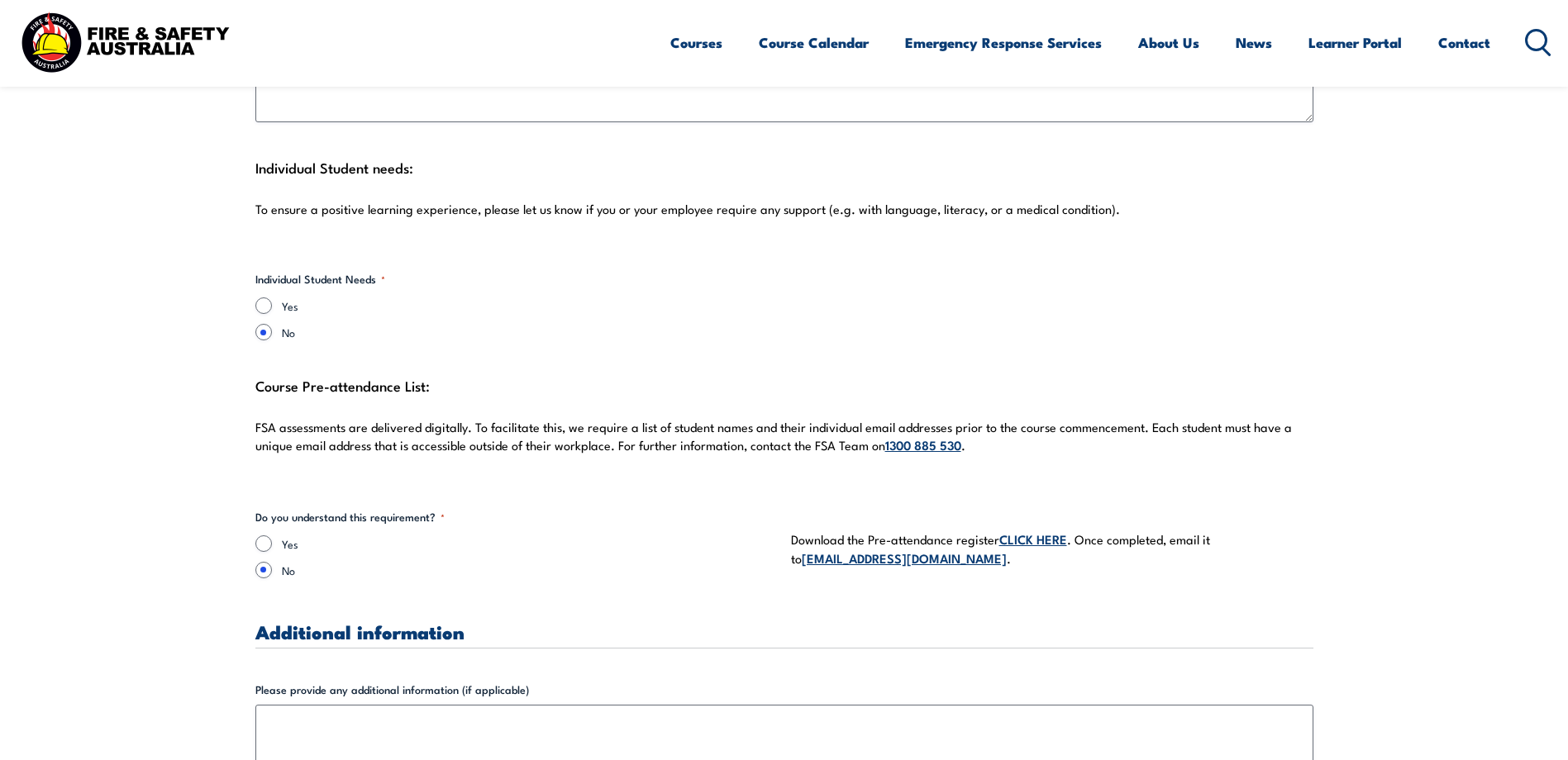
scroll to position [4501, 0]
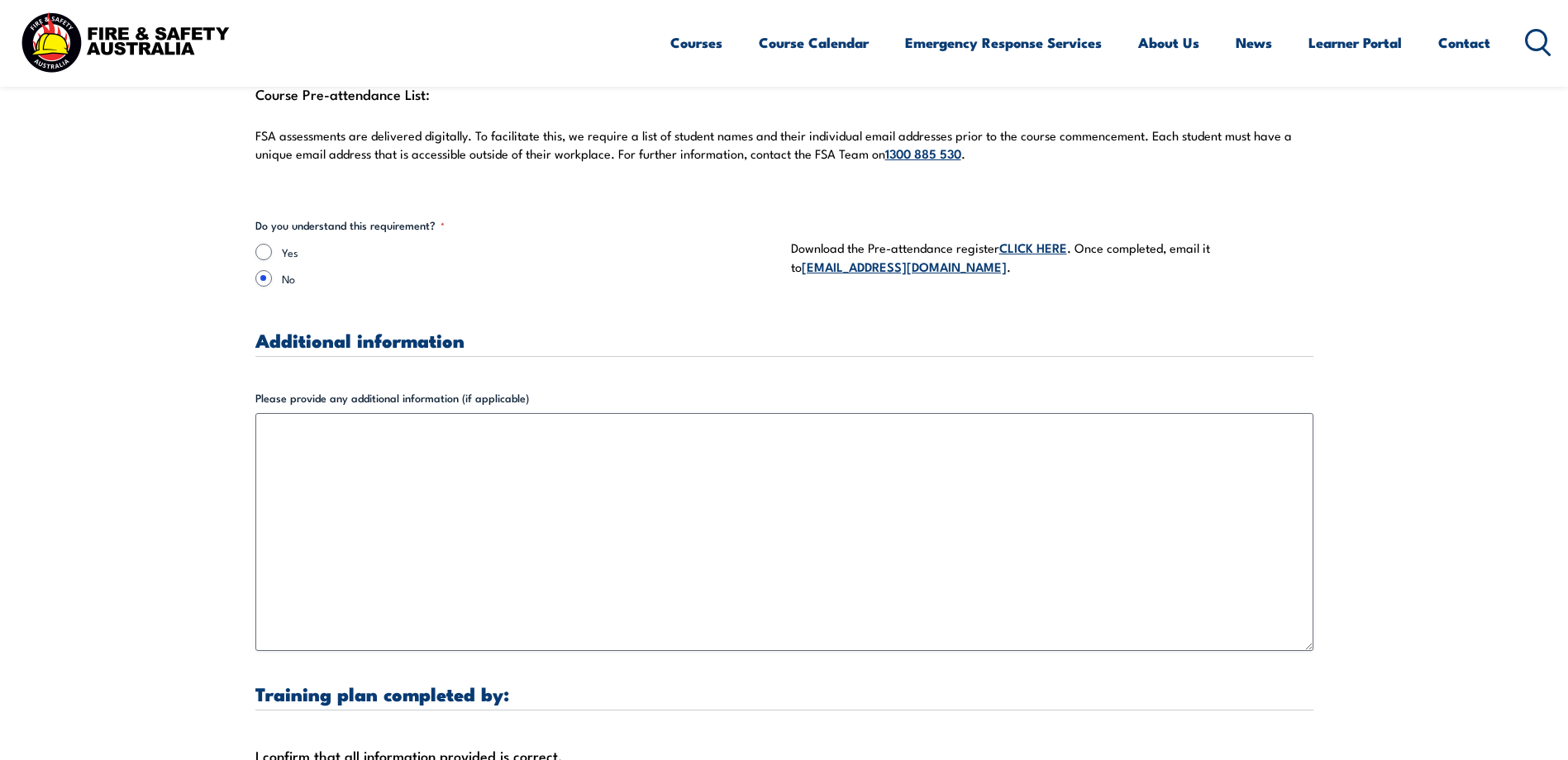
scroll to position [4791, 0]
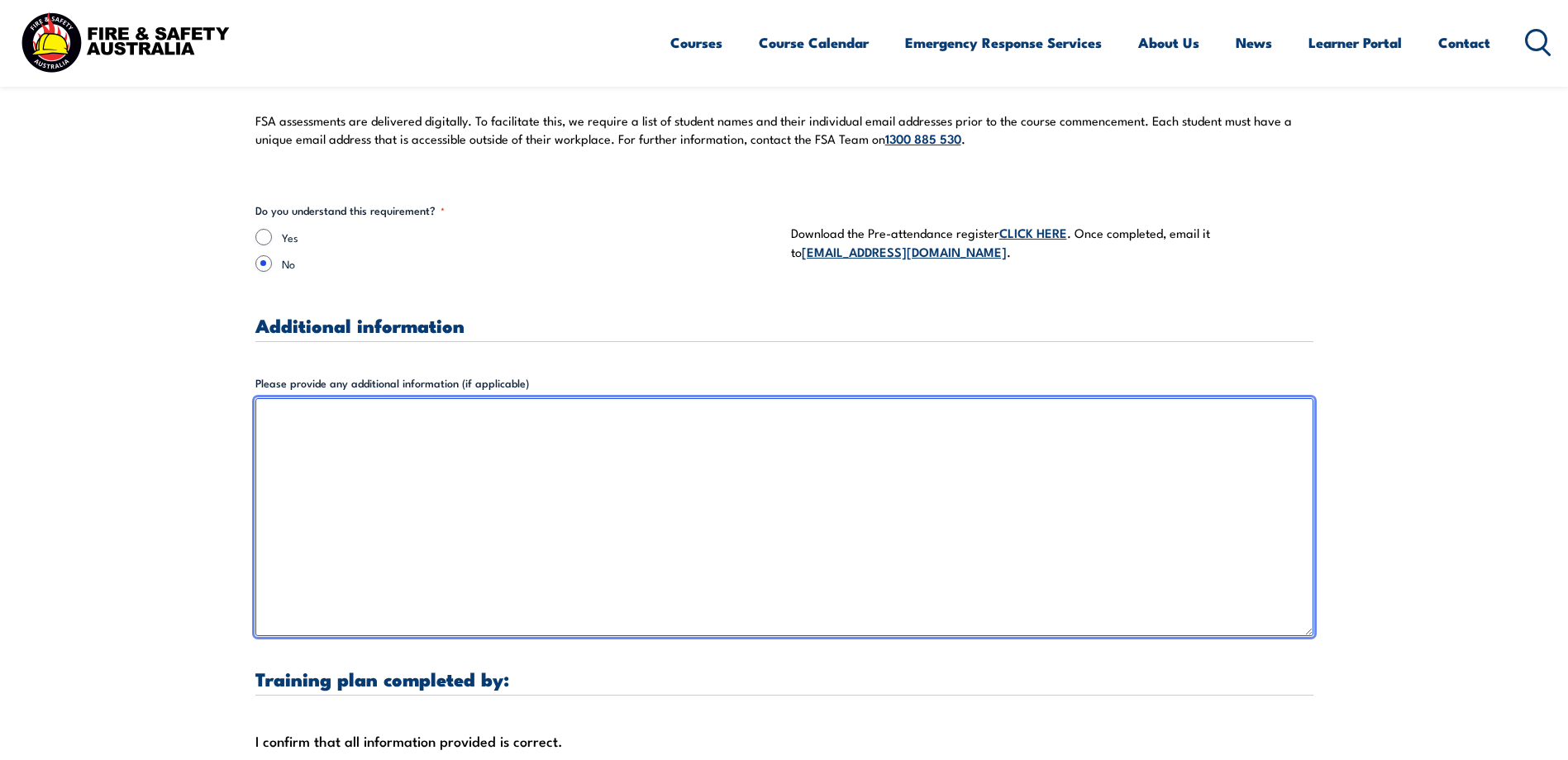
click at [285, 418] on textarea "Please provide any additional information (if applicable)" at bounding box center [784, 517] width 1058 height 238
click at [267, 441] on textarea "Acces to site -" at bounding box center [784, 517] width 1058 height 238
click at [346, 421] on textarea "Acces to site -" at bounding box center [784, 517] width 1058 height 238
click at [341, 415] on textarea "Acces to site -" at bounding box center [784, 517] width 1058 height 238
paste textarea "[GEOGRAPHIC_DATA] Site directions for attached Map – Site number 02 8031 9916 A…"
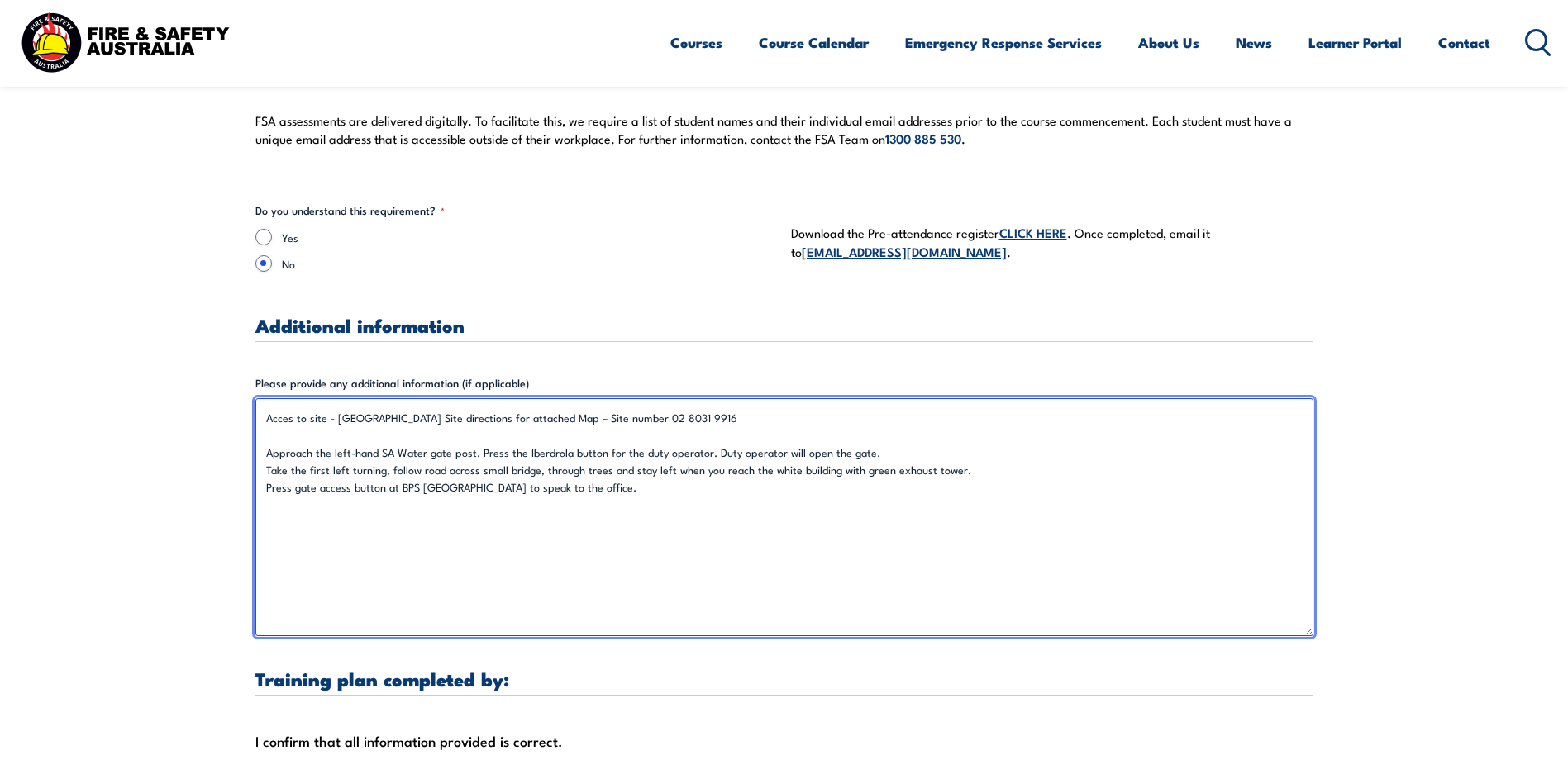
click at [270, 429] on textarea "Acces to site - [GEOGRAPHIC_DATA] Site directions for attached Map – Site numbe…" at bounding box center [784, 517] width 1058 height 238
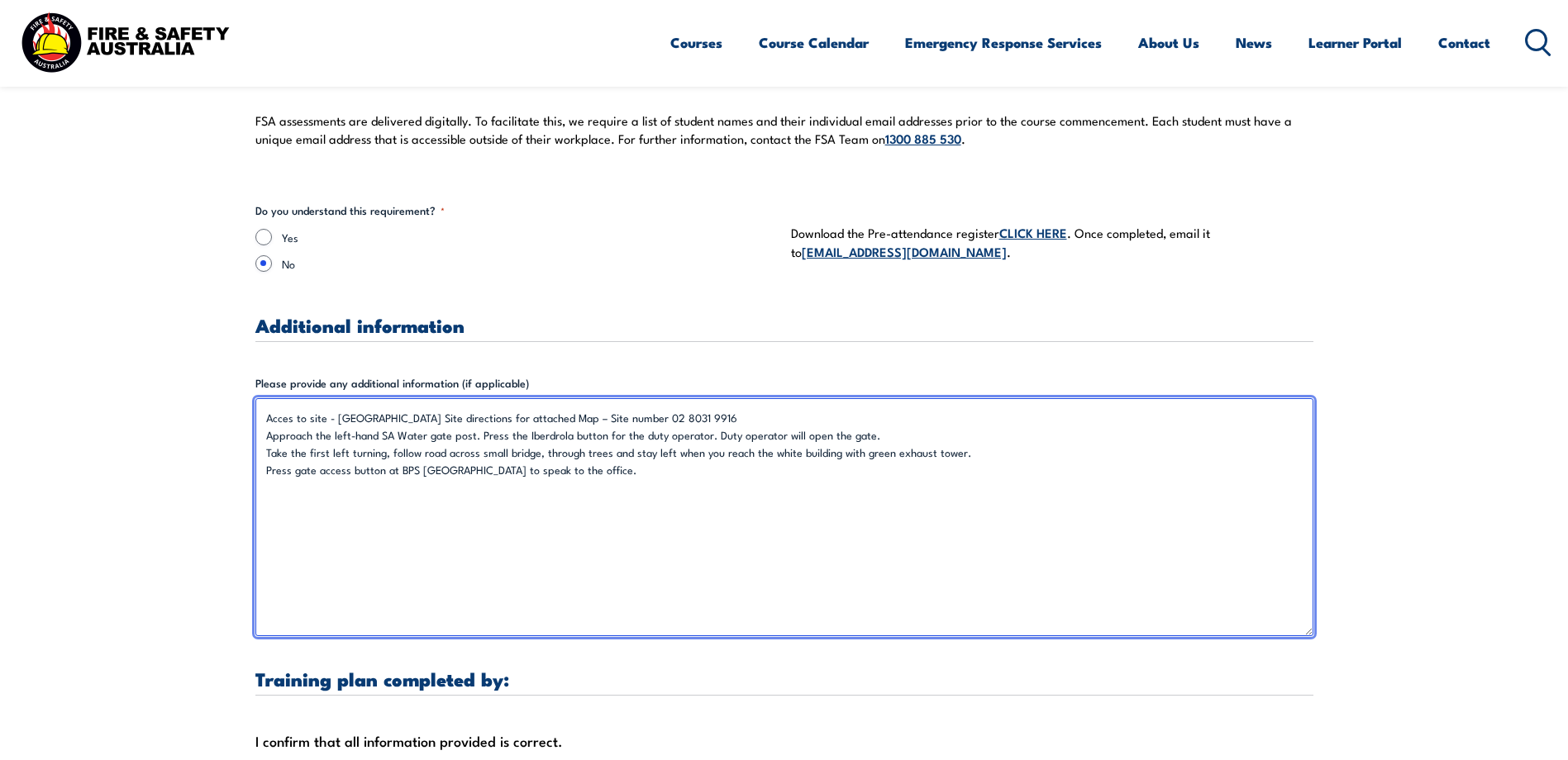
click at [580, 473] on textarea "Acces to site - [GEOGRAPHIC_DATA] Site directions for attached Map – Site numbe…" at bounding box center [784, 517] width 1058 height 238
click at [289, 418] on textarea "Acces to site - [GEOGRAPHIC_DATA] Site directions for attached Map – Site numbe…" at bounding box center [784, 517] width 1058 height 238
click at [734, 416] on textarea "Access to site - [GEOGRAPHIC_DATA] Site directions for attached Map – Site numb…" at bounding box center [784, 517] width 1058 height 238
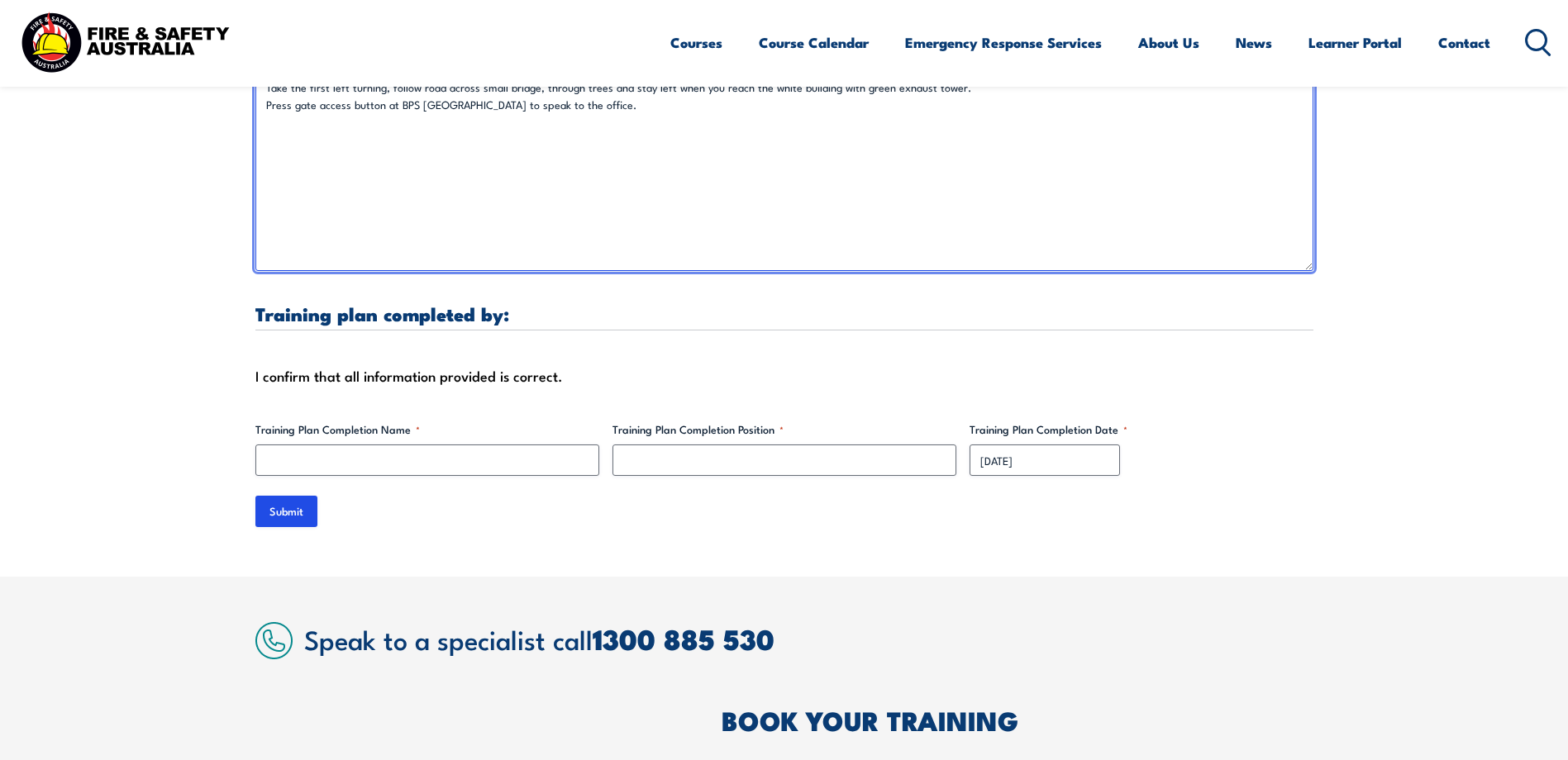
scroll to position [5164, 0]
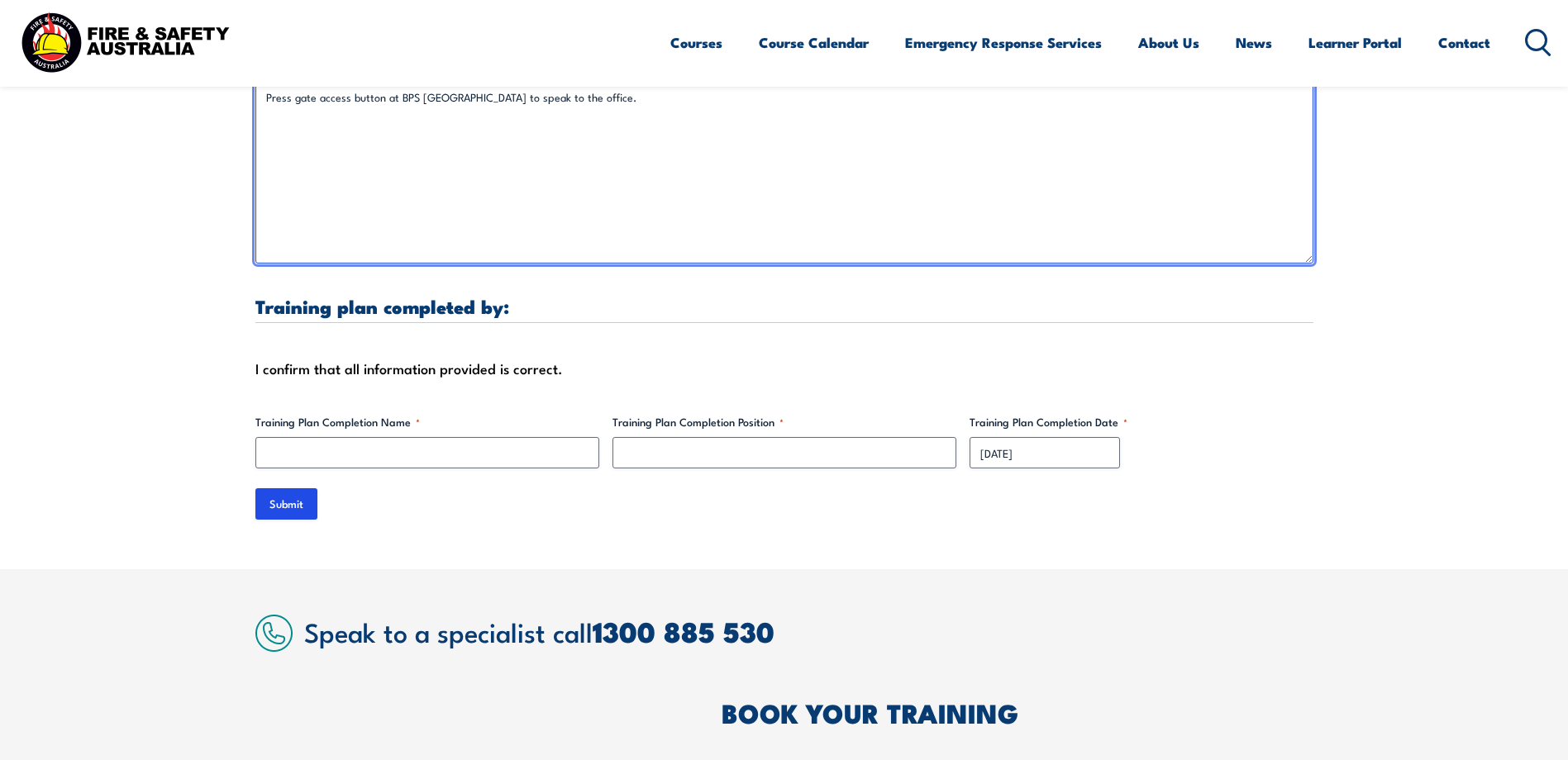
type textarea "Access to site - [GEOGRAPHIC_DATA] Site directions for attached Map – Site numb…"
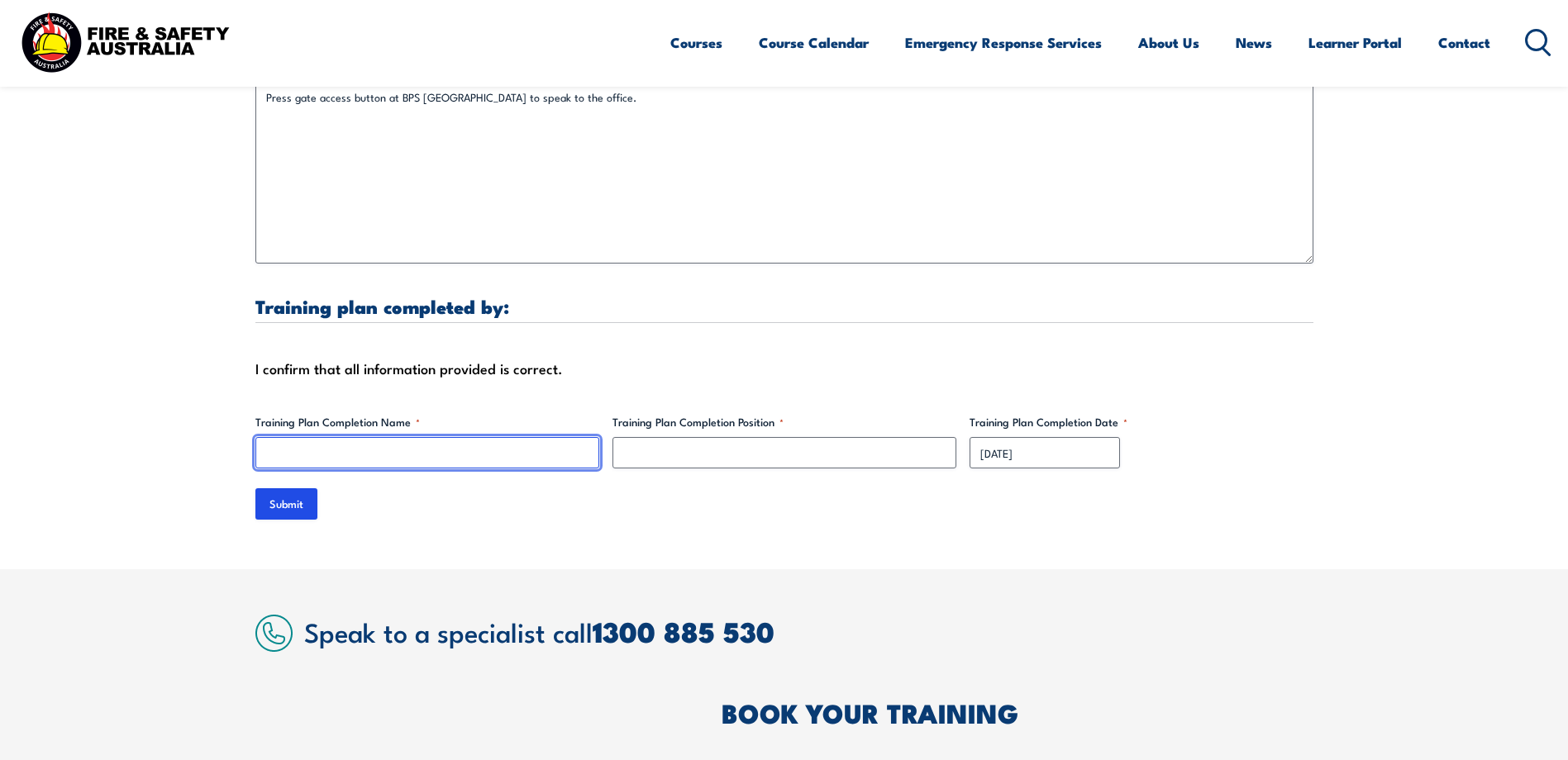
click at [415, 461] on input "Training Plan Completion Name *" at bounding box center [427, 453] width 344 height 31
type input "[PERSON_NAME]"
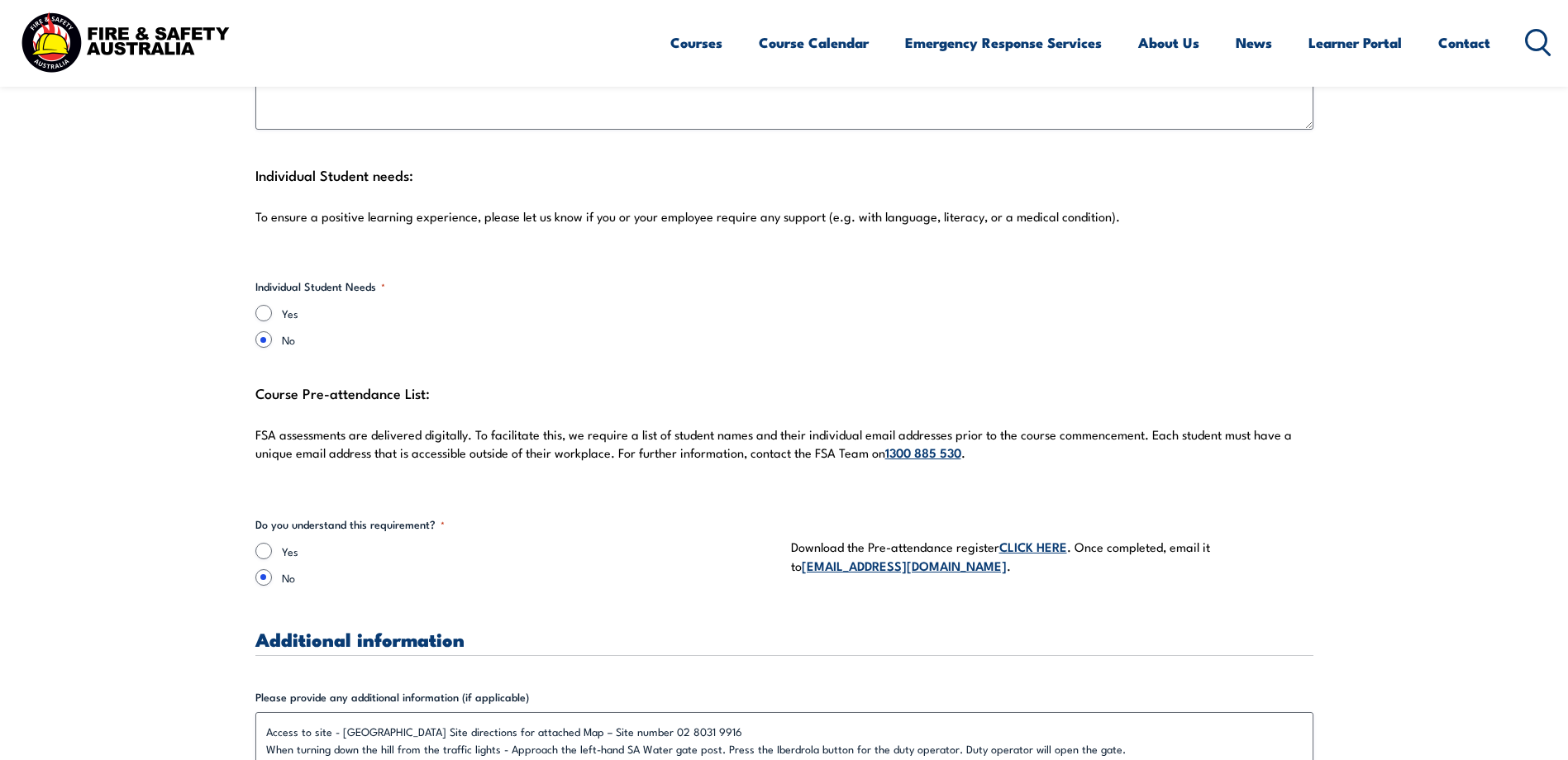
scroll to position [4469, 0]
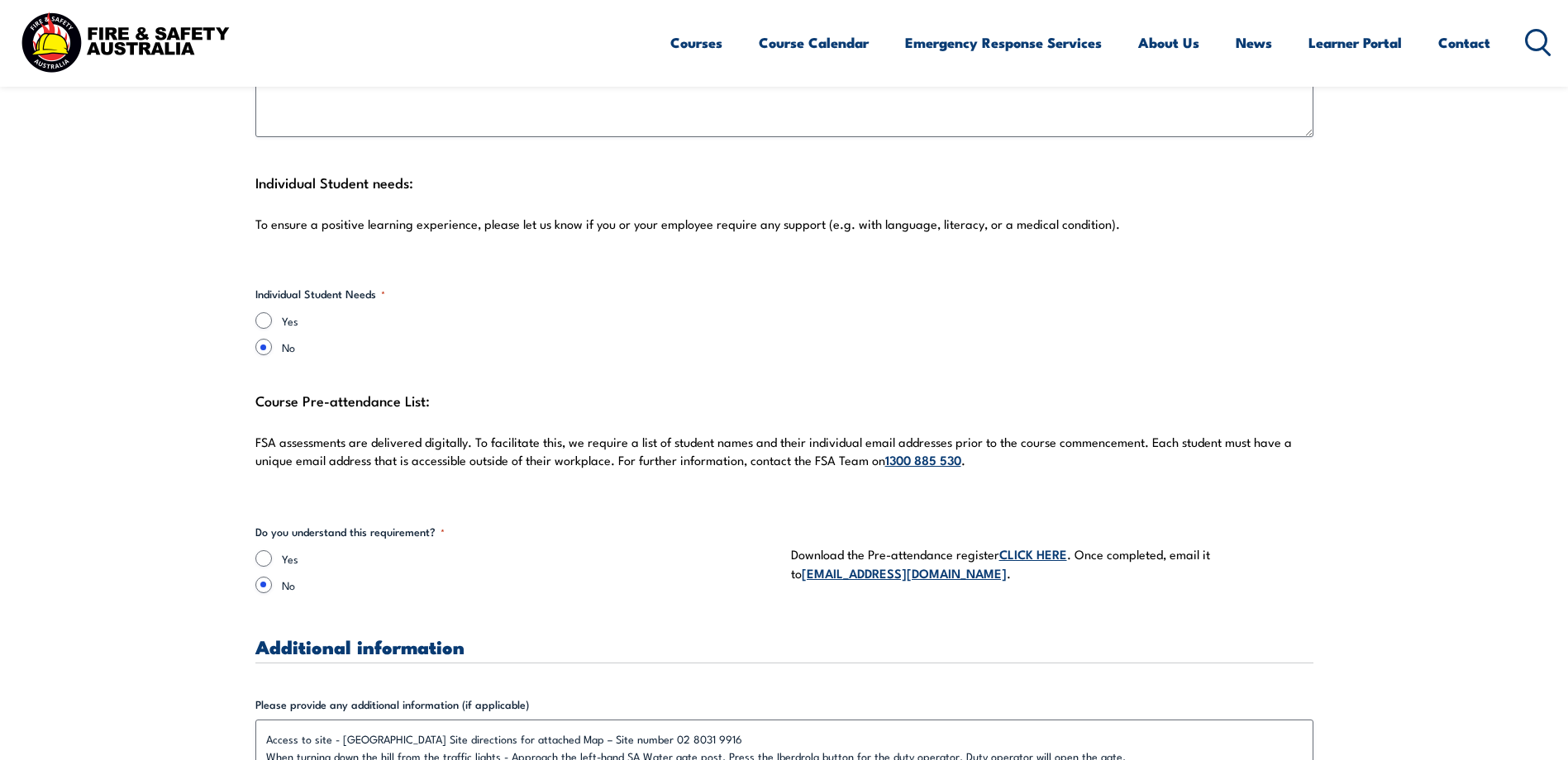
type input "Site Manager"
click at [1032, 555] on link "CLICK HERE" at bounding box center [1033, 553] width 68 height 18
